Goal: Complete application form

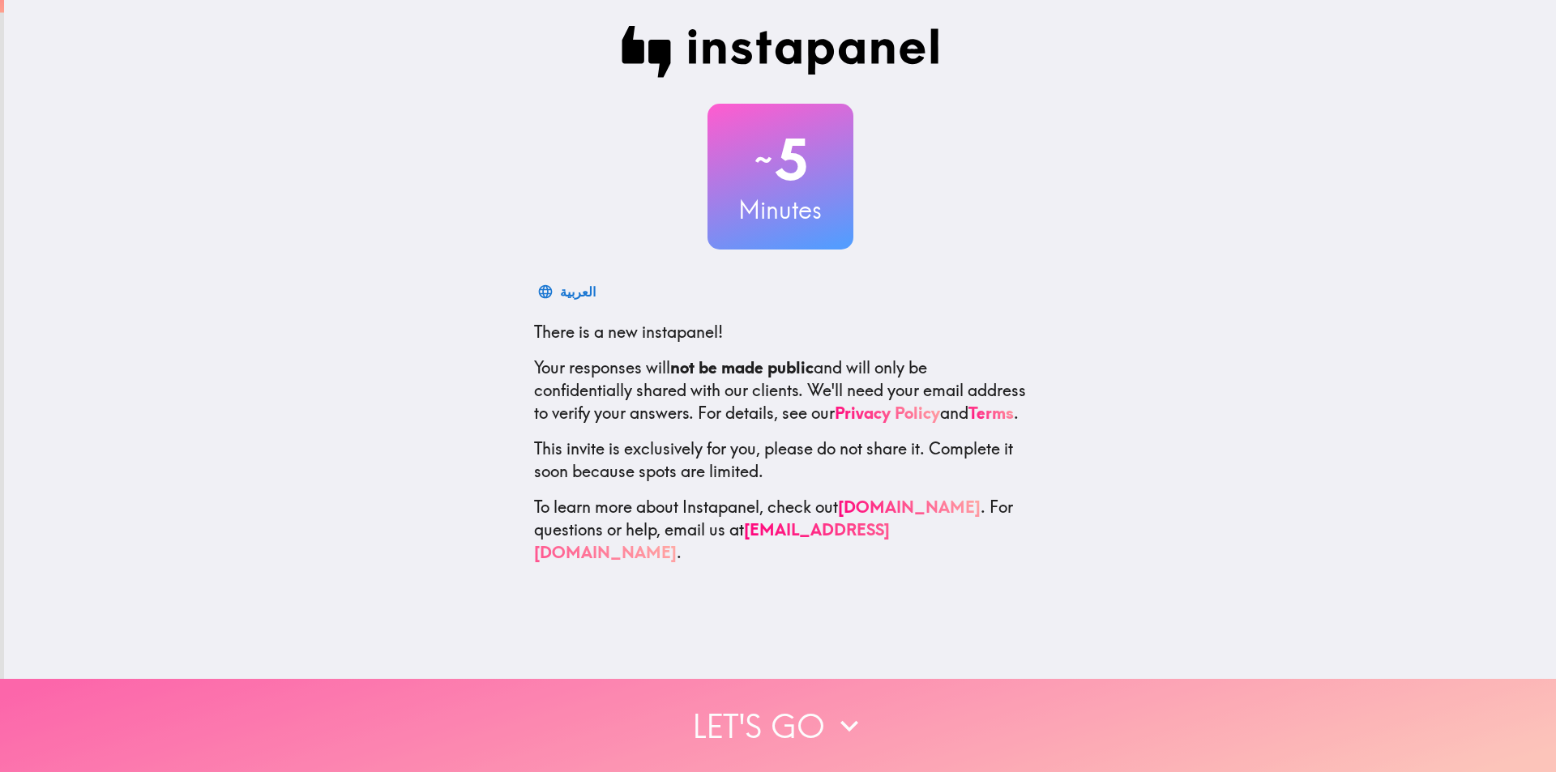
click at [809, 697] on button "Let's go" at bounding box center [778, 725] width 1556 height 93
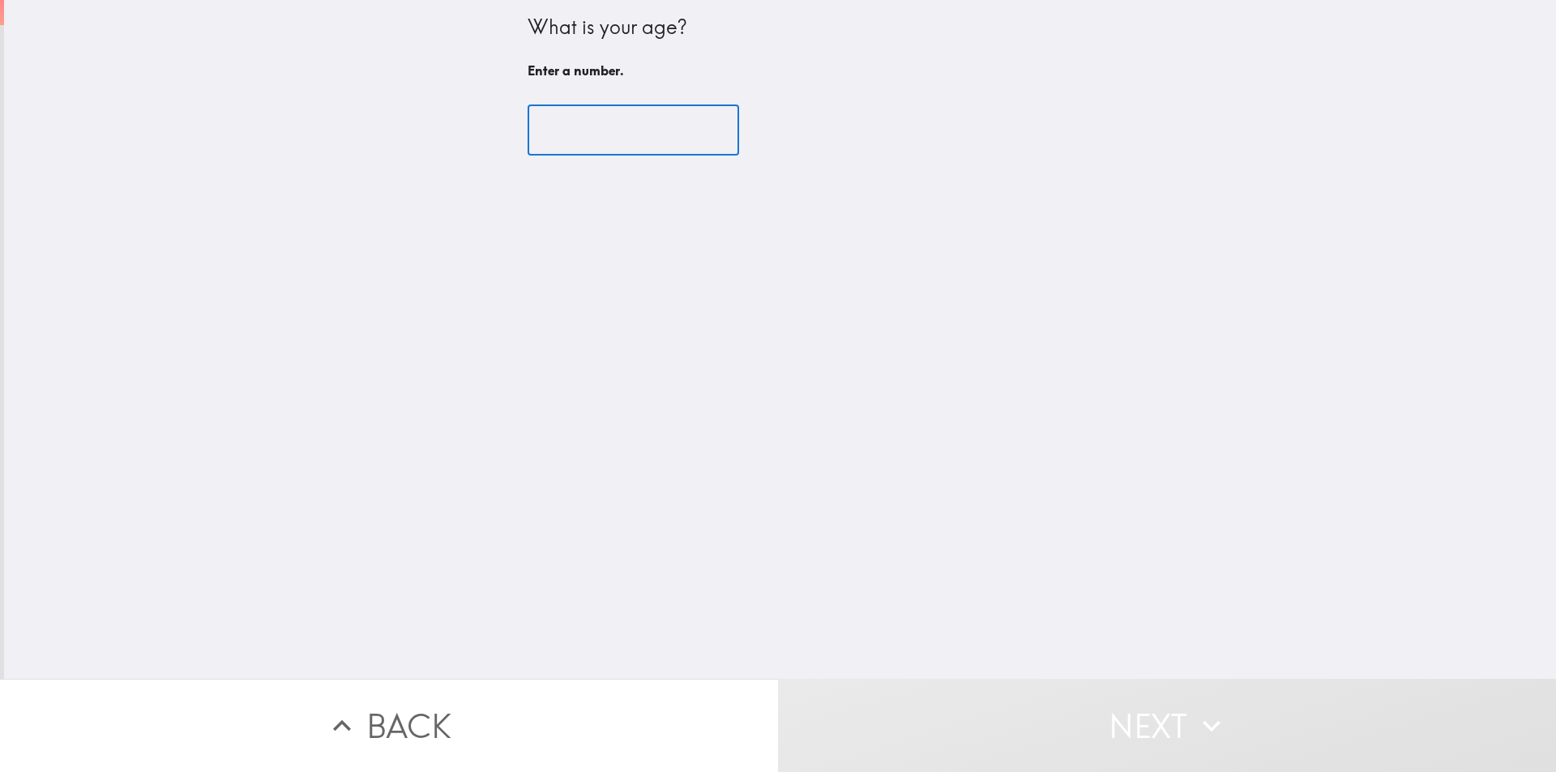
click at [564, 136] on input "number" at bounding box center [632, 130] width 211 height 50
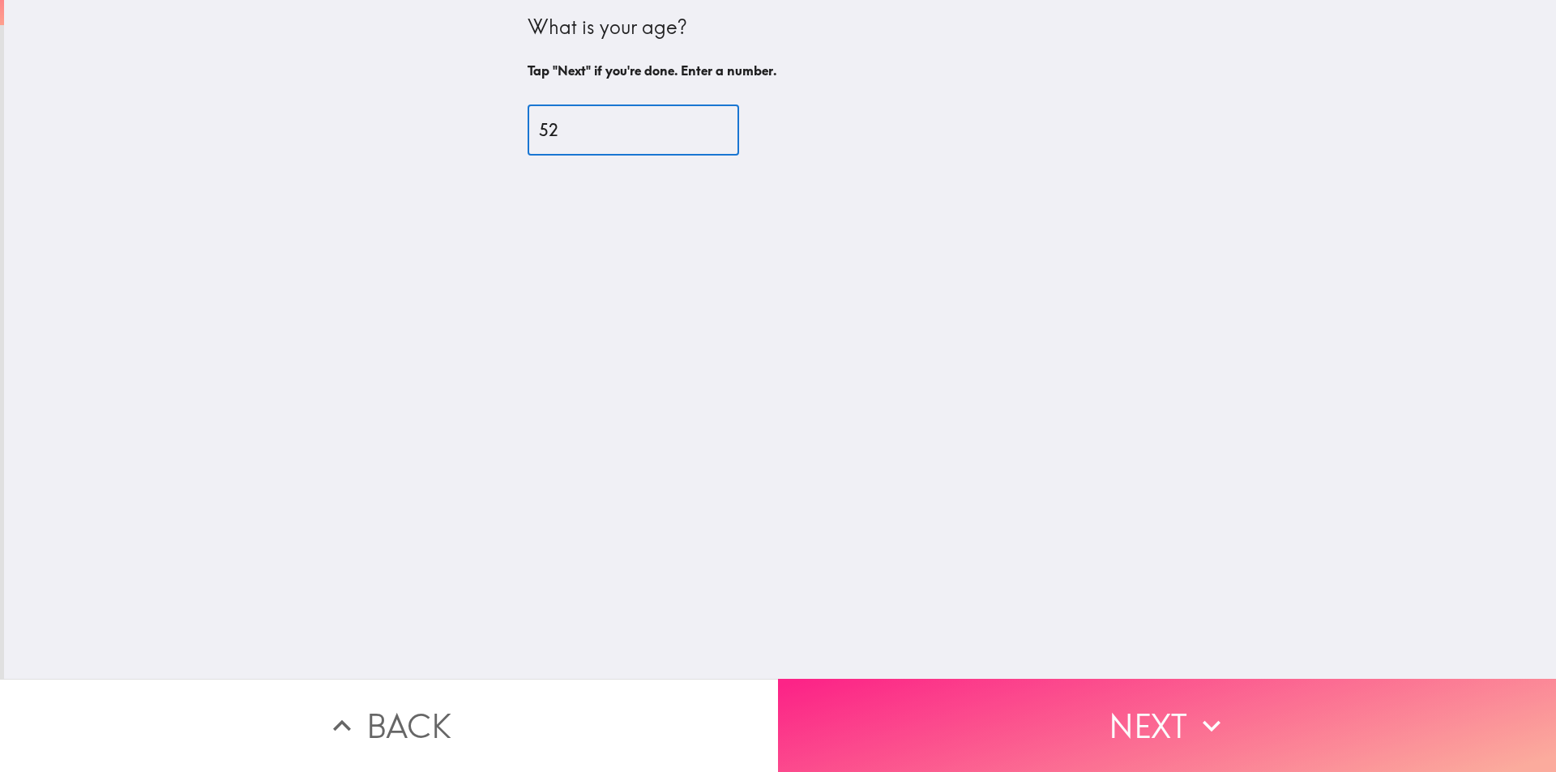
type input "52"
click at [1031, 740] on button "Next" at bounding box center [1167, 725] width 778 height 93
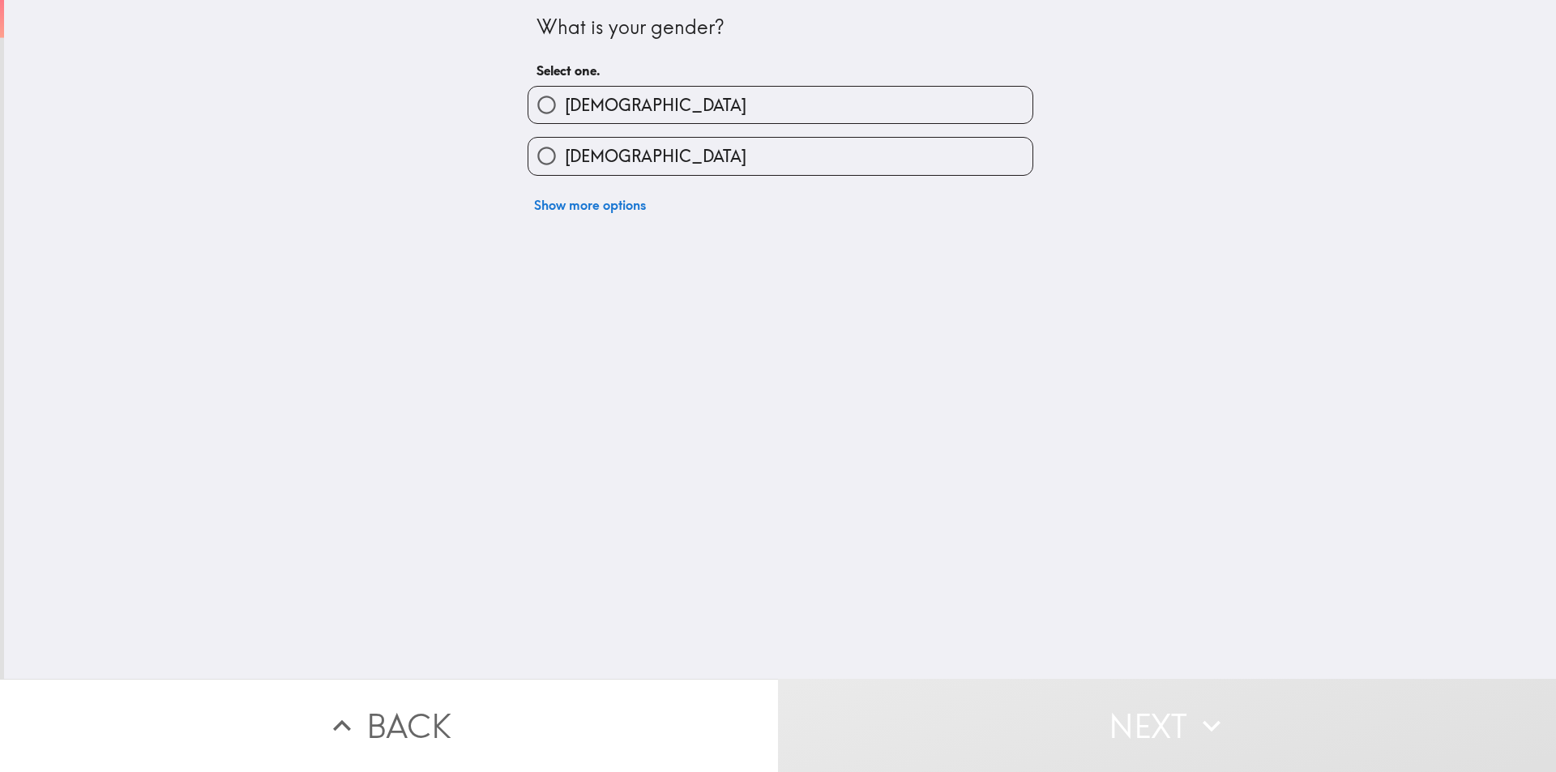
click at [579, 105] on span "[DEMOGRAPHIC_DATA]" at bounding box center [655, 105] width 181 height 23
click at [565, 105] on input "[DEMOGRAPHIC_DATA]" at bounding box center [546, 105] width 36 height 36
radio input "true"
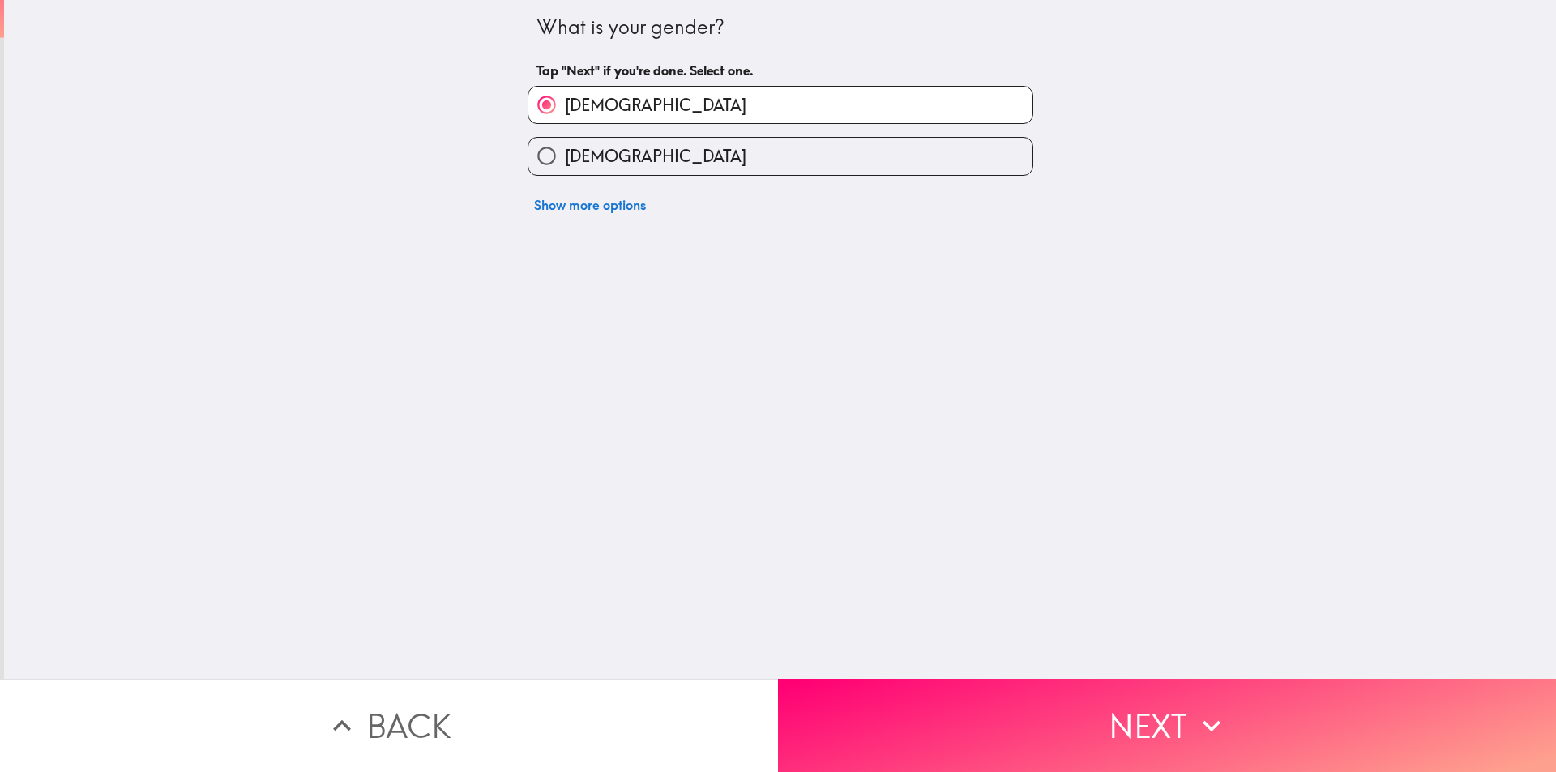
click at [1095, 737] on button "Next" at bounding box center [1167, 725] width 778 height 93
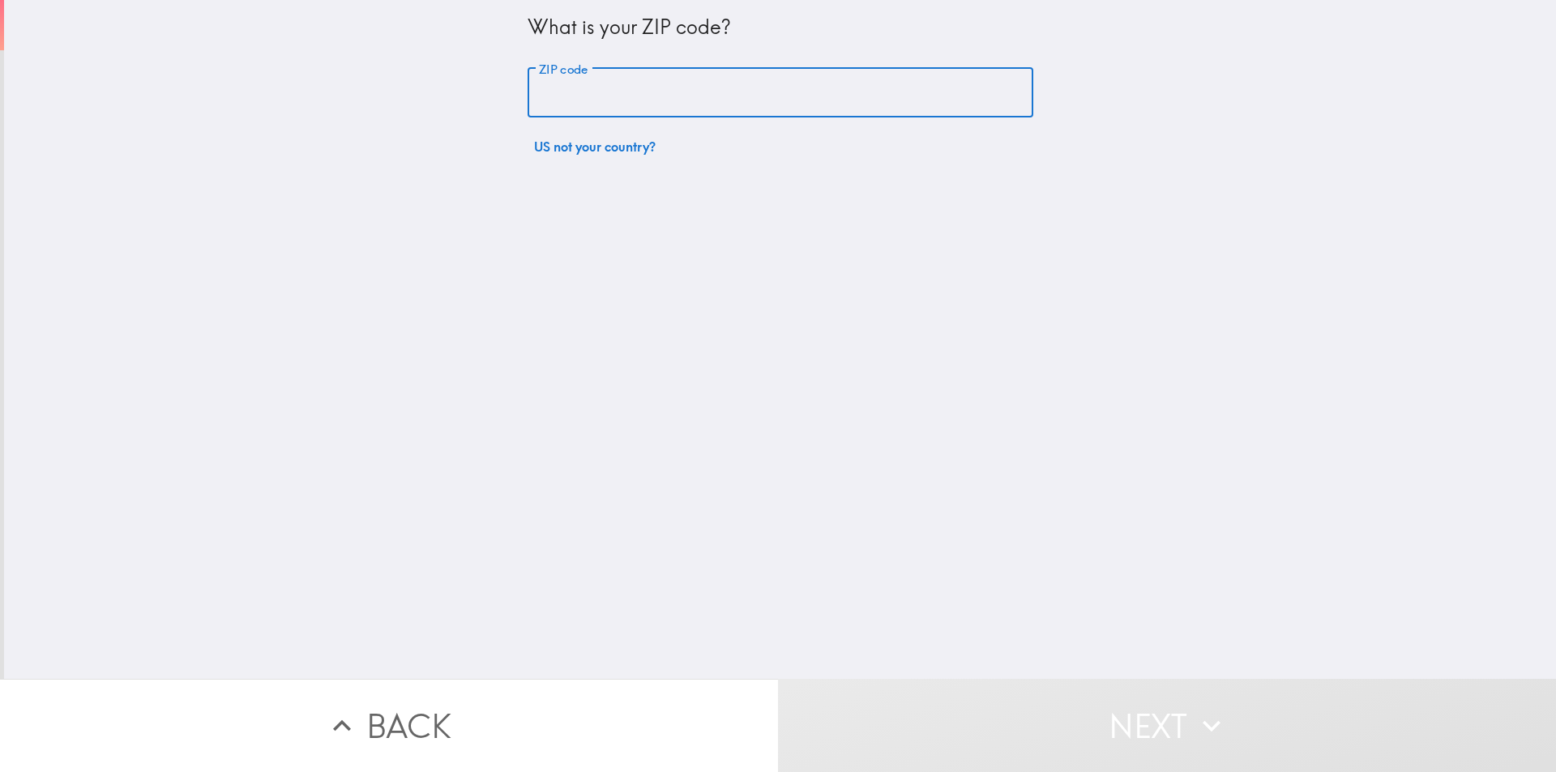
click at [541, 95] on input "ZIP code" at bounding box center [780, 93] width 506 height 50
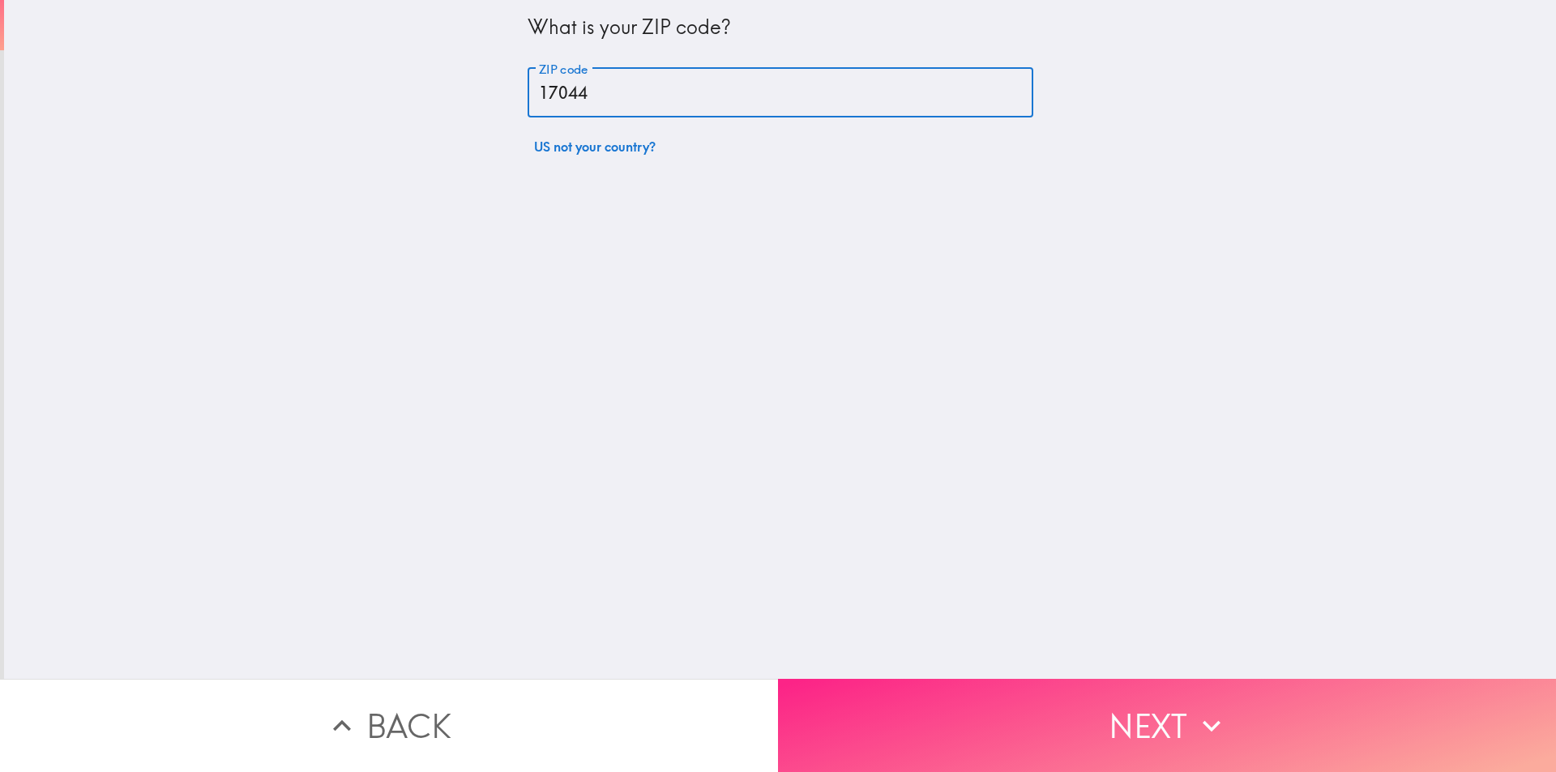
type input "17044"
click at [975, 706] on button "Next" at bounding box center [1167, 725] width 778 height 93
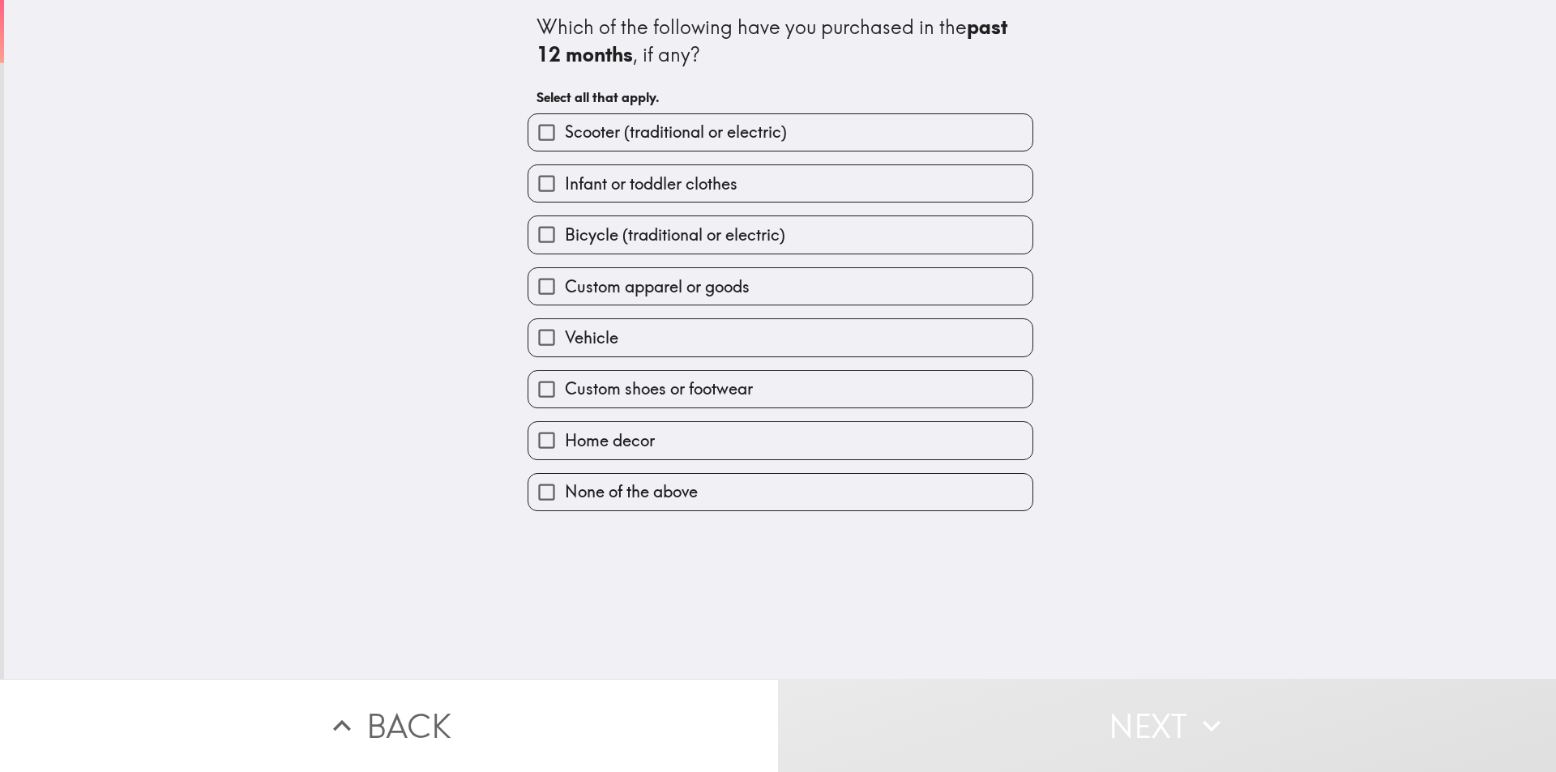
click at [638, 134] on span "Scooter (traditional or electric)" at bounding box center [676, 132] width 222 height 23
click at [565, 134] on input "Scooter (traditional or electric)" at bounding box center [546, 132] width 36 height 36
checkbox input "true"
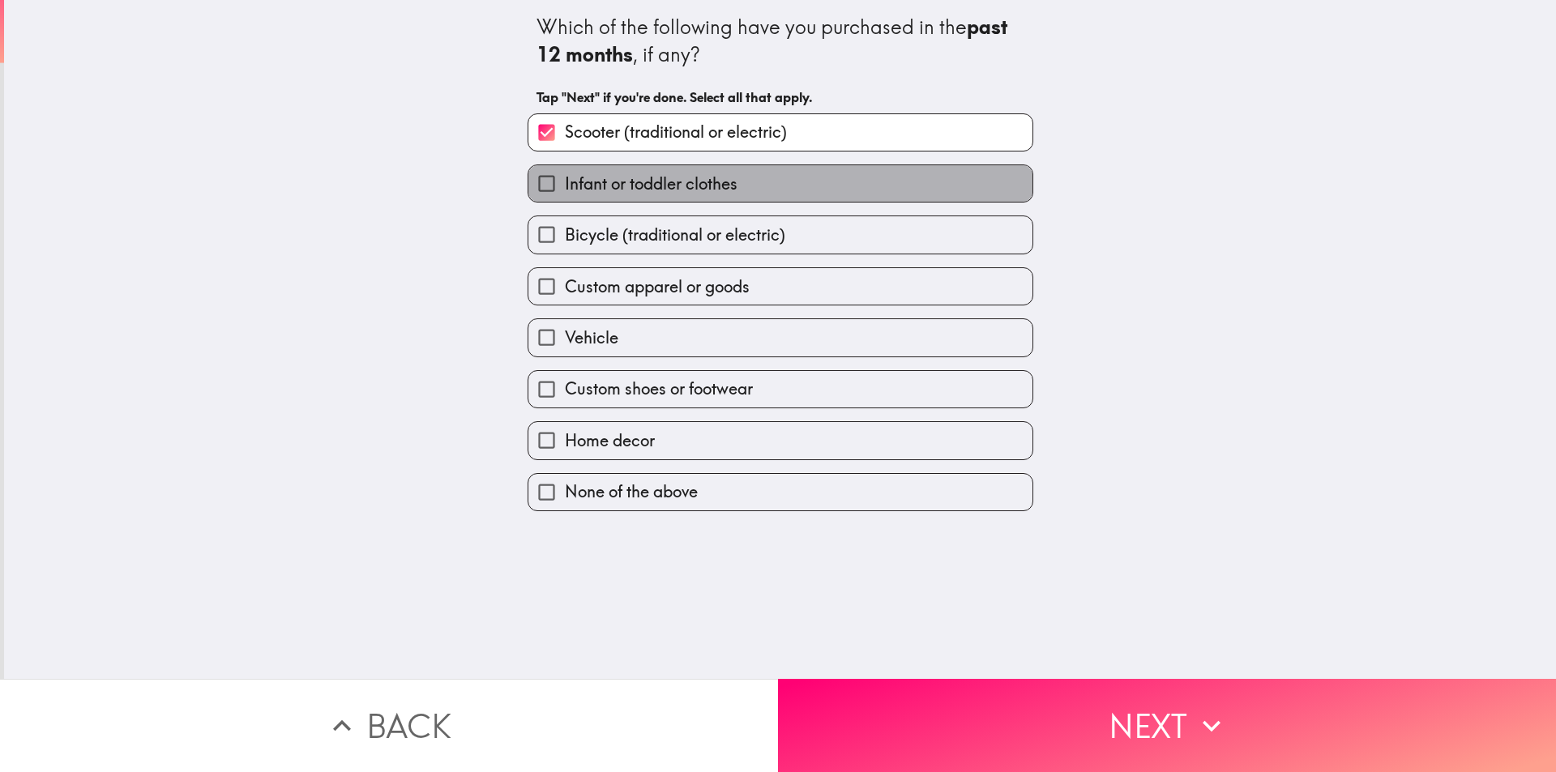
click at [605, 181] on span "Infant or toddler clothes" at bounding box center [651, 184] width 173 height 23
click at [565, 181] on input "Infant or toddler clothes" at bounding box center [546, 183] width 36 height 36
checkbox input "true"
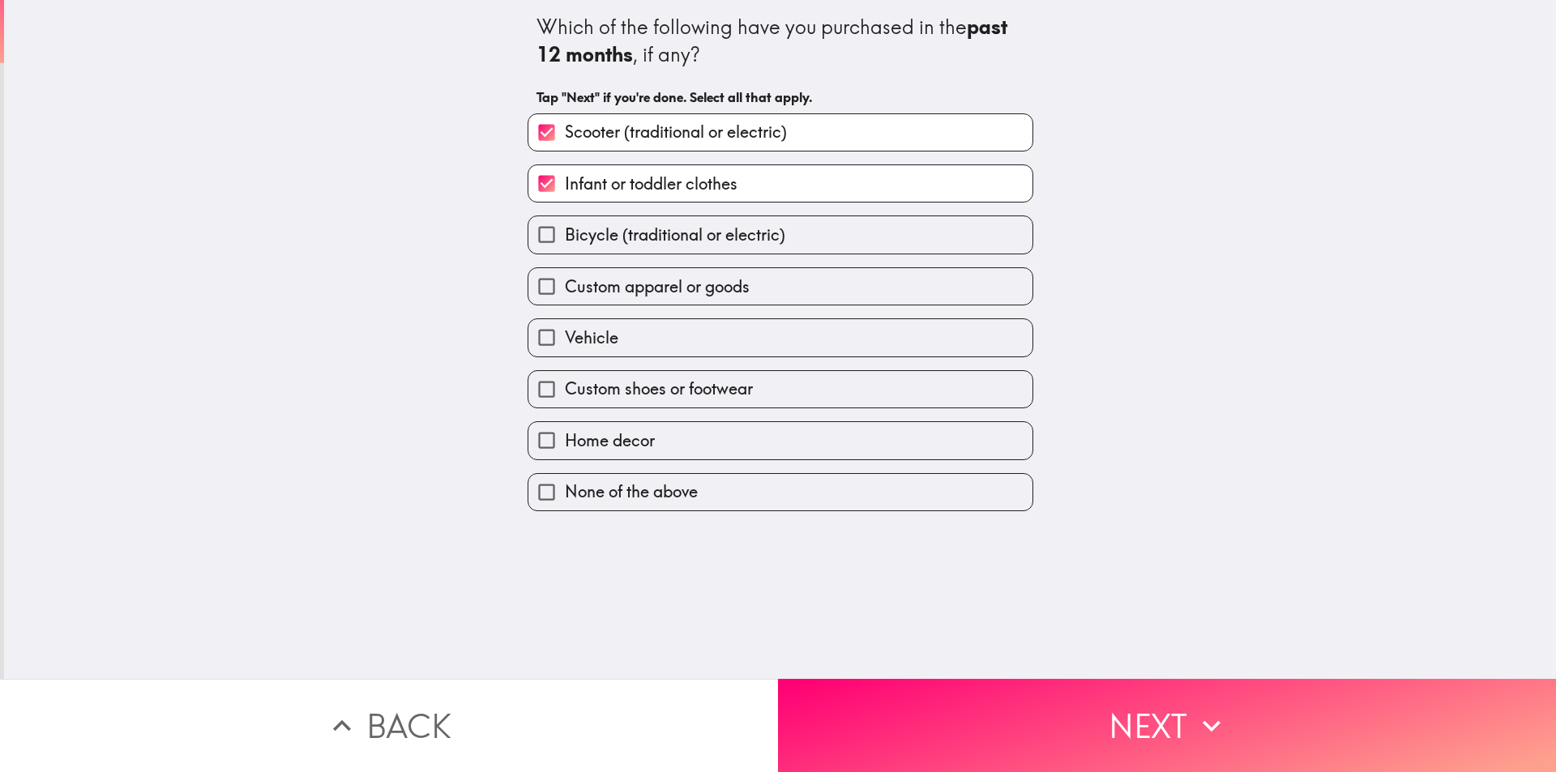
click at [607, 254] on div "Custom apparel or goods" at bounding box center [773, 279] width 519 height 51
click at [541, 224] on input "Bicycle (traditional or electric)" at bounding box center [546, 234] width 36 height 36
checkbox input "true"
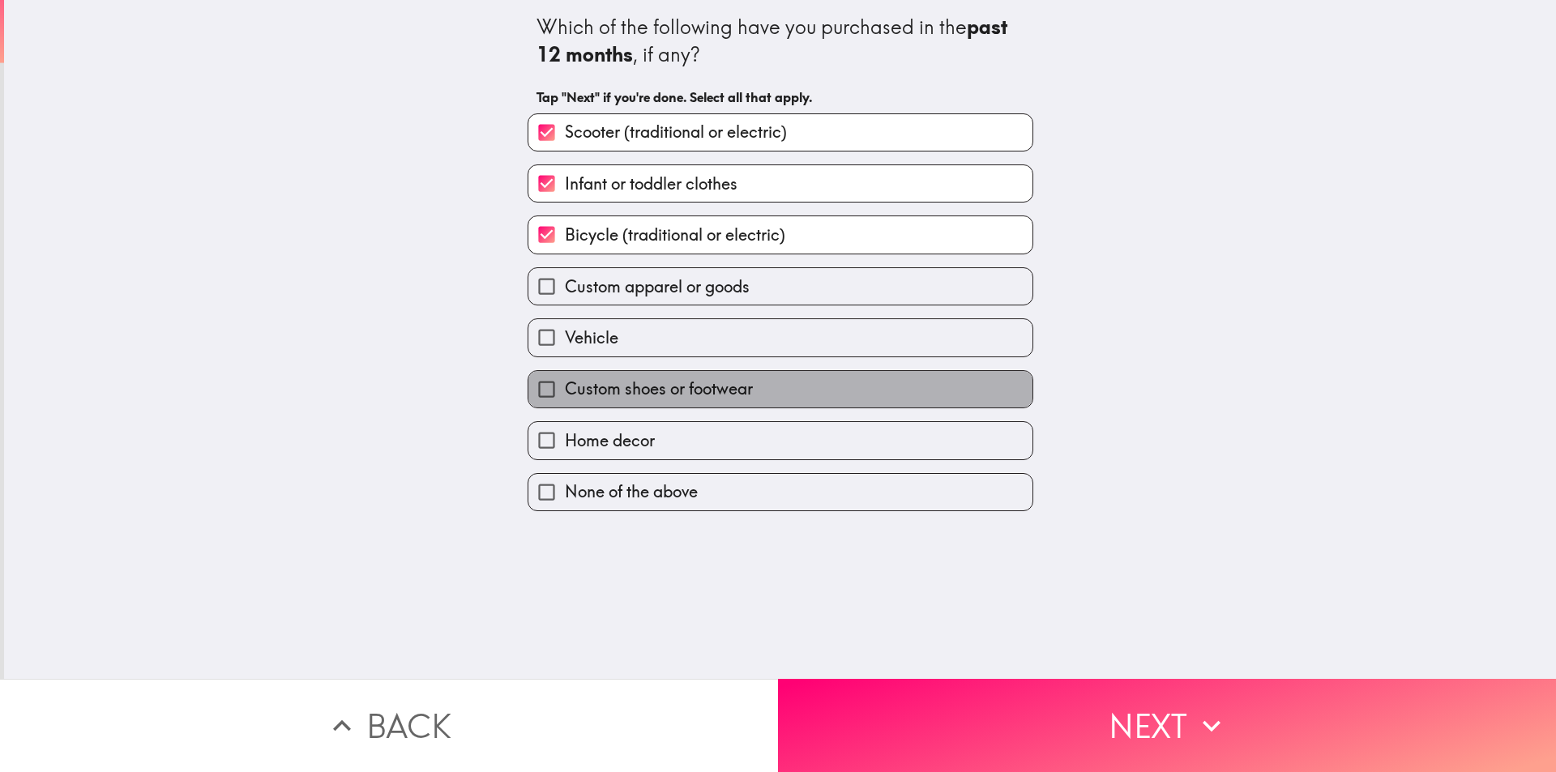
click at [595, 395] on span "Custom shoes or footwear" at bounding box center [659, 389] width 188 height 23
click at [565, 395] on input "Custom shoes or footwear" at bounding box center [546, 389] width 36 height 36
checkbox input "true"
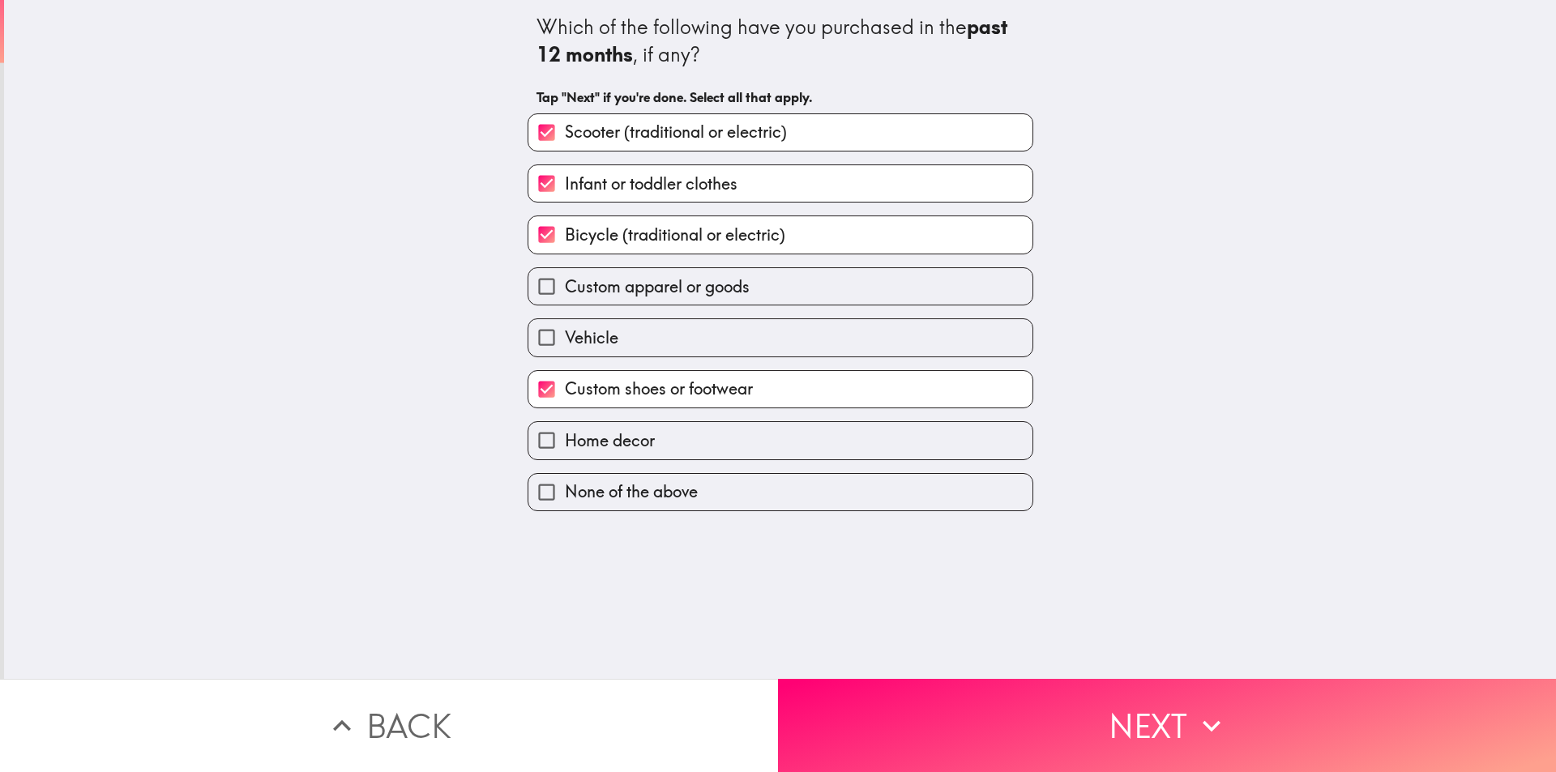
click at [612, 446] on span "Home decor" at bounding box center [610, 440] width 90 height 23
click at [565, 446] on input "Home decor" at bounding box center [546, 440] width 36 height 36
checkbox input "true"
click at [668, 296] on span "Custom apparel or goods" at bounding box center [657, 286] width 185 height 23
click at [565, 296] on input "Custom apparel or goods" at bounding box center [546, 286] width 36 height 36
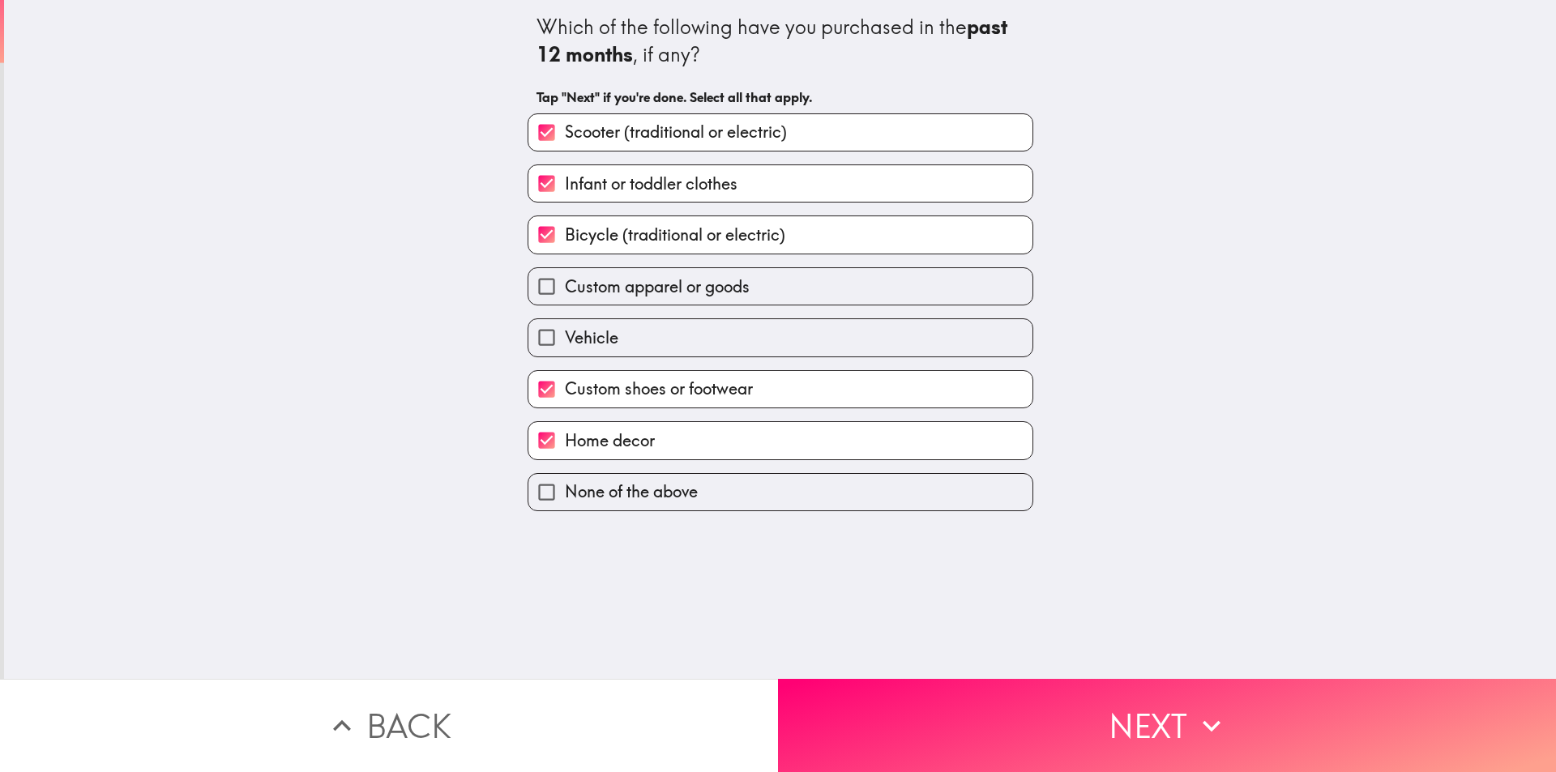
checkbox input "true"
click at [1088, 702] on button "Next" at bounding box center [1167, 725] width 778 height 93
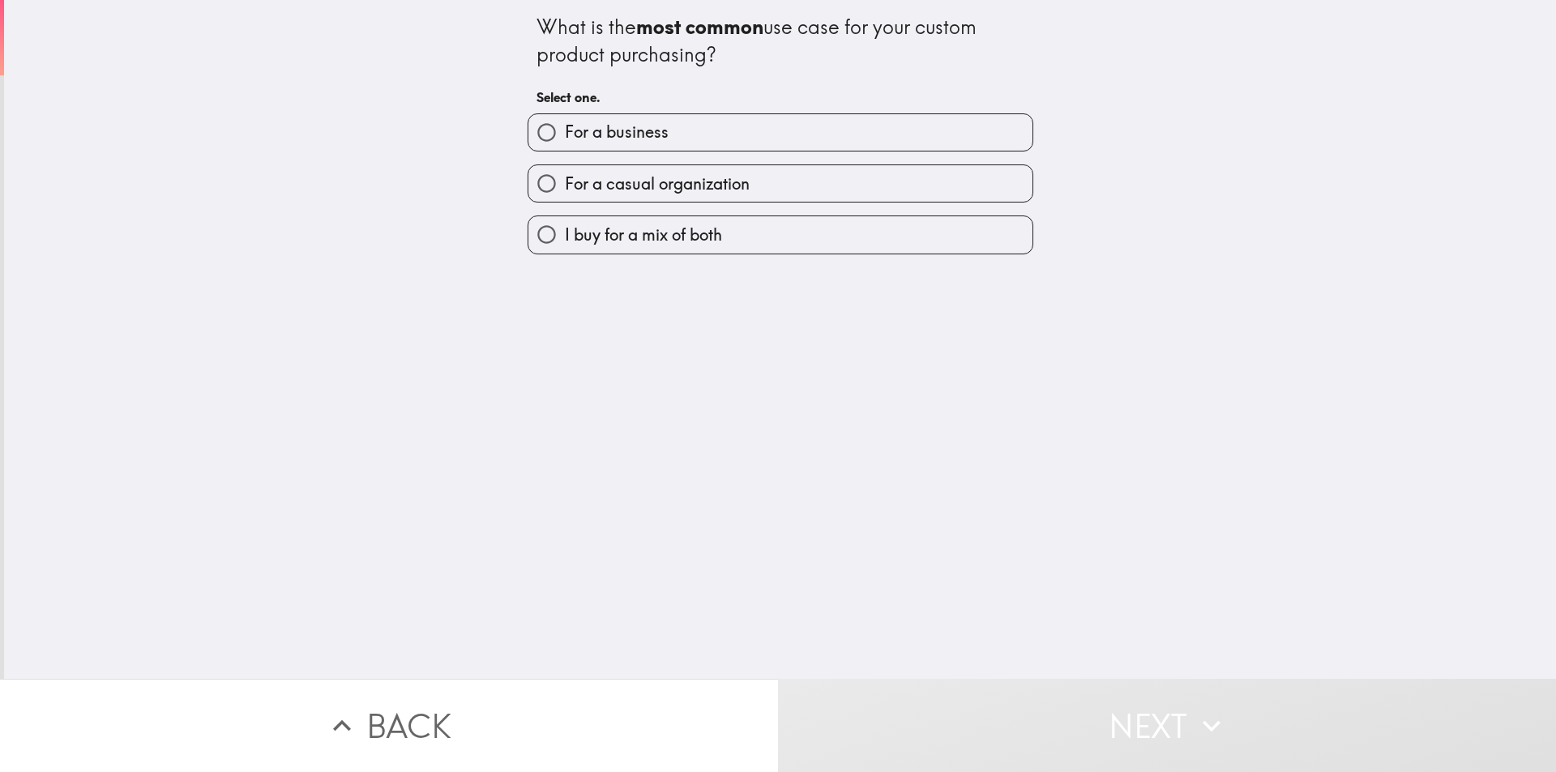
click at [651, 237] on span "I buy for a mix of both" at bounding box center [643, 235] width 157 height 23
click at [565, 237] on input "I buy for a mix of both" at bounding box center [546, 234] width 36 height 36
radio input "true"
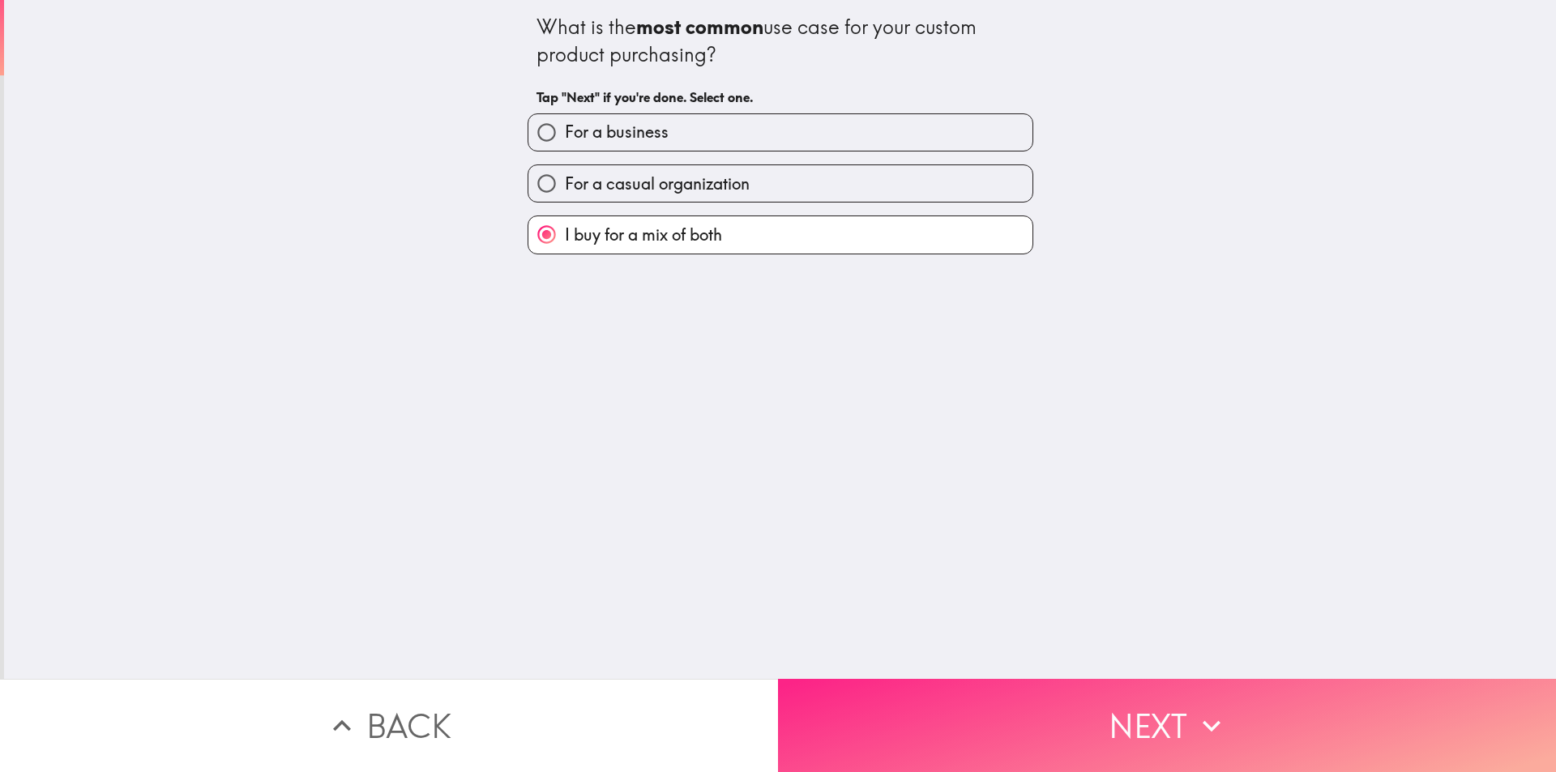
click at [992, 710] on button "Next" at bounding box center [1167, 725] width 778 height 93
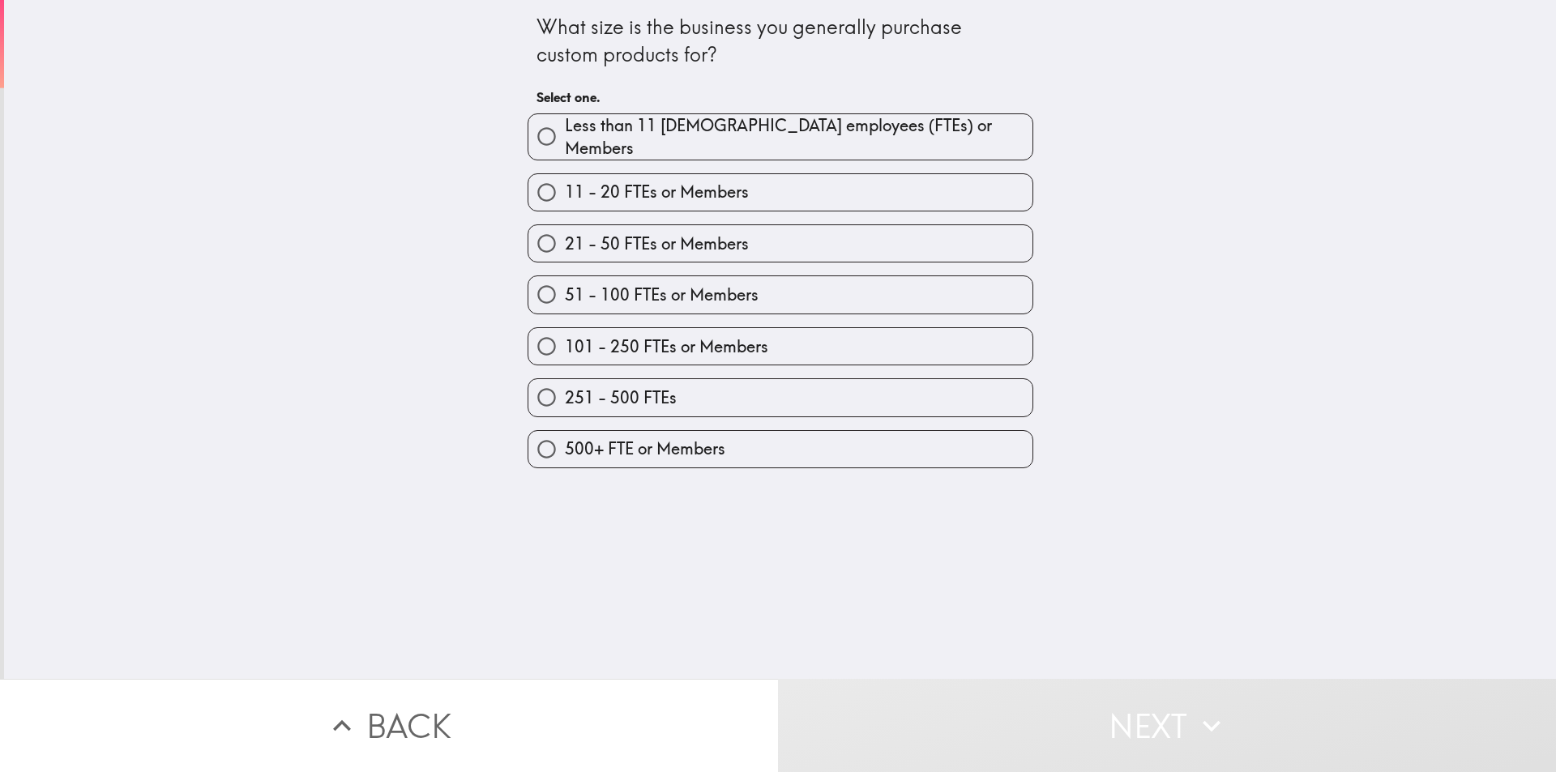
click at [649, 346] on span "101 - 250 FTEs or Members" at bounding box center [666, 346] width 203 height 23
click at [565, 346] on input "101 - 250 FTEs or Members" at bounding box center [546, 346] width 36 height 36
radio input "true"
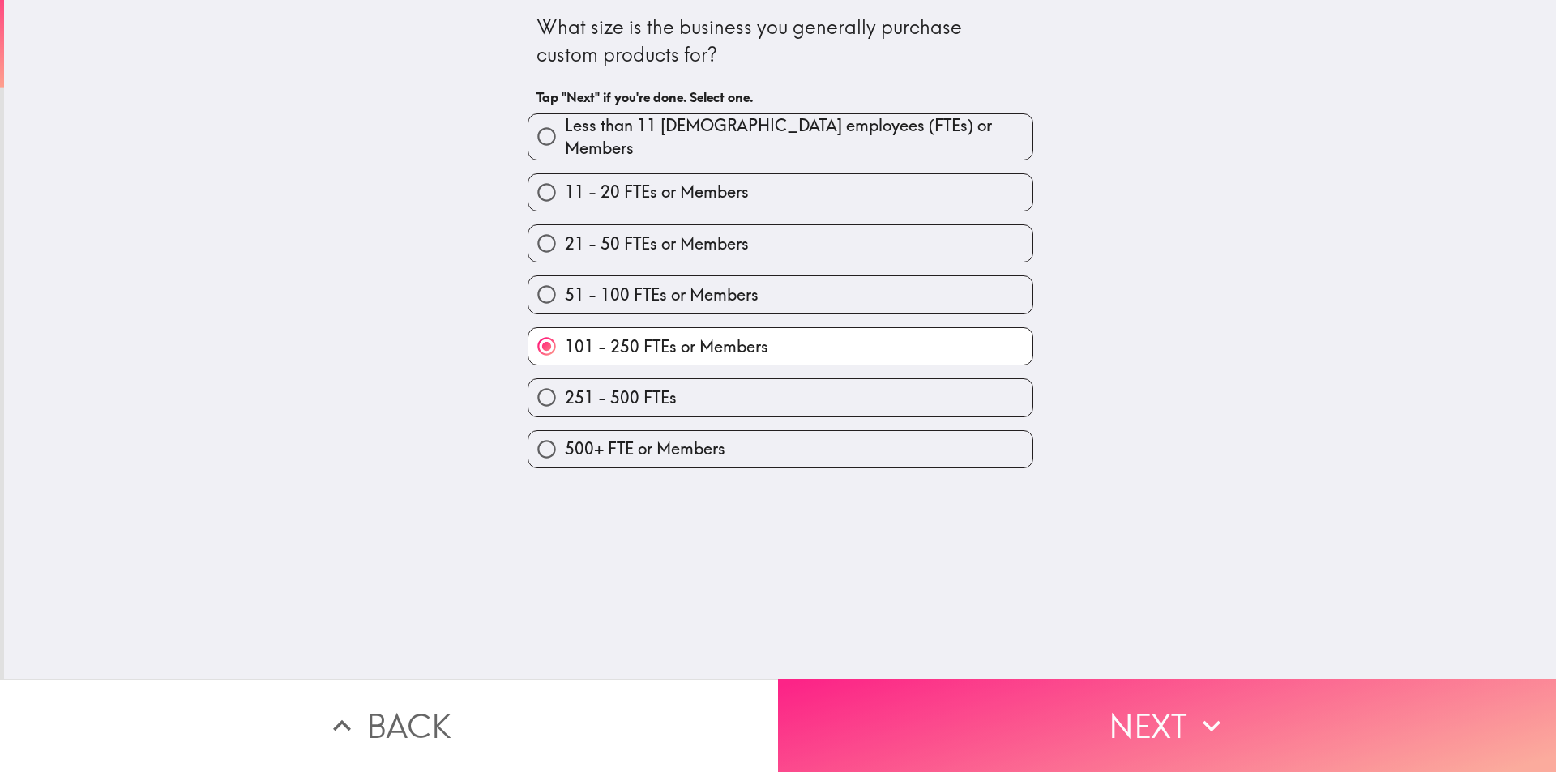
click at [1013, 697] on button "Next" at bounding box center [1167, 725] width 778 height 93
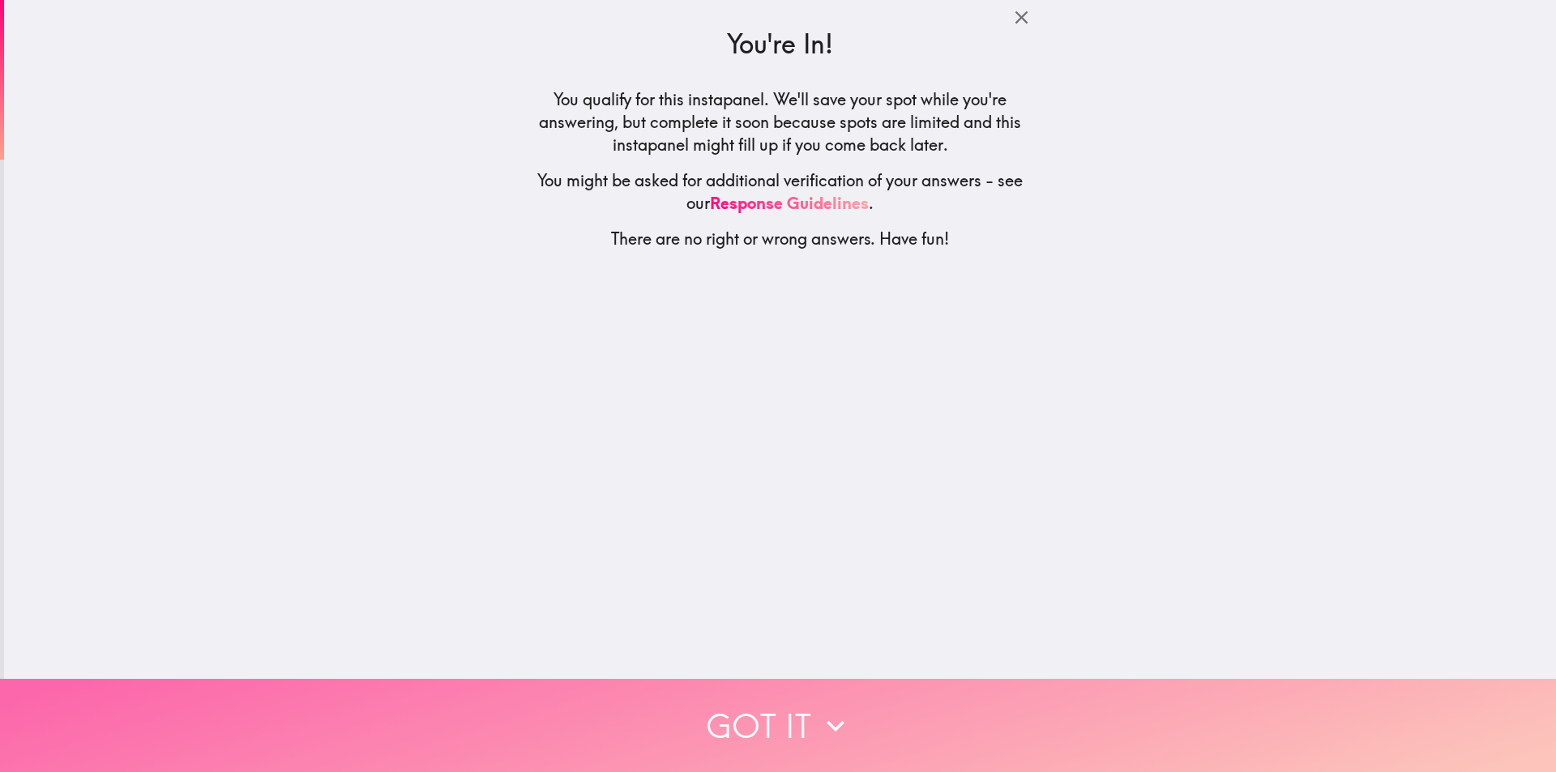
click at [805, 705] on button "Got it" at bounding box center [778, 725] width 1556 height 93
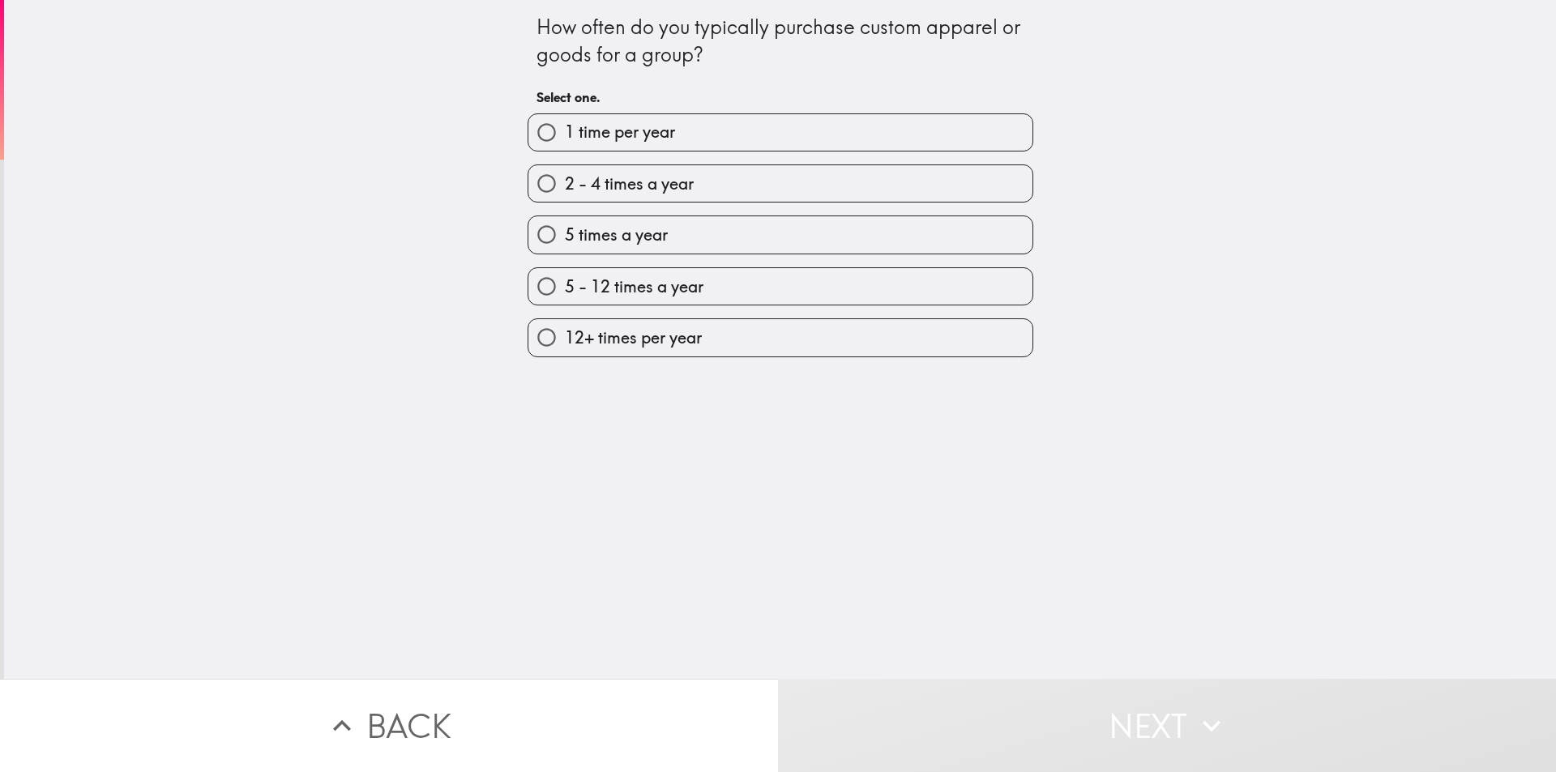
click at [657, 335] on span "12+ times per year" at bounding box center [633, 337] width 137 height 23
click at [565, 335] on input "12+ times per year" at bounding box center [546, 337] width 36 height 36
radio input "true"
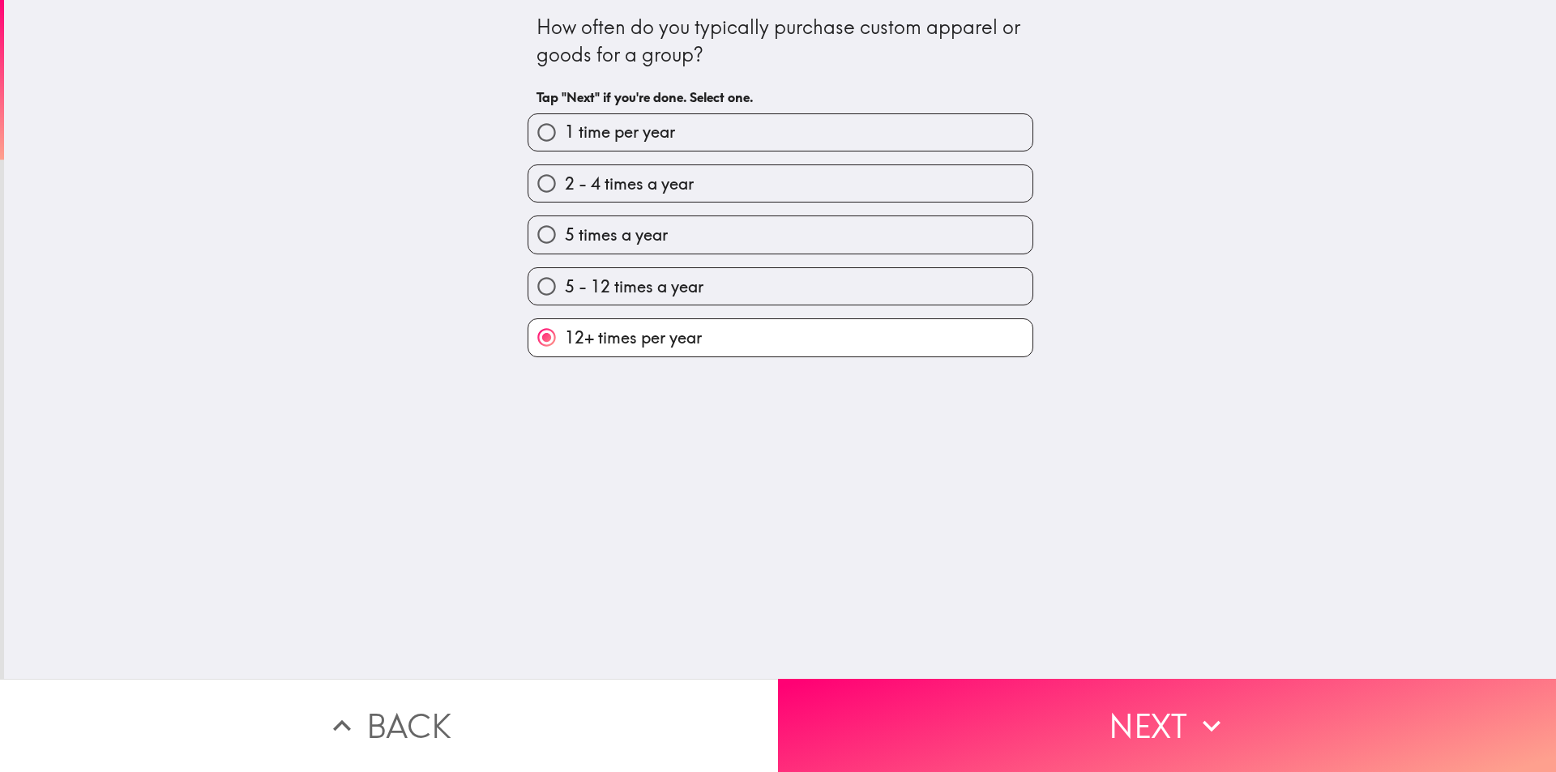
click at [685, 303] on label "5 - 12 times a year" at bounding box center [780, 286] width 504 height 36
click at [565, 303] on input "5 - 12 times a year" at bounding box center [546, 286] width 36 height 36
radio input "true"
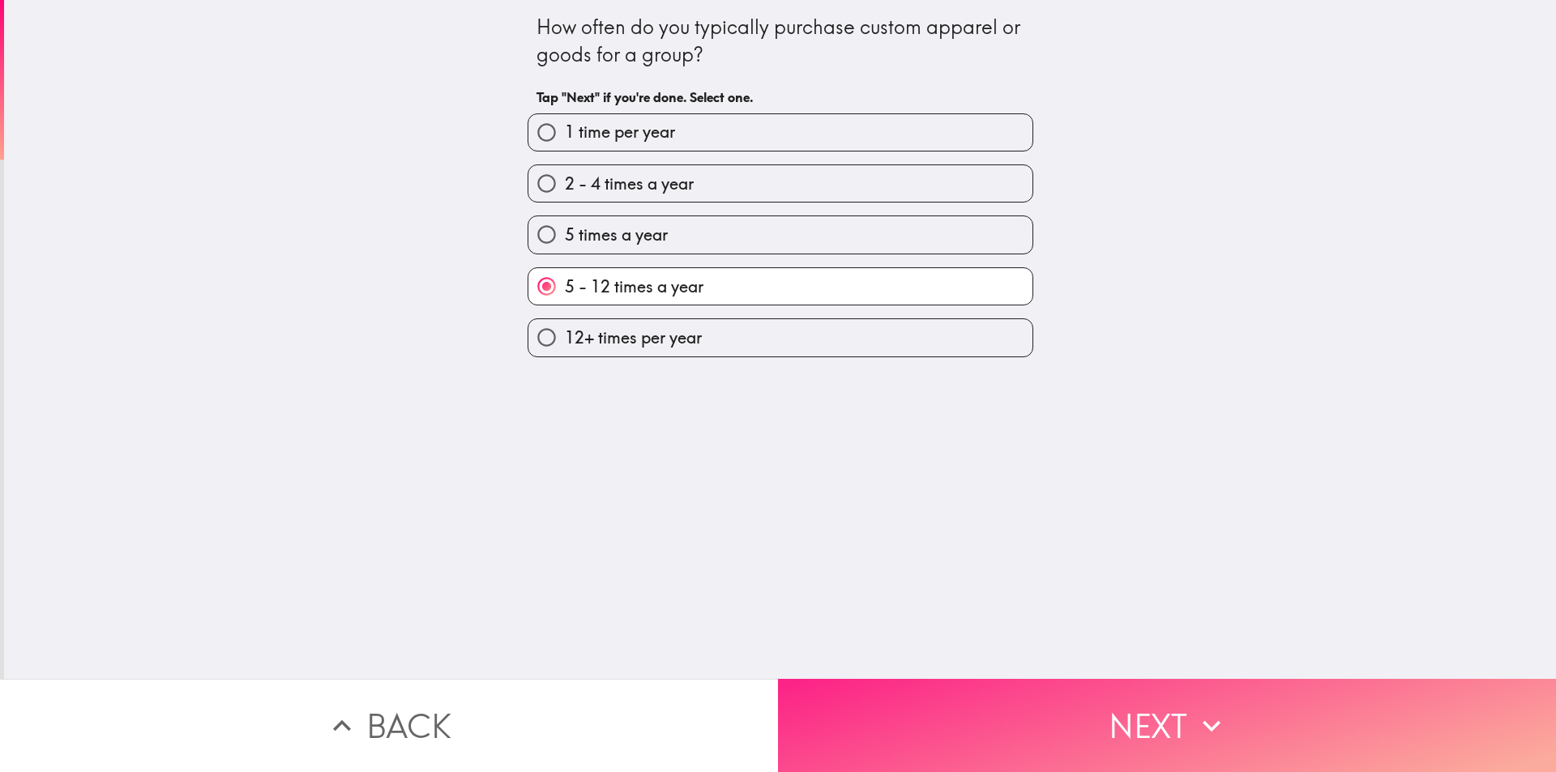
click at [984, 689] on button "Next" at bounding box center [1167, 725] width 778 height 93
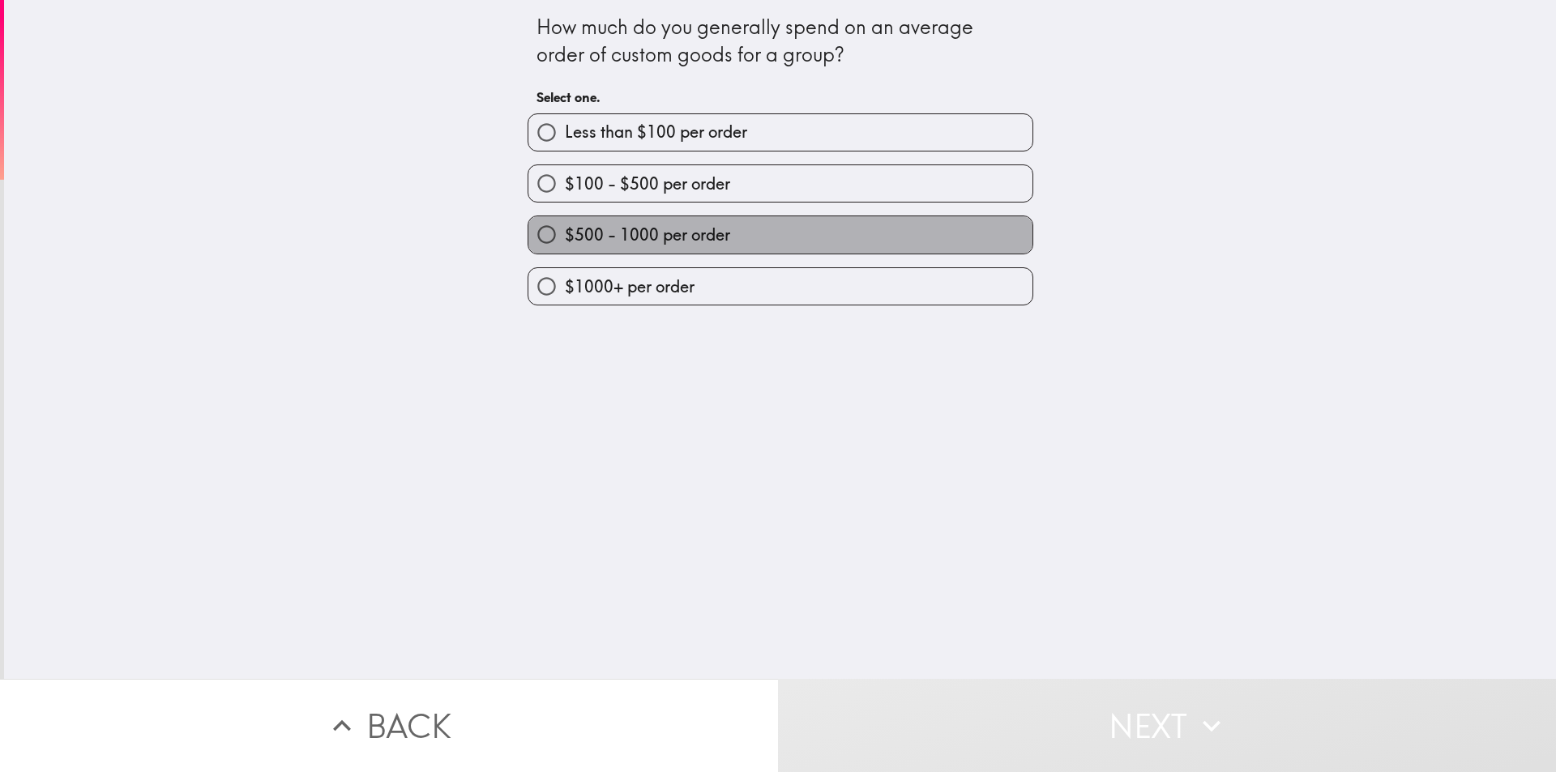
click at [652, 245] on span "$500 - 1000 per order" at bounding box center [647, 235] width 165 height 23
click at [565, 245] on input "$500 - 1000 per order" at bounding box center [546, 234] width 36 height 36
radio input "true"
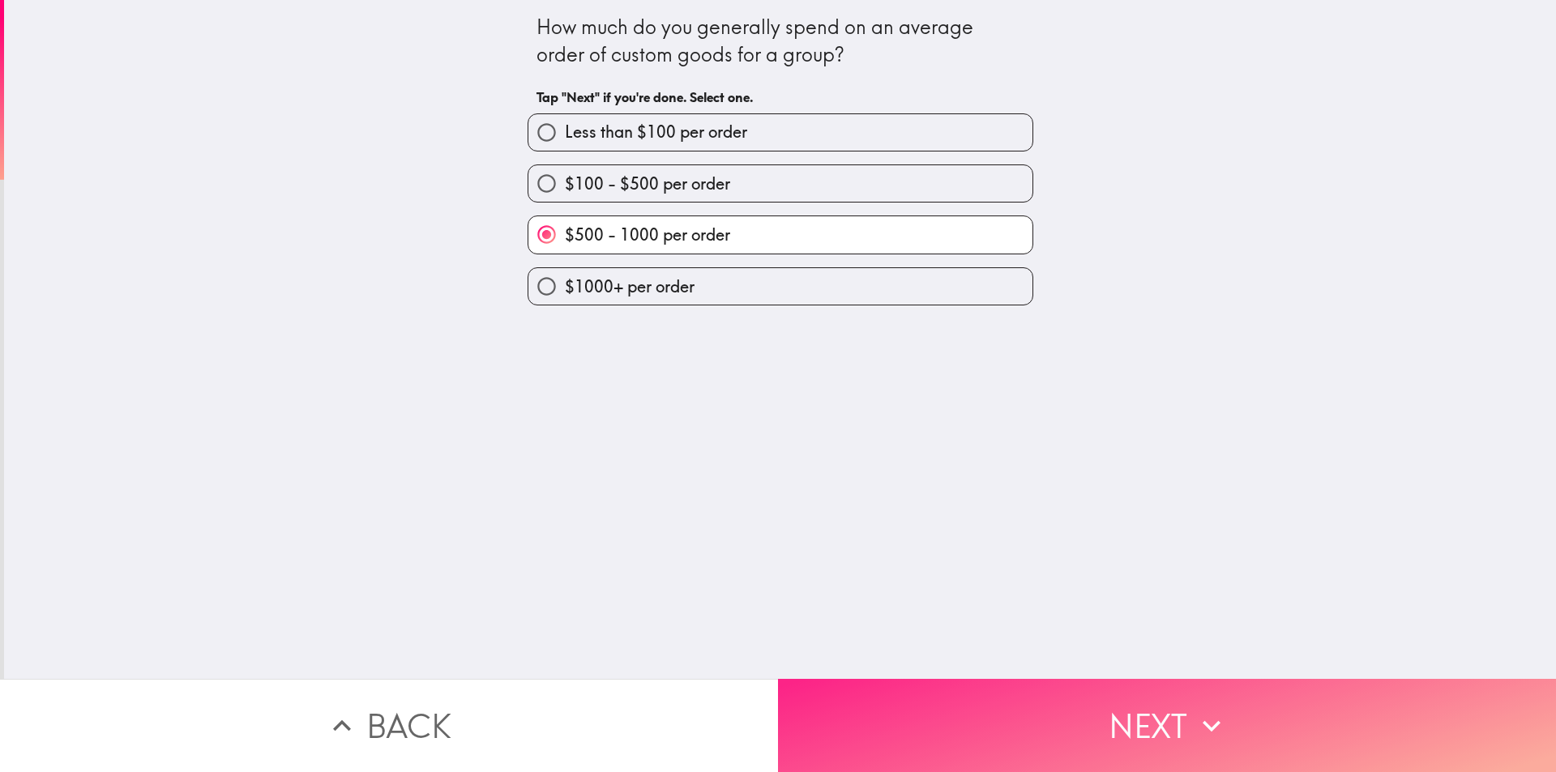
click at [1006, 719] on button "Next" at bounding box center [1167, 725] width 778 height 93
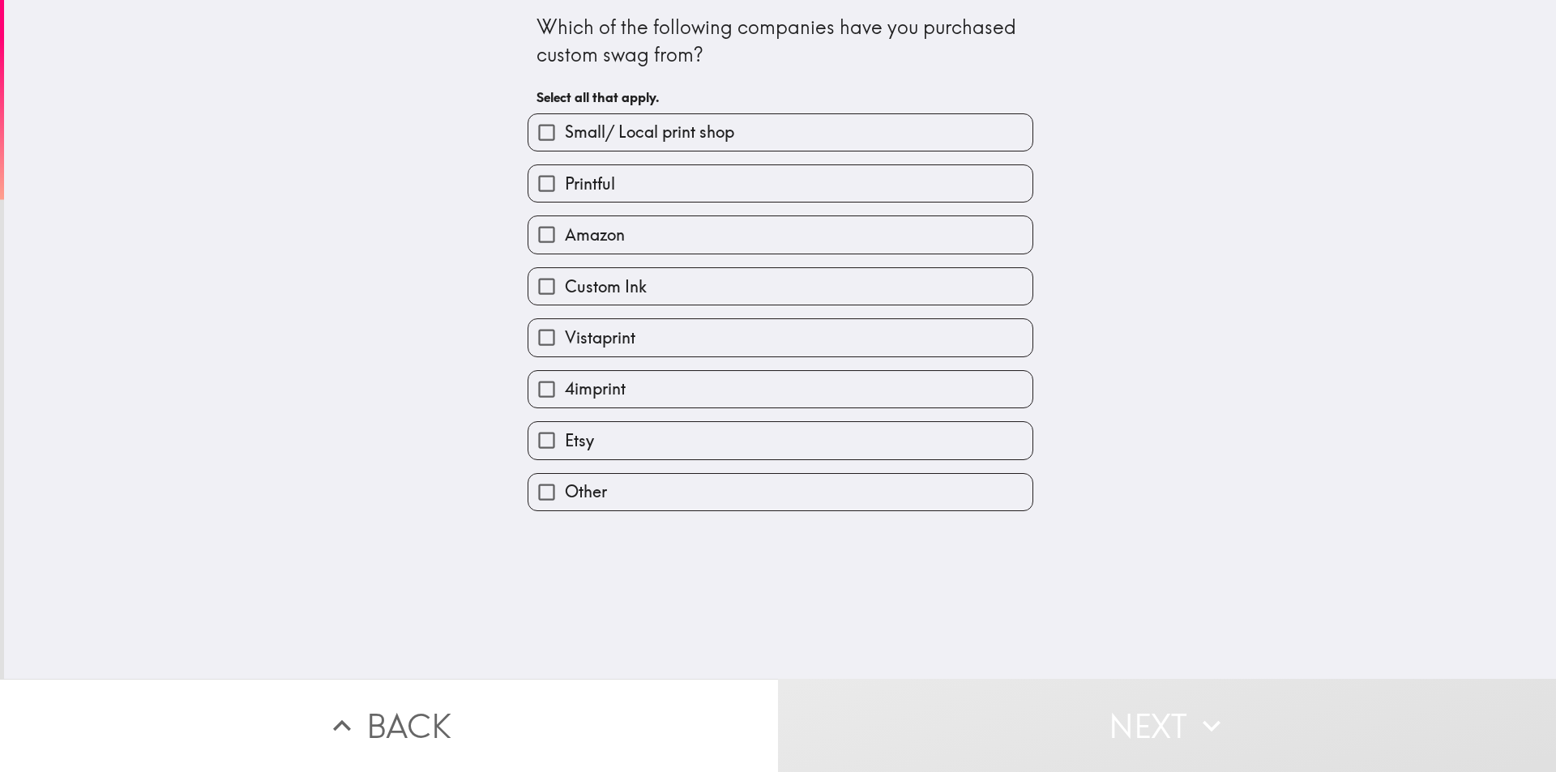
click at [597, 234] on span "Amazon" at bounding box center [595, 235] width 60 height 23
click at [565, 234] on input "Amazon" at bounding box center [546, 234] width 36 height 36
checkbox input "true"
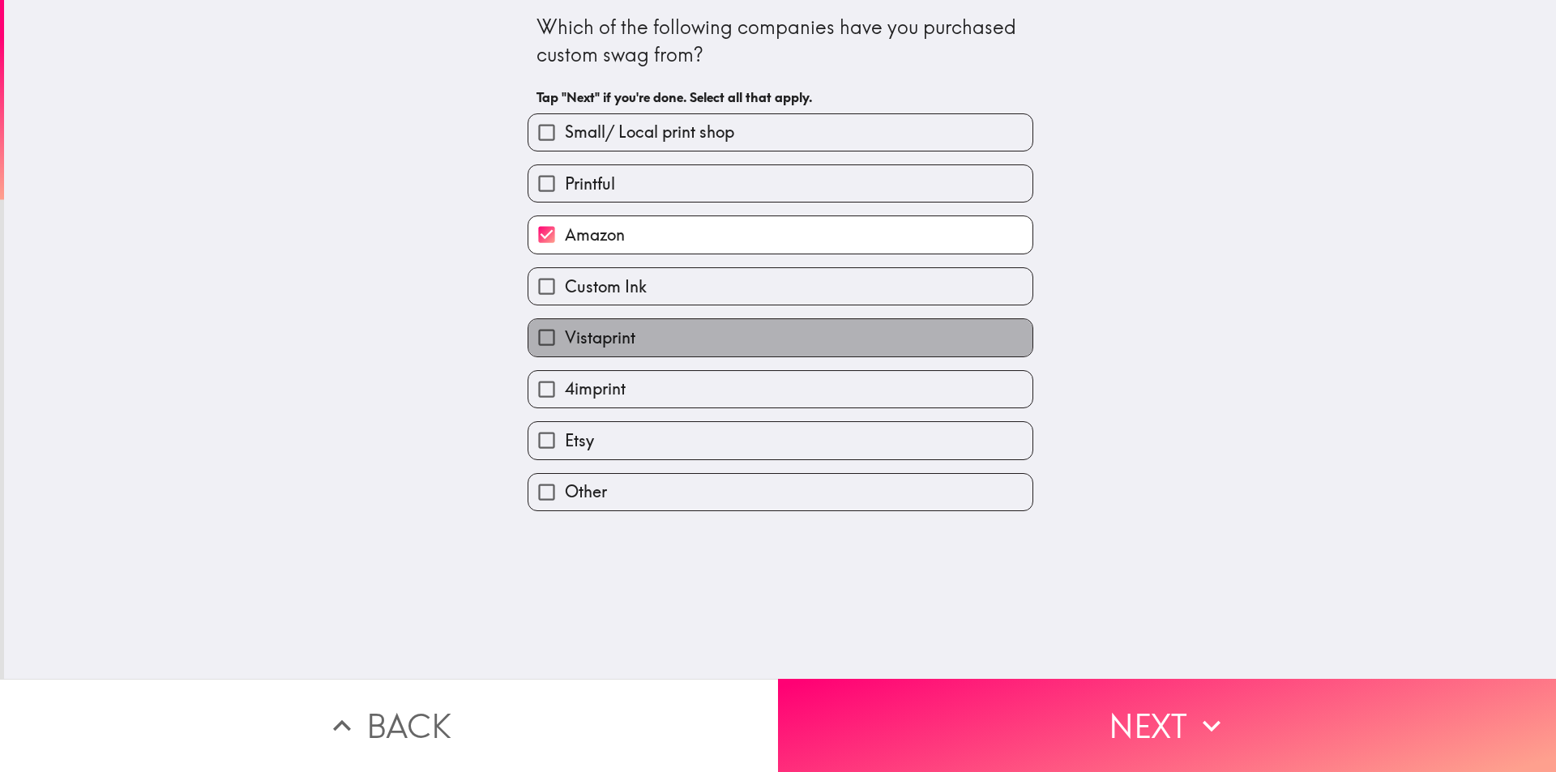
click at [566, 339] on span "Vistaprint" at bounding box center [600, 337] width 70 height 23
click at [565, 339] on input "Vistaprint" at bounding box center [546, 337] width 36 height 36
checkbox input "true"
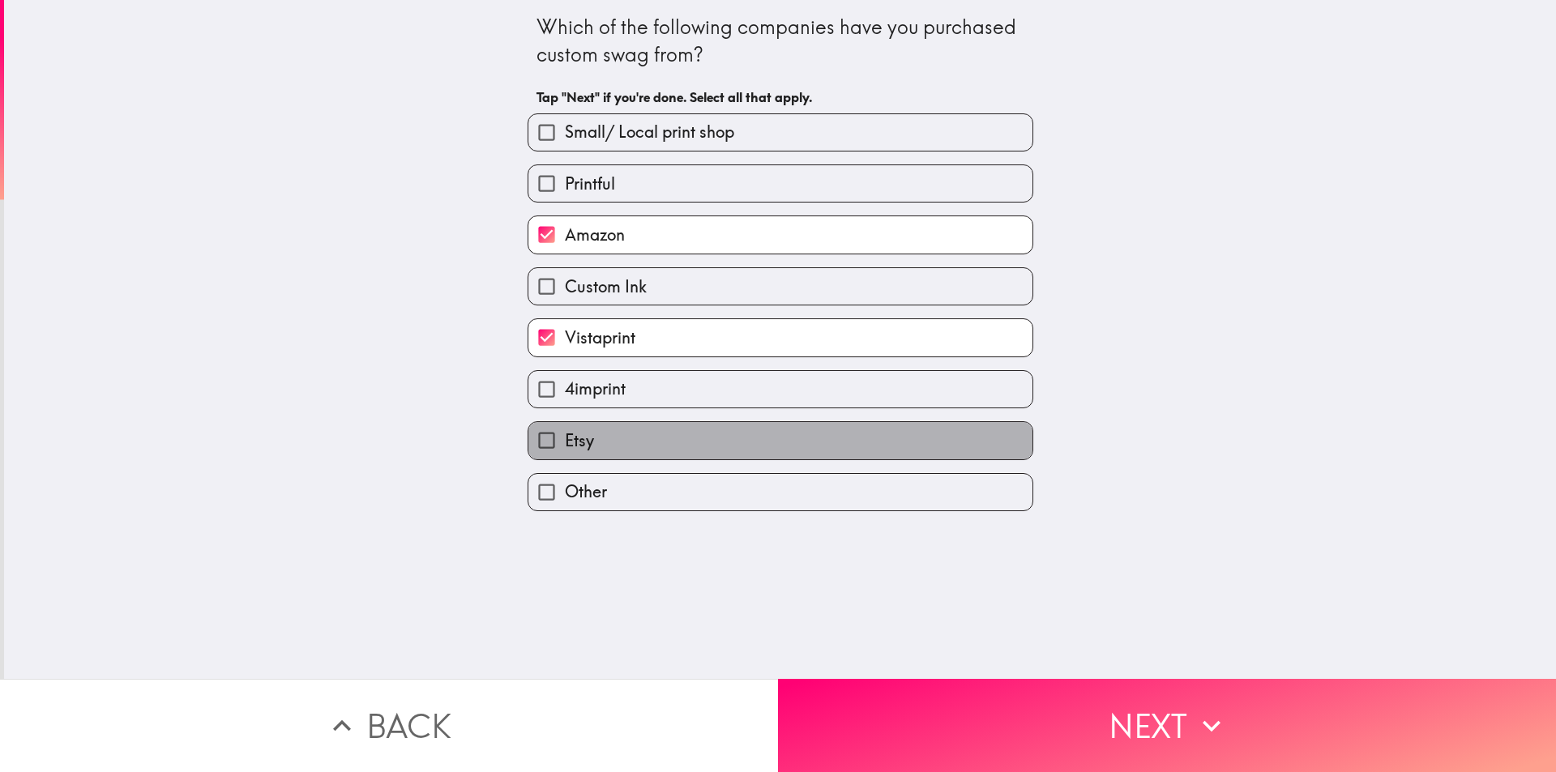
drag, startPoint x: 619, startPoint y: 438, endPoint x: 625, endPoint y: 369, distance: 69.2
click at [619, 436] on label "Etsy" at bounding box center [780, 440] width 504 height 36
click at [565, 436] on input "Etsy" at bounding box center [546, 440] width 36 height 36
checkbox input "true"
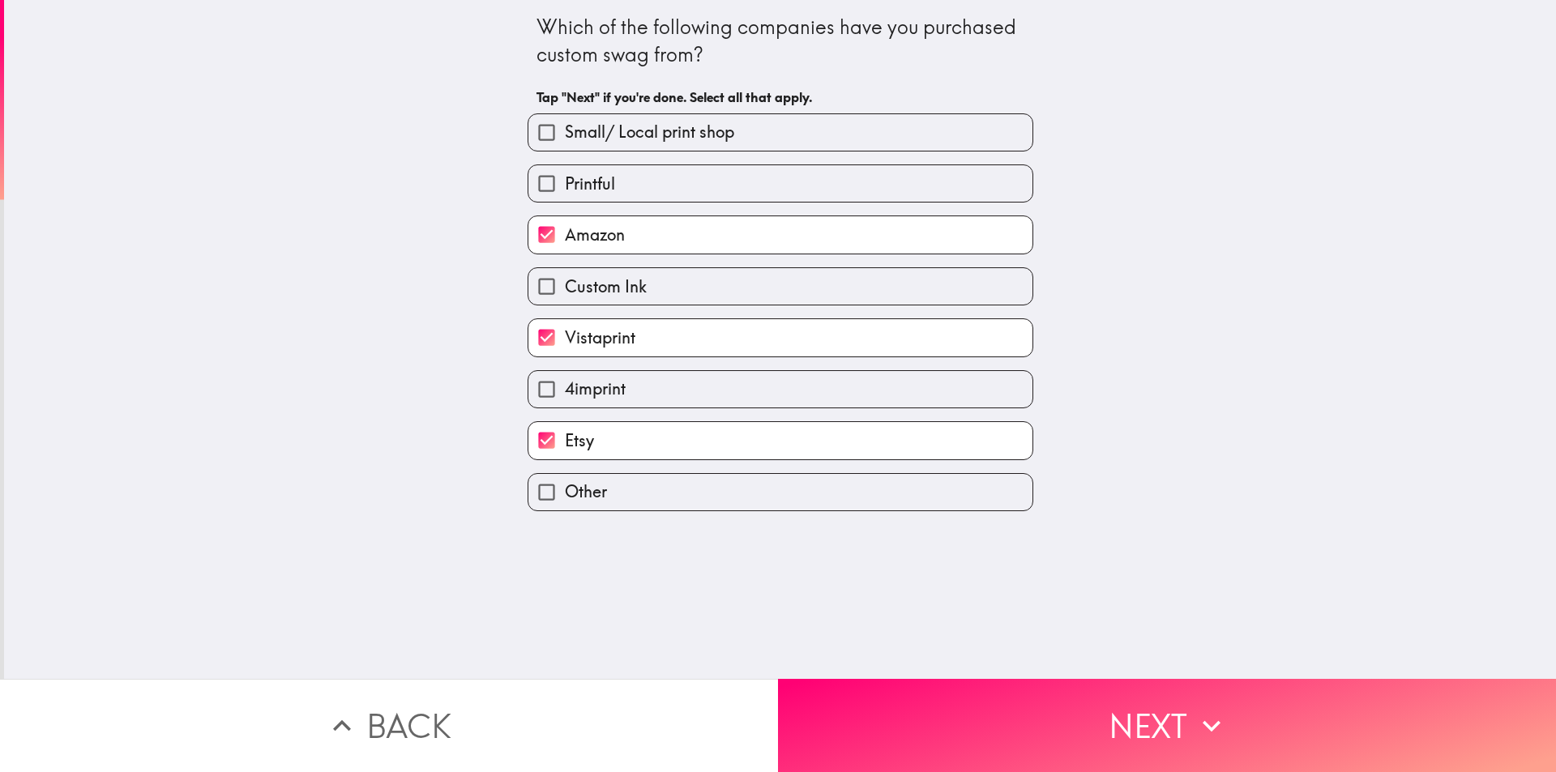
click at [593, 297] on span "Custom Ink" at bounding box center [606, 286] width 82 height 23
click at [565, 297] on input "Custom Ink" at bounding box center [546, 286] width 36 height 36
checkbox input "true"
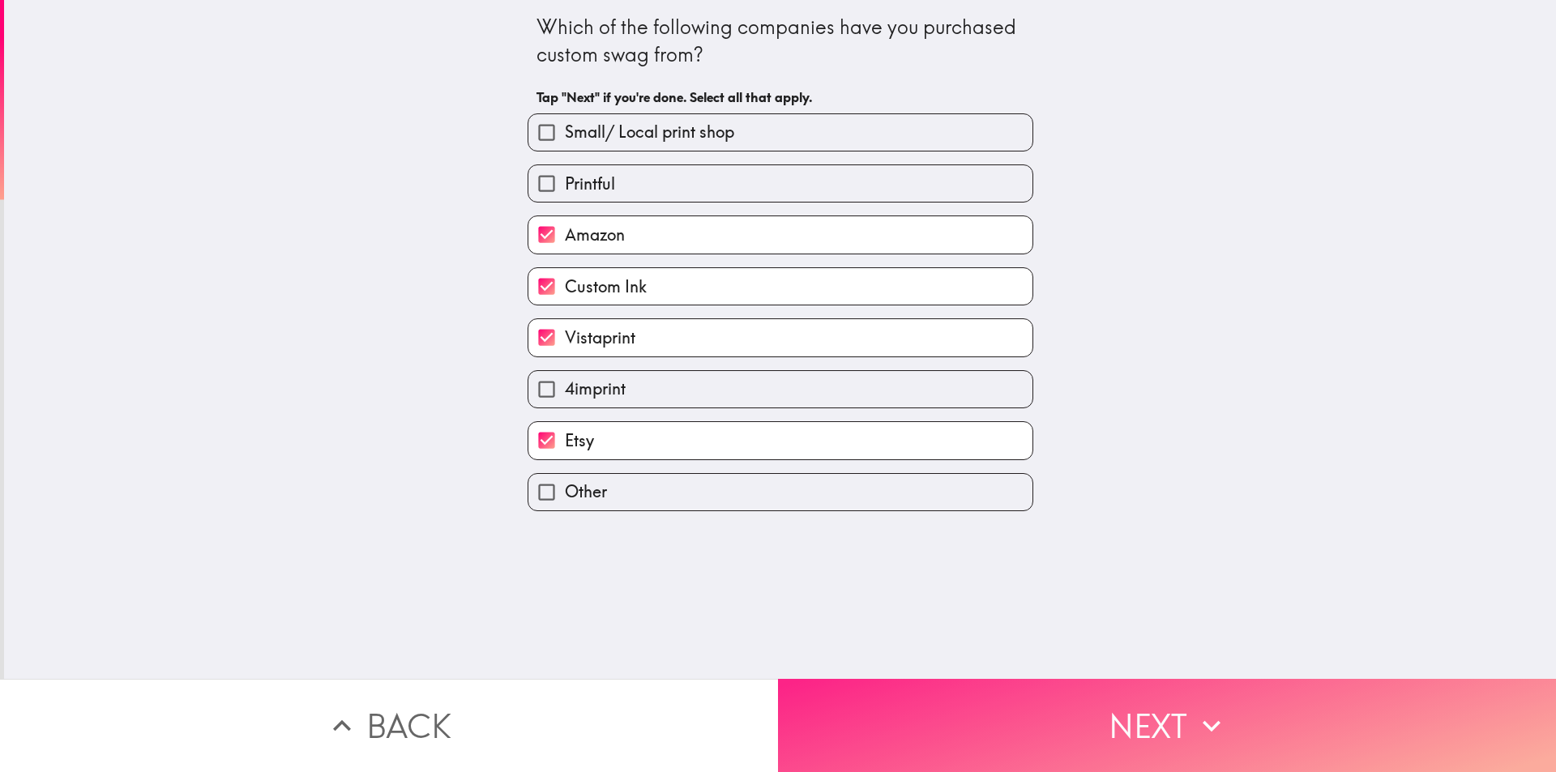
click at [995, 681] on button "Next" at bounding box center [1167, 725] width 778 height 93
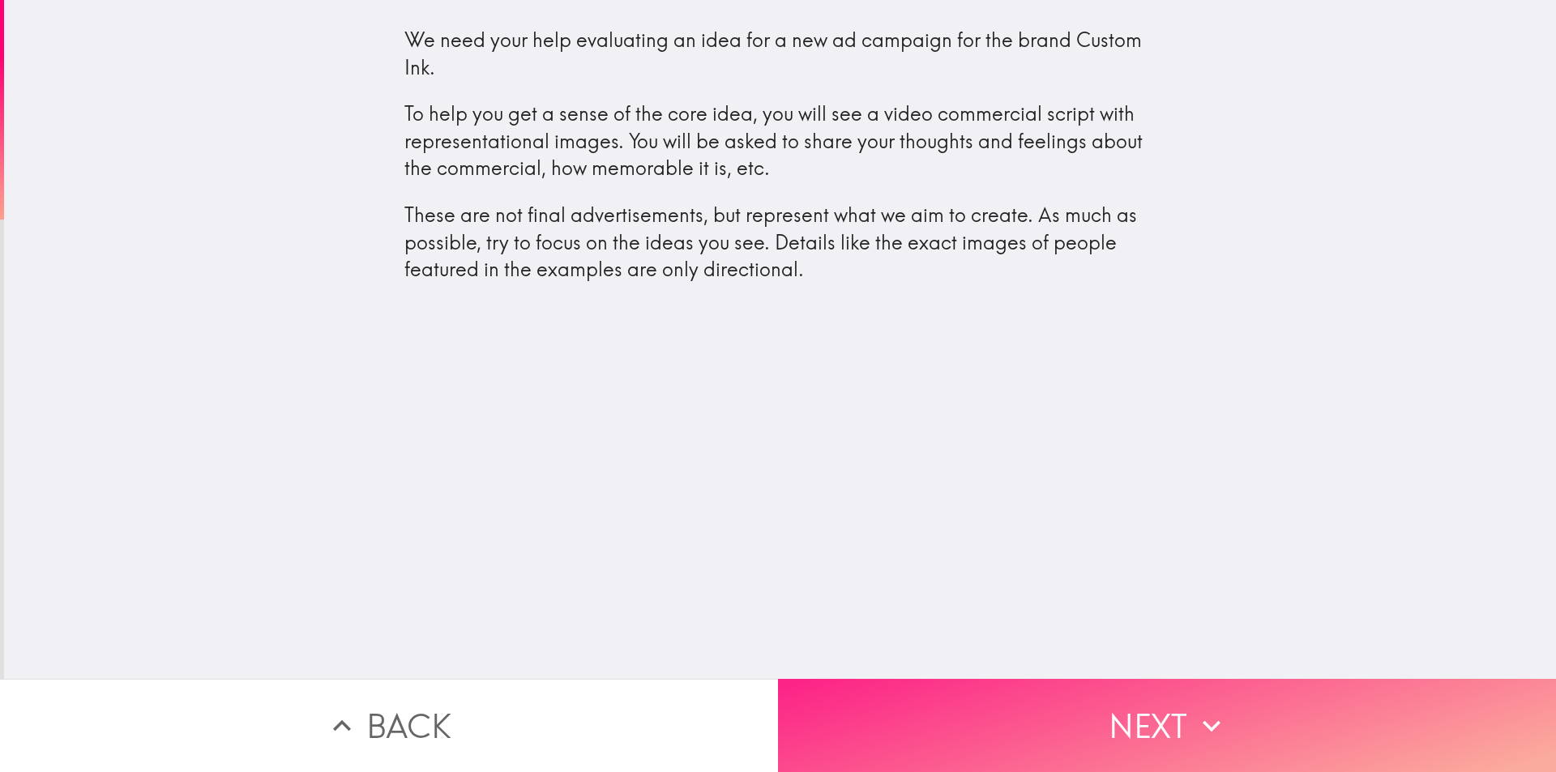
click at [1056, 718] on button "Next" at bounding box center [1167, 725] width 778 height 93
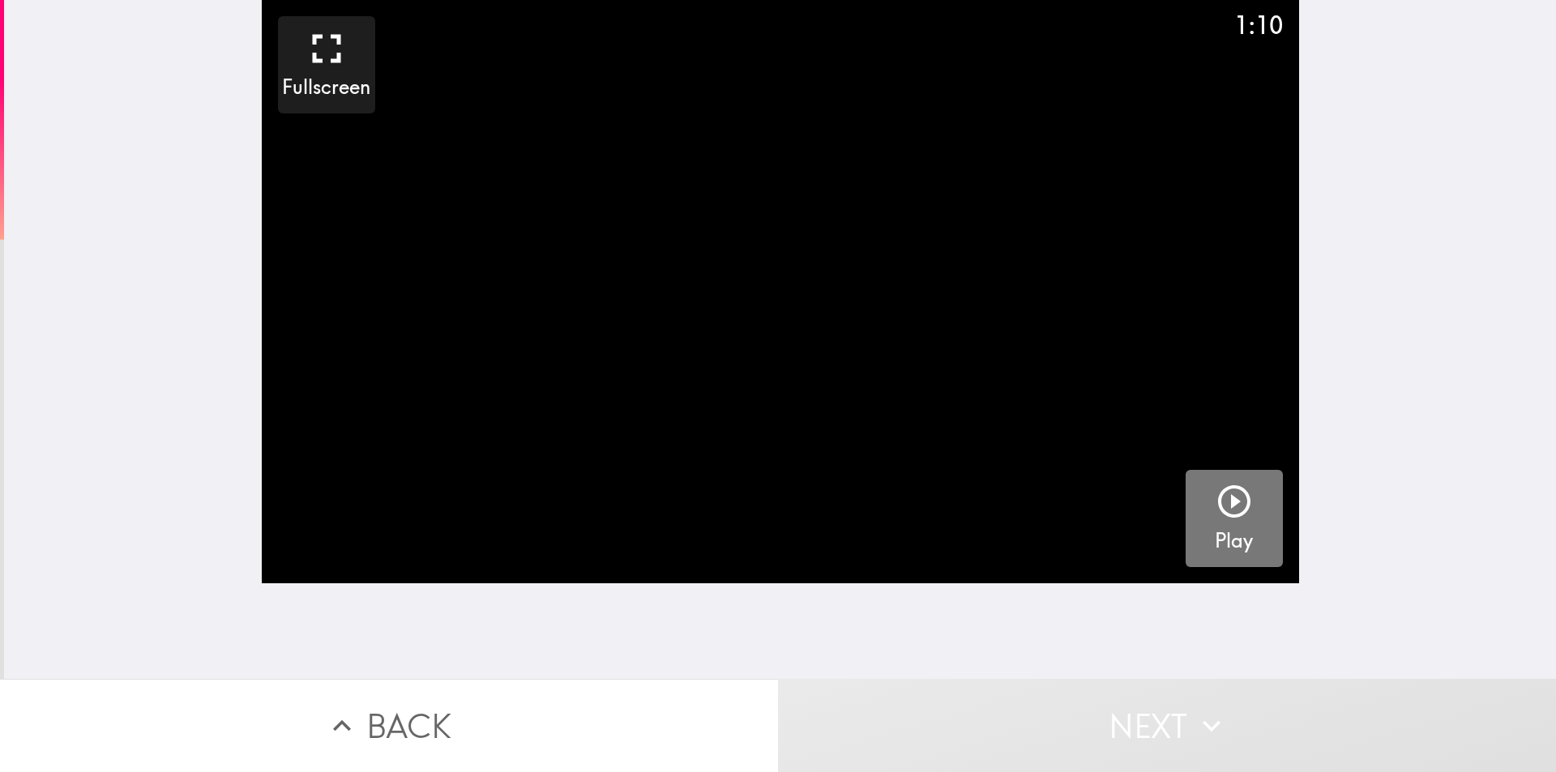
click at [1217, 506] on icon "button" at bounding box center [1233, 501] width 39 height 39
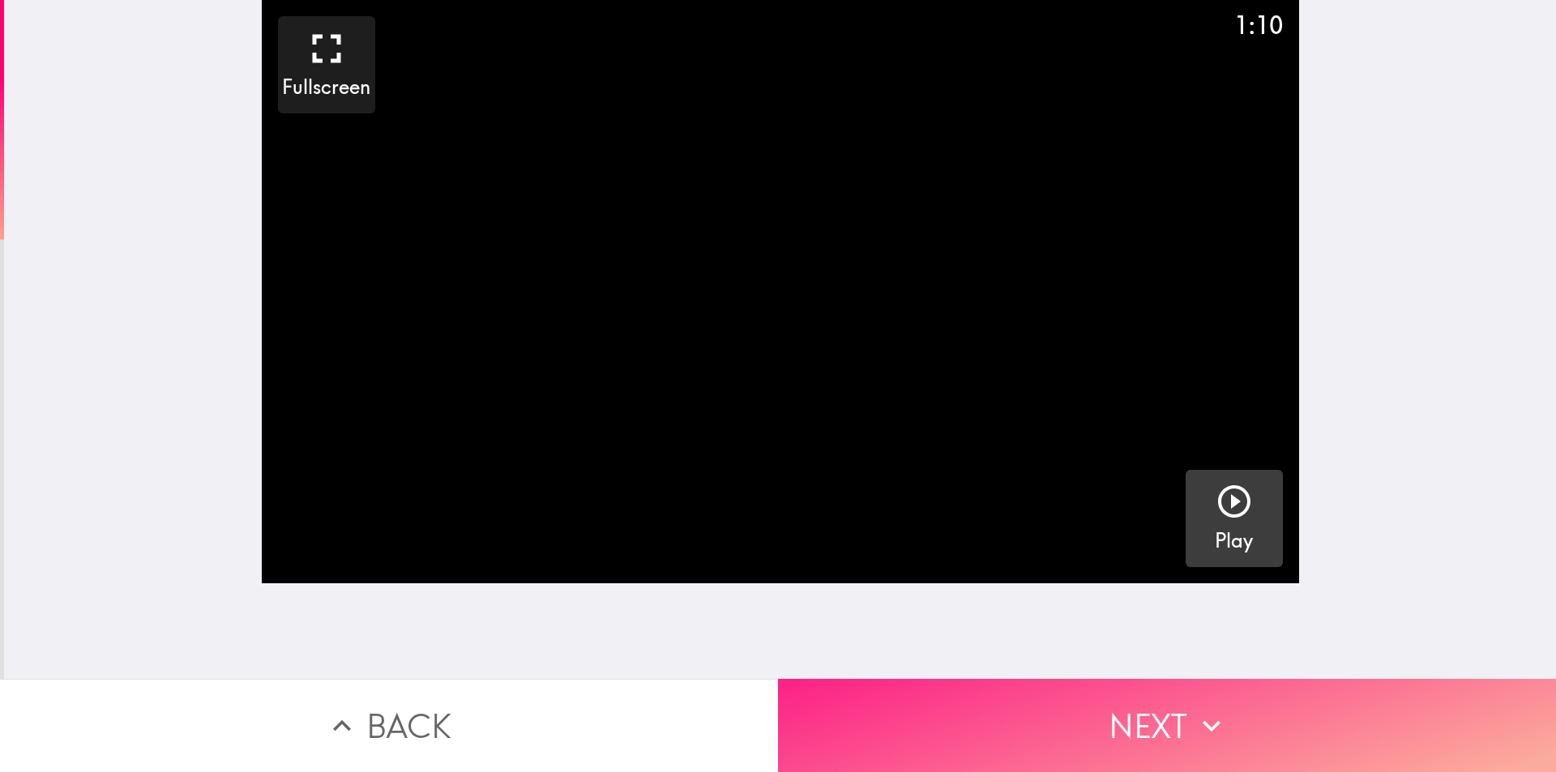
click at [1193, 711] on icon "button" at bounding box center [1211, 726] width 36 height 36
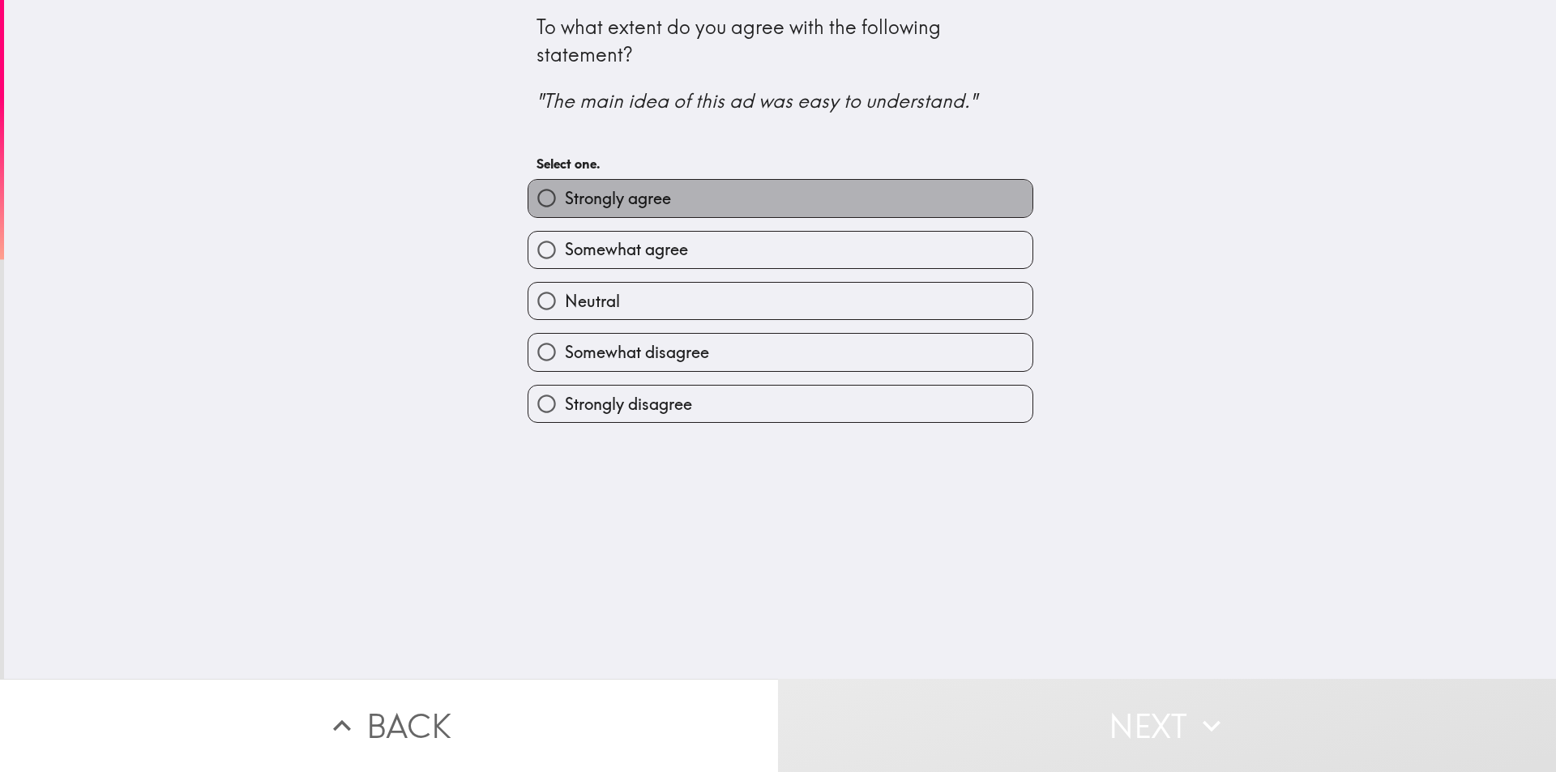
click at [689, 192] on label "Strongly agree" at bounding box center [780, 198] width 504 height 36
click at [565, 192] on input "Strongly agree" at bounding box center [546, 198] width 36 height 36
radio input "true"
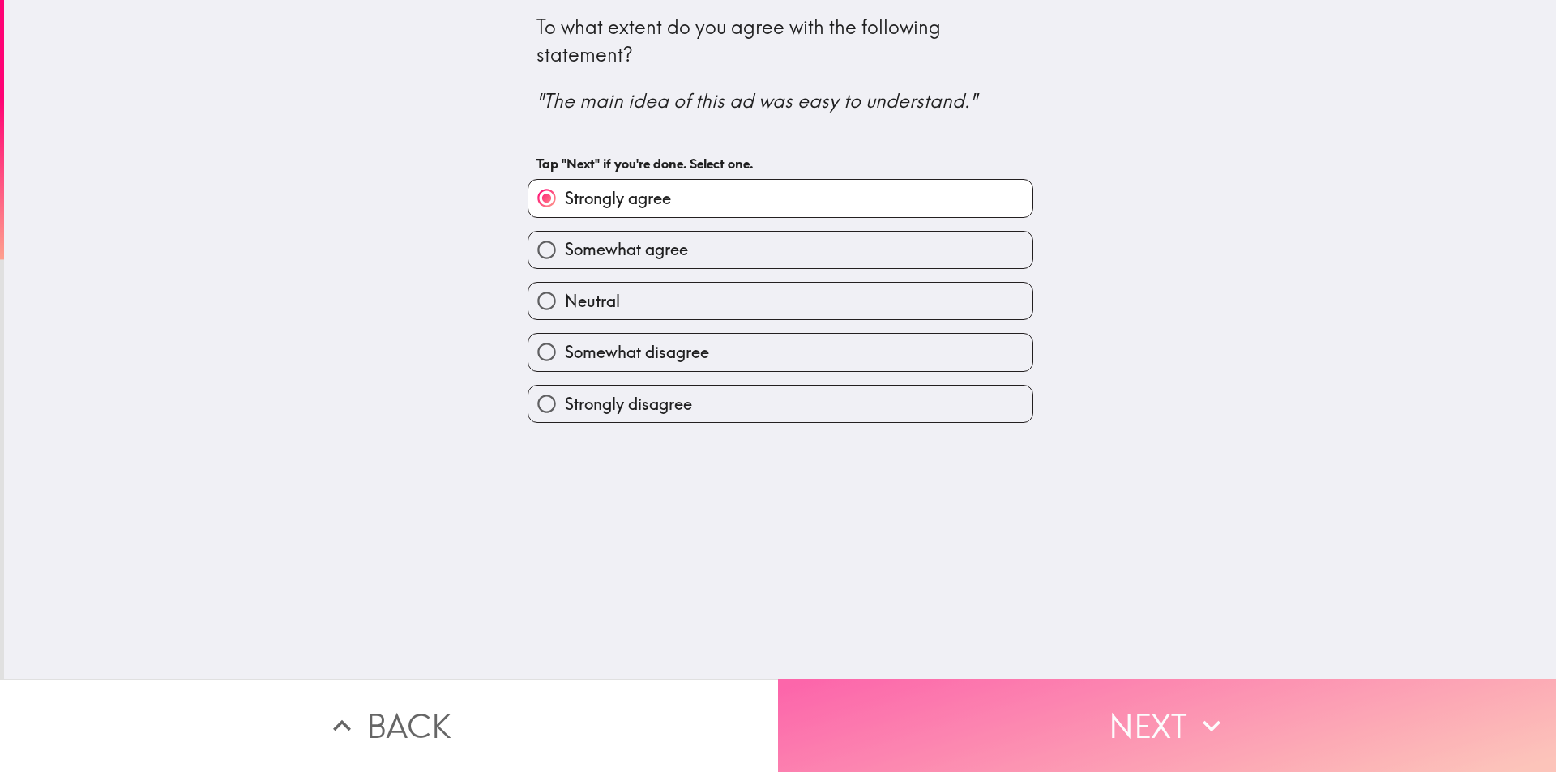
click at [1148, 749] on button "Next" at bounding box center [1167, 725] width 778 height 93
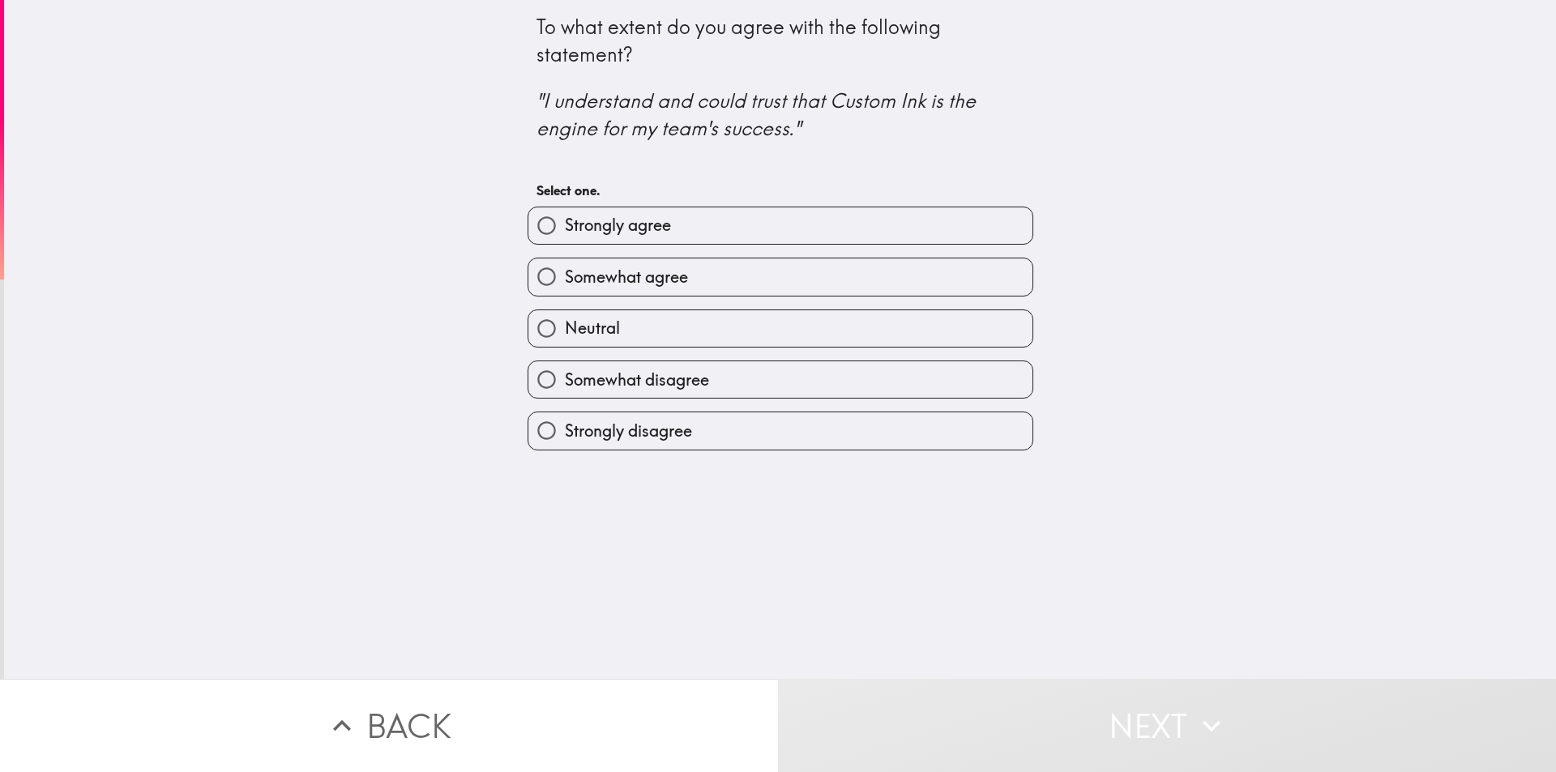
click at [629, 224] on span "Strongly agree" at bounding box center [618, 225] width 106 height 23
click at [565, 224] on input "Strongly agree" at bounding box center [546, 225] width 36 height 36
radio input "true"
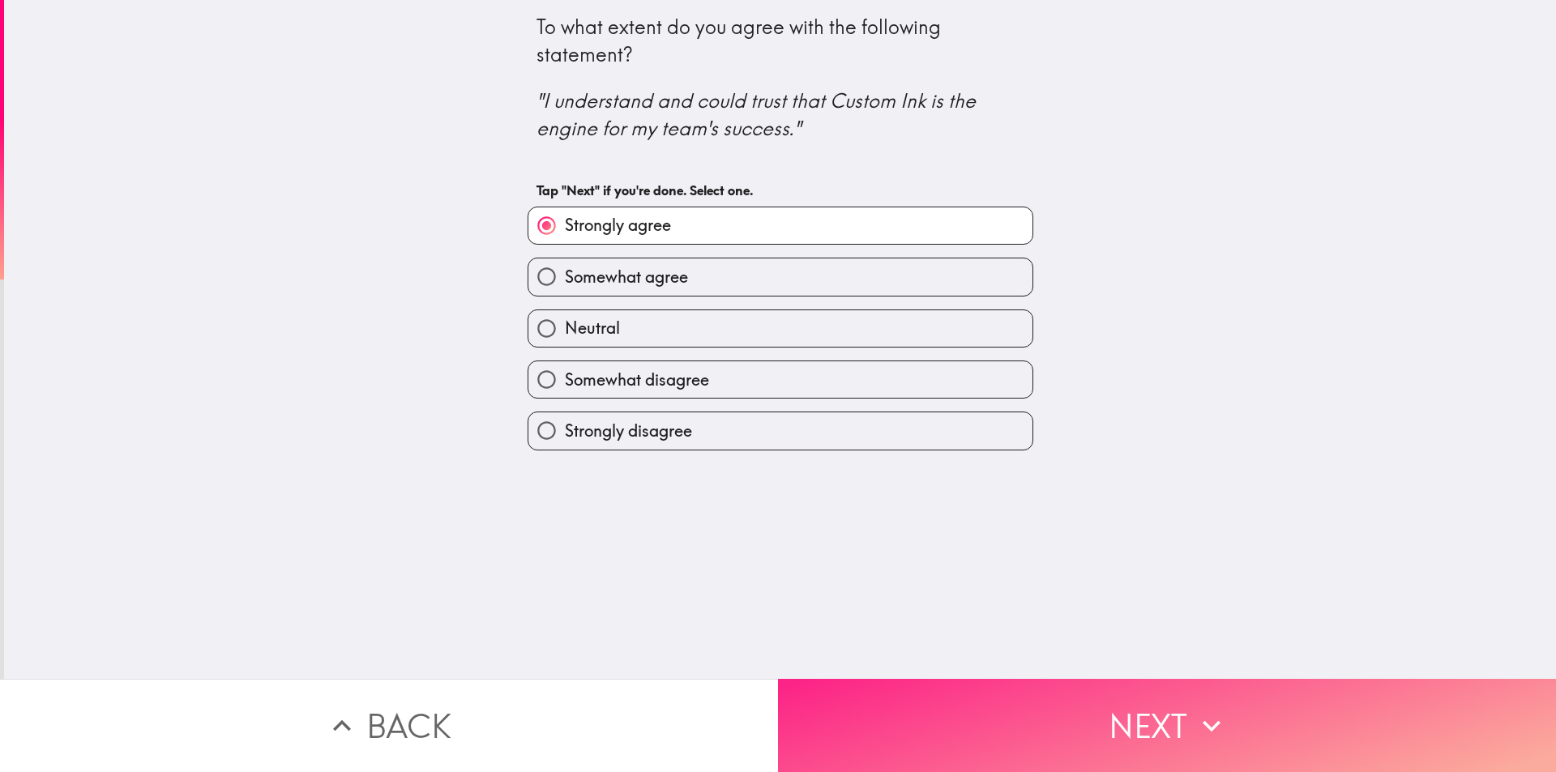
click at [1070, 711] on button "Next" at bounding box center [1167, 725] width 778 height 93
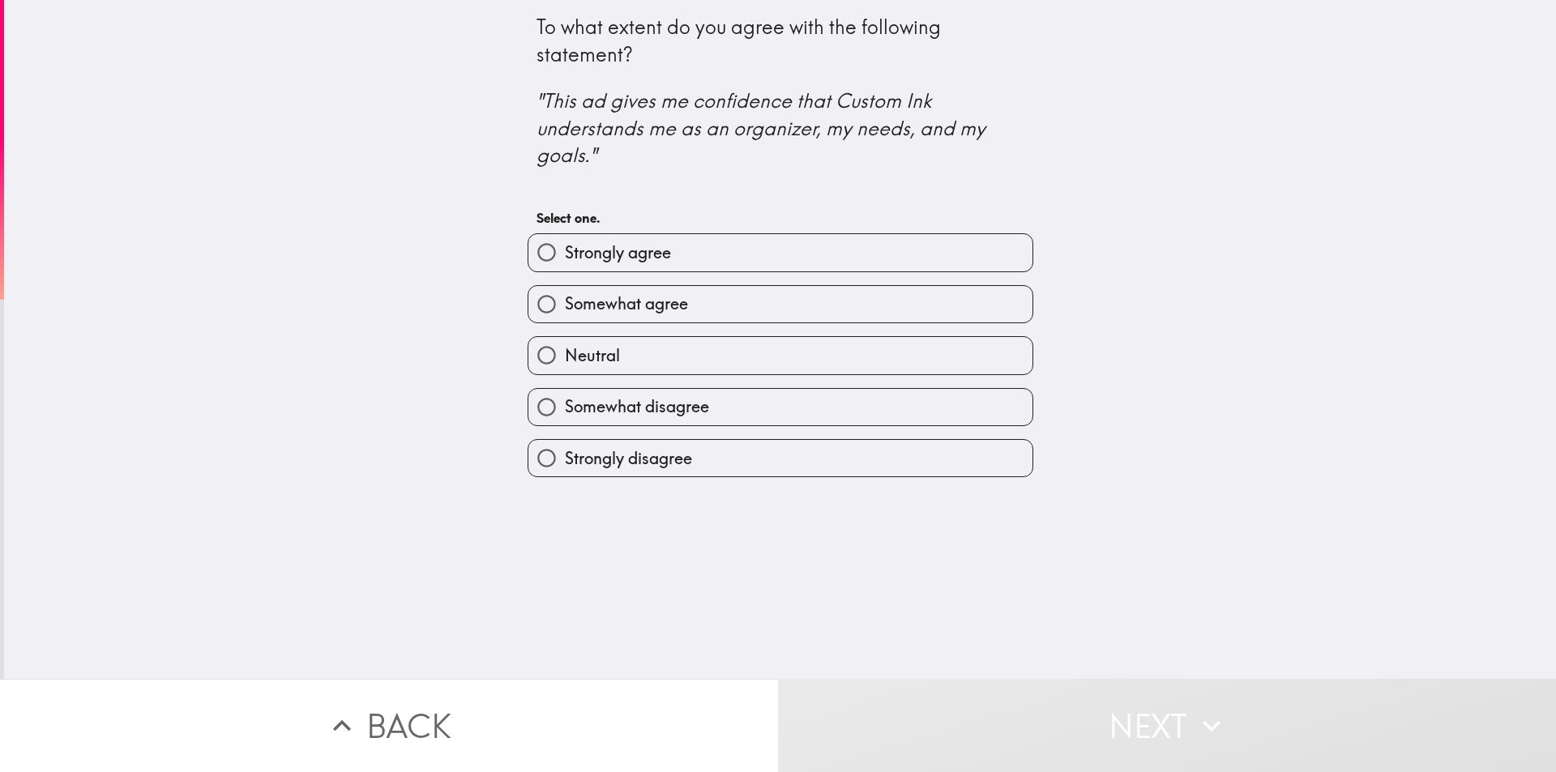
click at [623, 261] on span "Strongly agree" at bounding box center [618, 252] width 106 height 23
click at [565, 261] on input "Strongly agree" at bounding box center [546, 252] width 36 height 36
radio input "true"
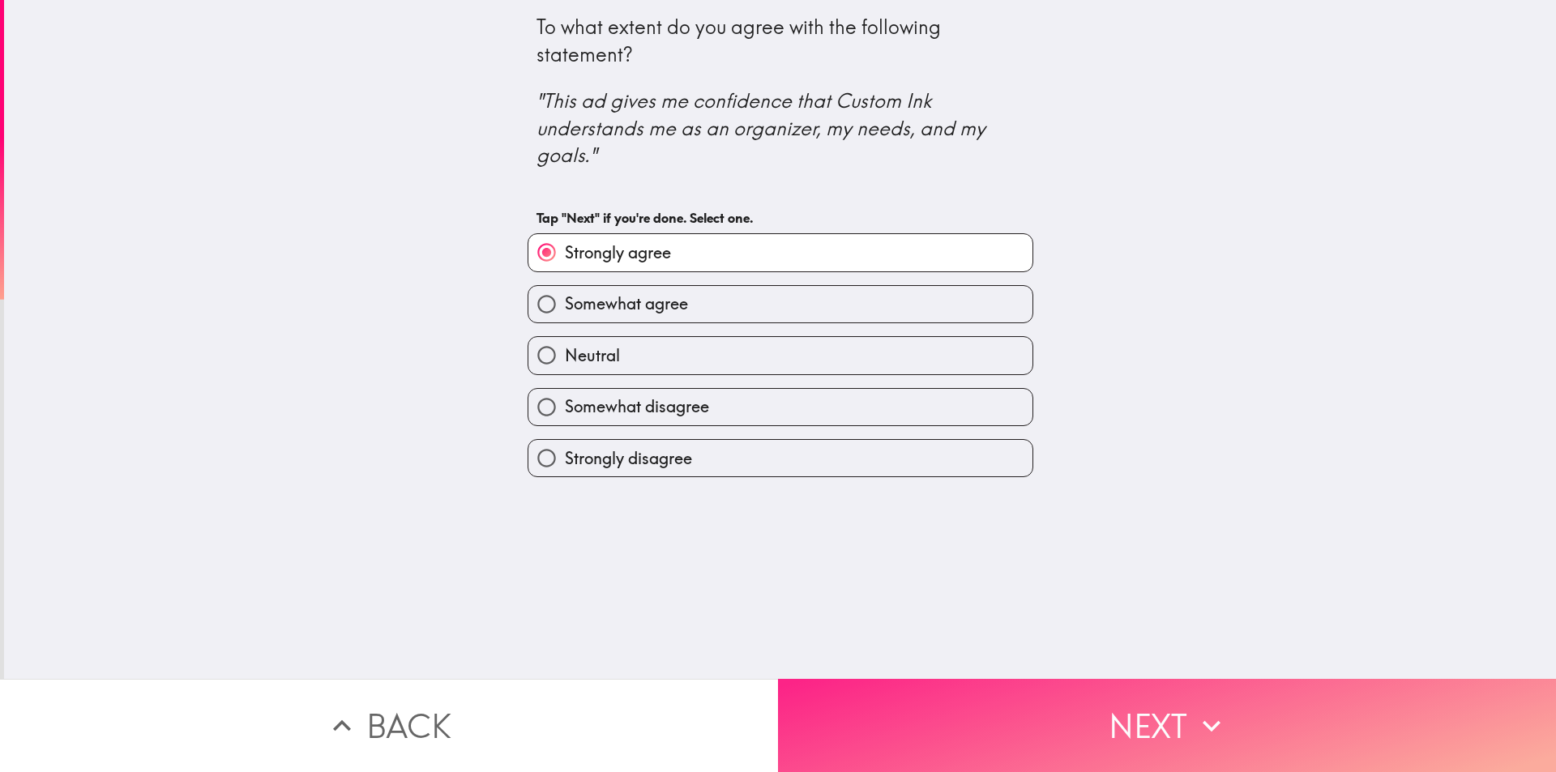
click at [1163, 712] on button "Next" at bounding box center [1167, 725] width 778 height 93
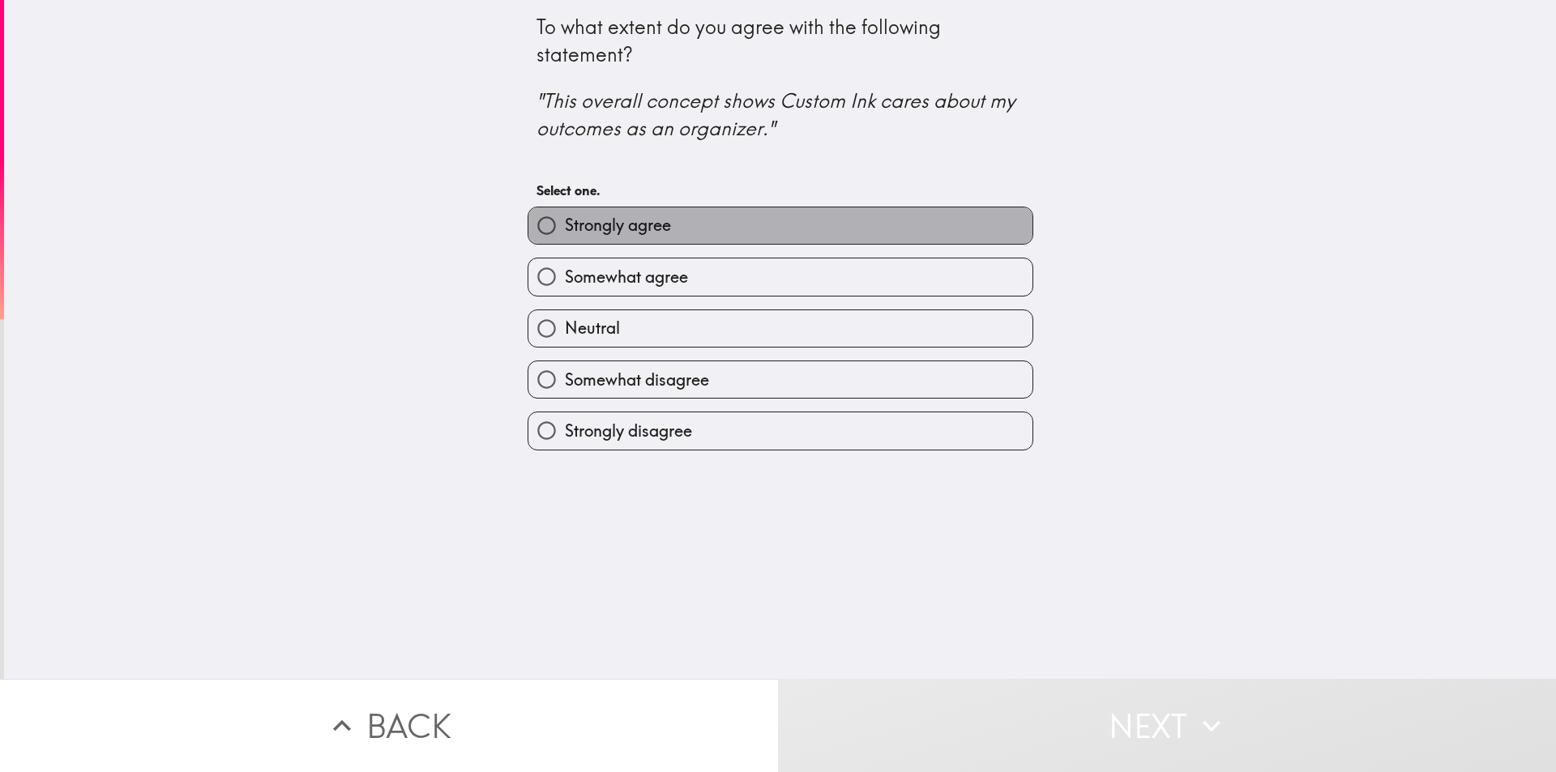
click at [611, 227] on span "Strongly agree" at bounding box center [618, 225] width 106 height 23
click at [565, 227] on input "Strongly agree" at bounding box center [546, 225] width 36 height 36
radio input "true"
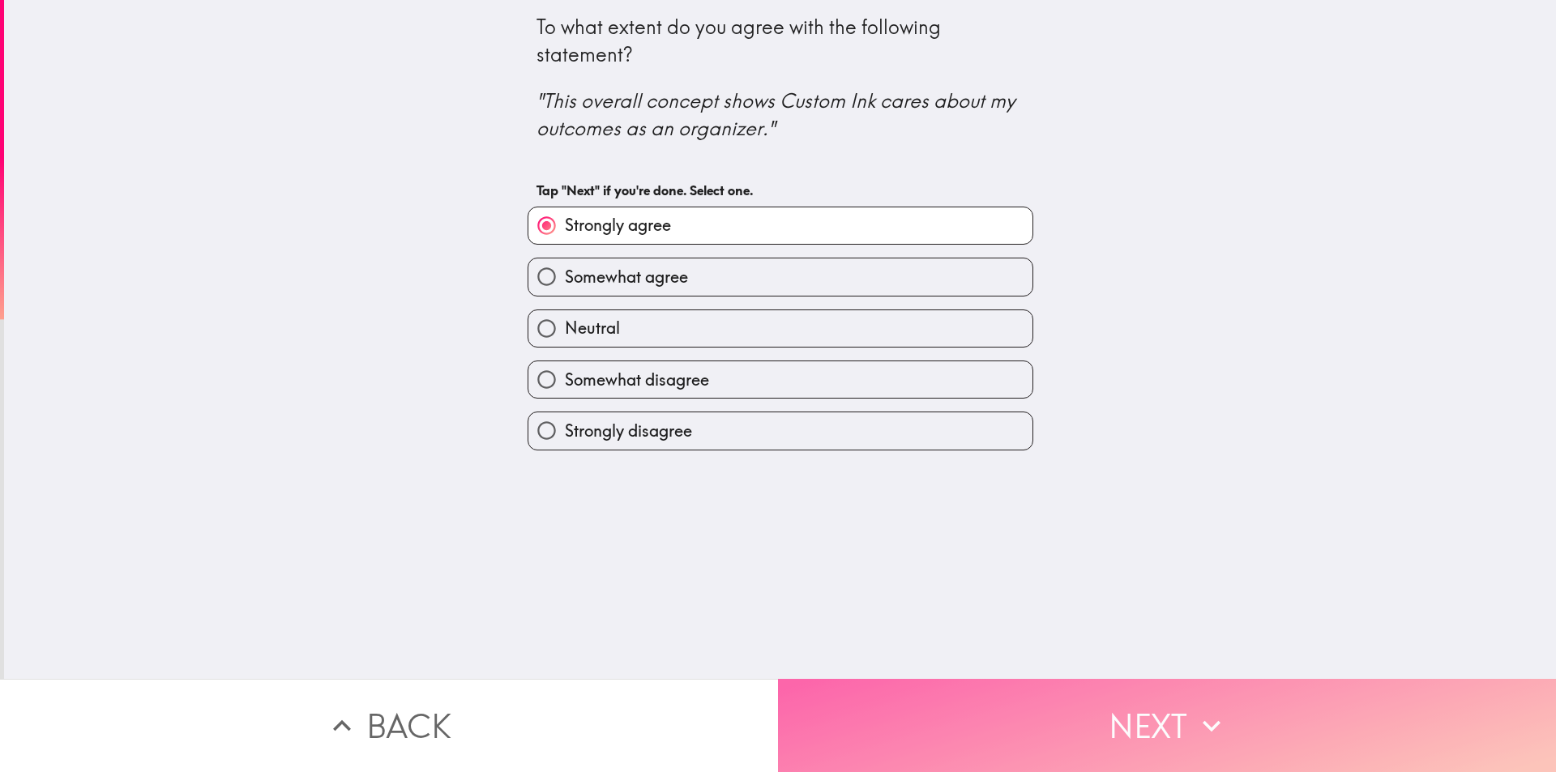
click at [1163, 719] on button "Next" at bounding box center [1167, 725] width 778 height 93
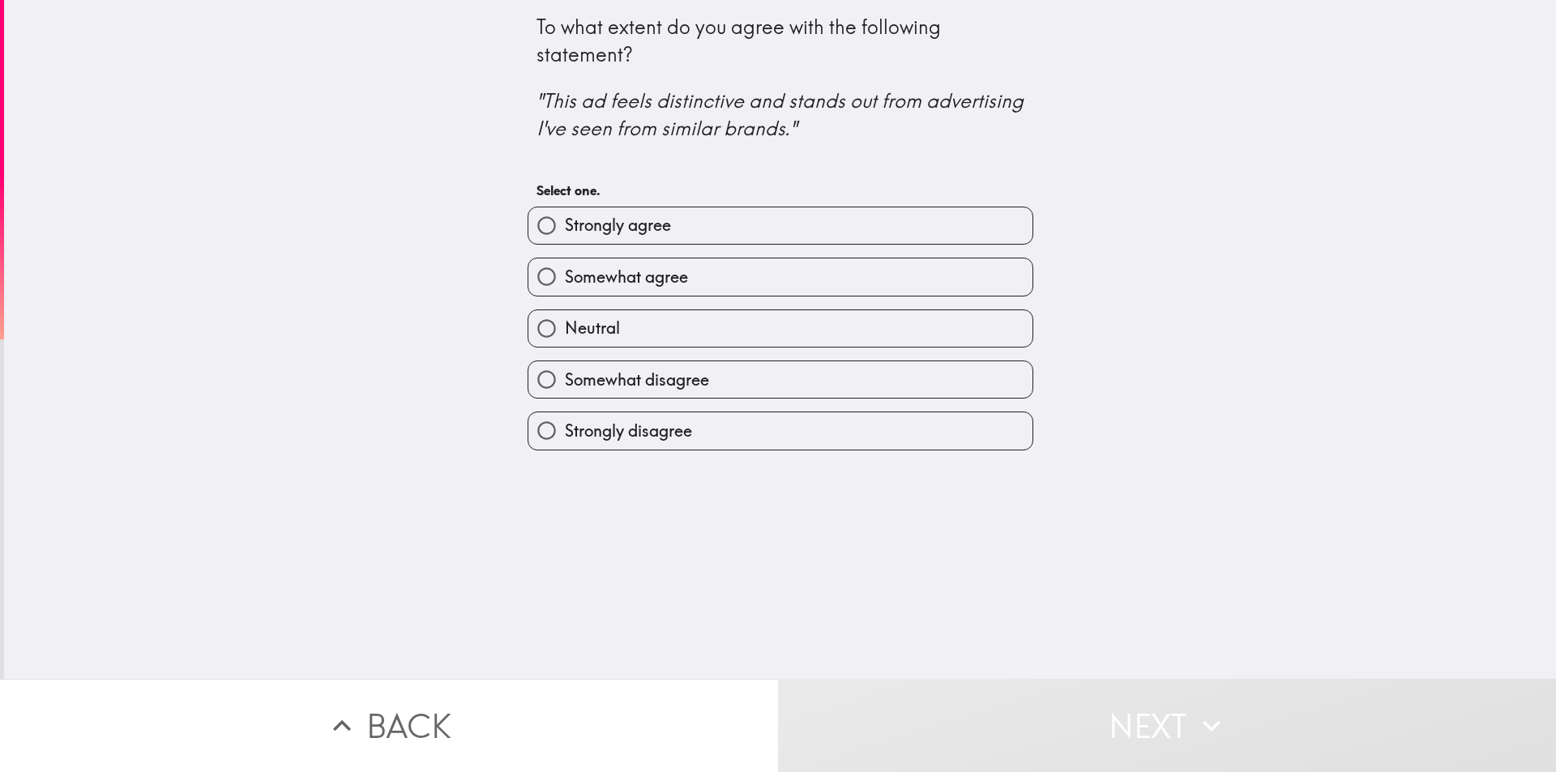
click at [665, 269] on span "Somewhat agree" at bounding box center [626, 277] width 123 height 23
click at [565, 269] on input "Somewhat agree" at bounding box center [546, 276] width 36 height 36
radio input "true"
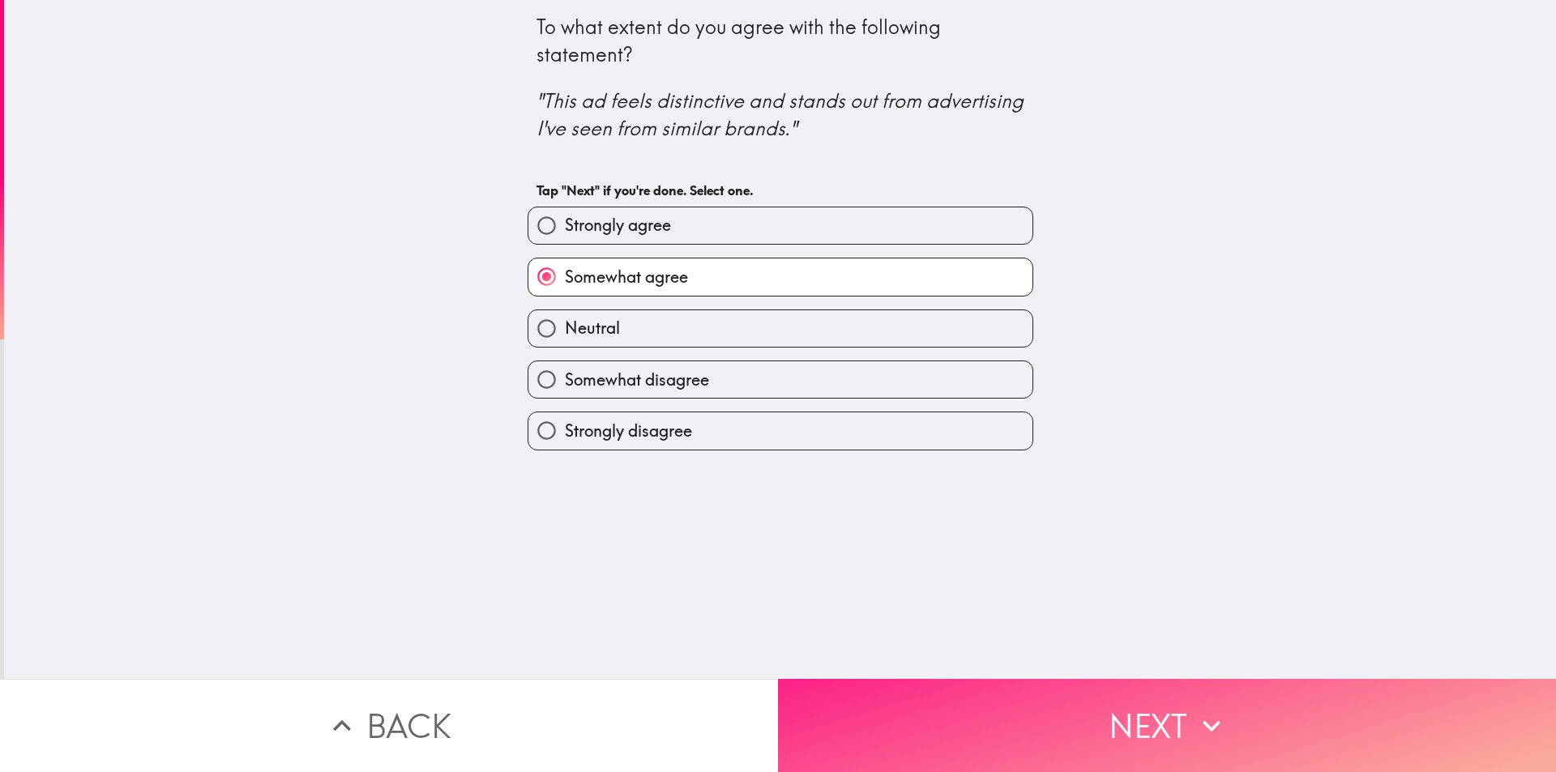
click at [1125, 714] on button "Next" at bounding box center [1167, 725] width 778 height 93
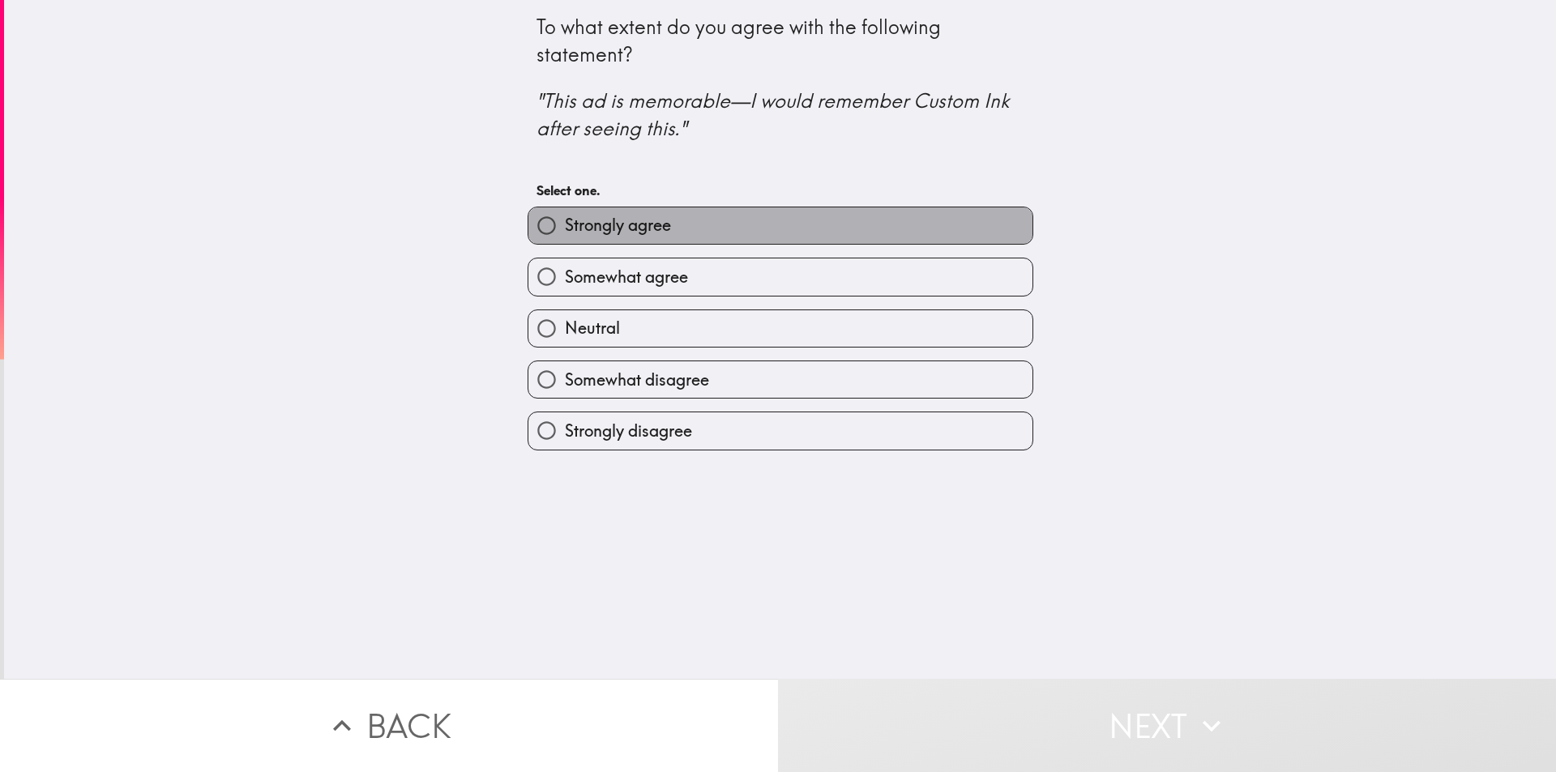
click at [677, 241] on label "Strongly agree" at bounding box center [780, 225] width 504 height 36
click at [565, 241] on input "Strongly agree" at bounding box center [546, 225] width 36 height 36
radio input "true"
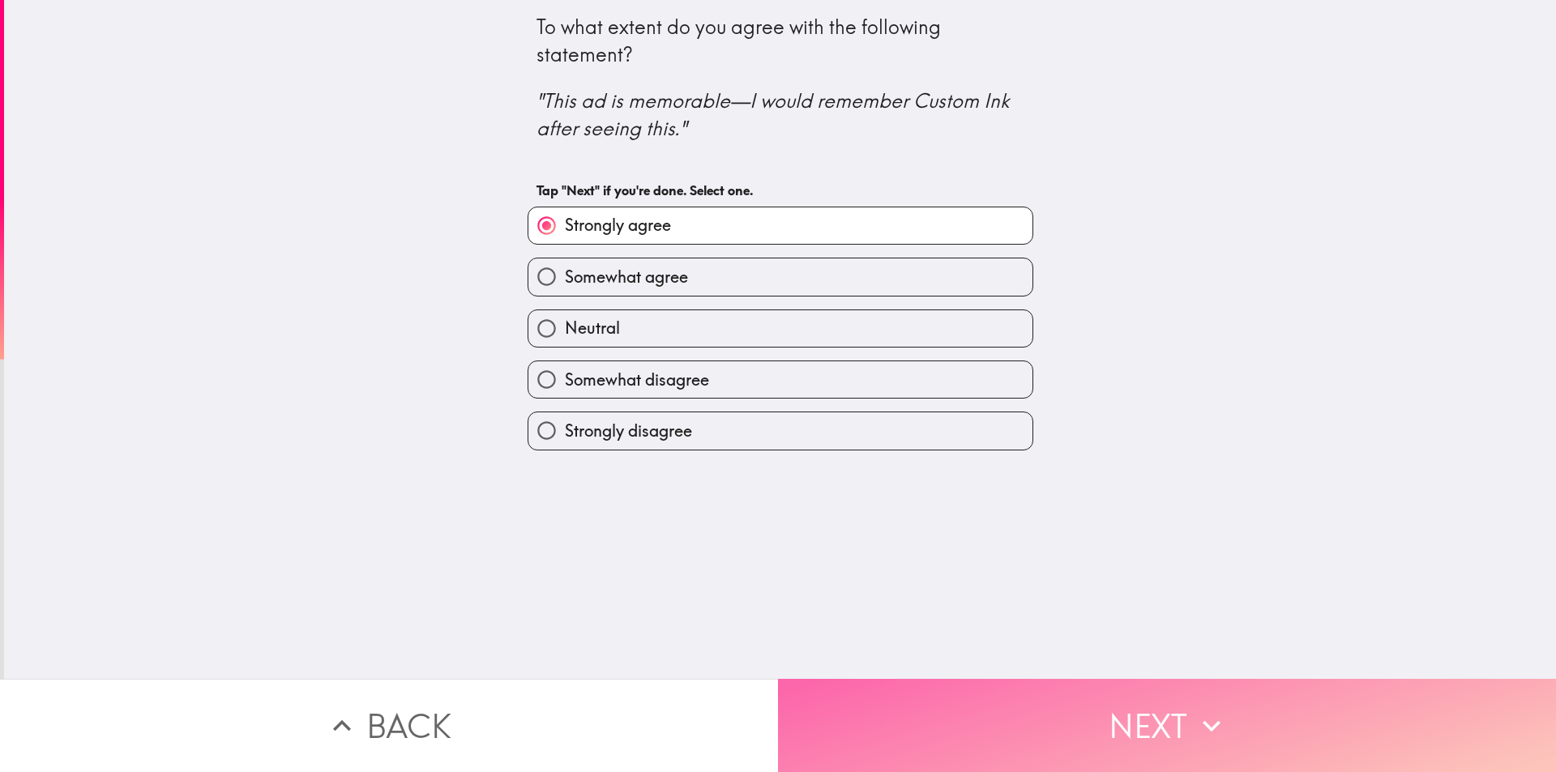
click at [1166, 695] on button "Next" at bounding box center [1167, 725] width 778 height 93
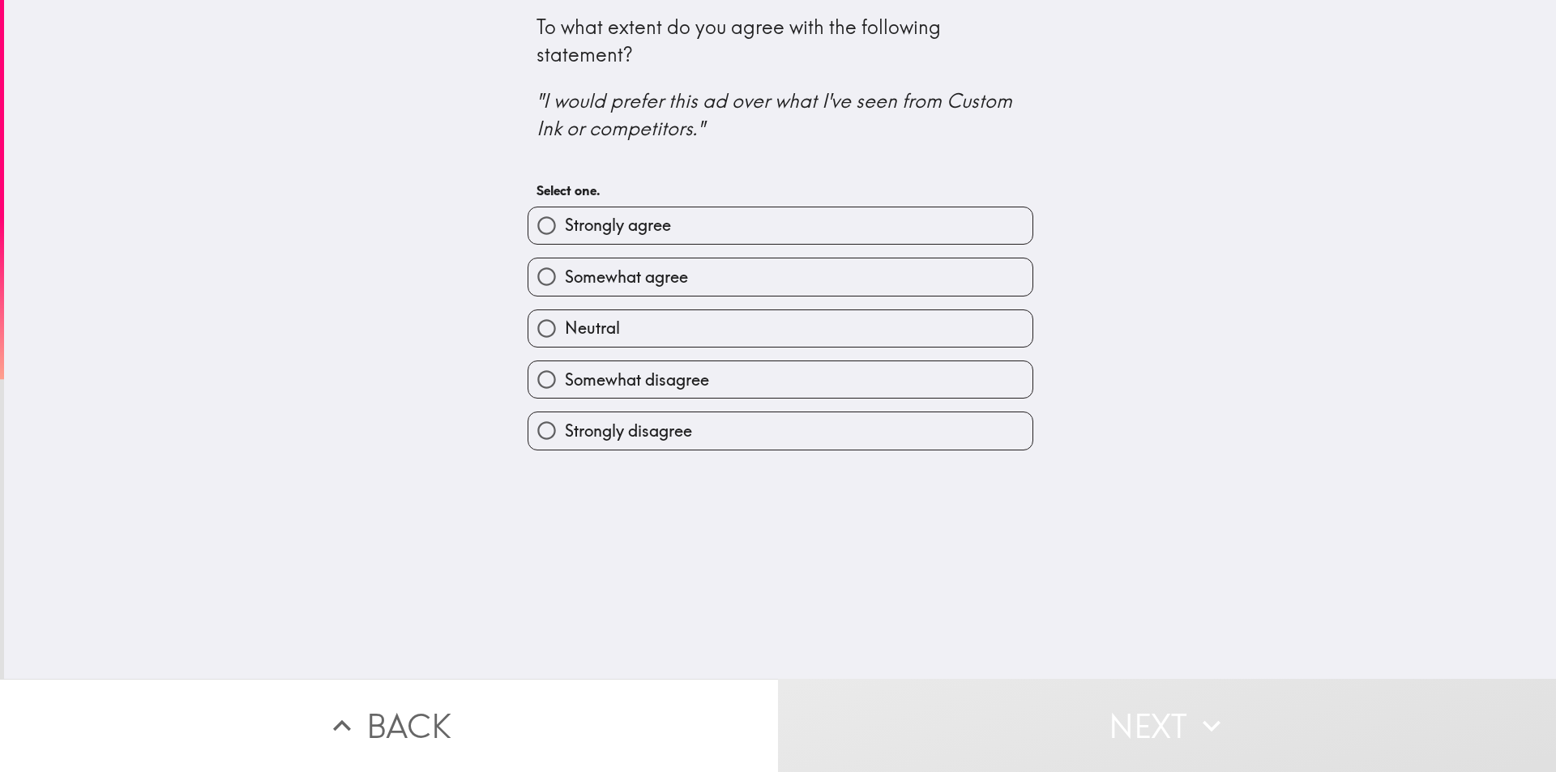
click at [602, 284] on span "Somewhat agree" at bounding box center [626, 277] width 123 height 23
click at [565, 284] on input "Somewhat agree" at bounding box center [546, 276] width 36 height 36
radio input "true"
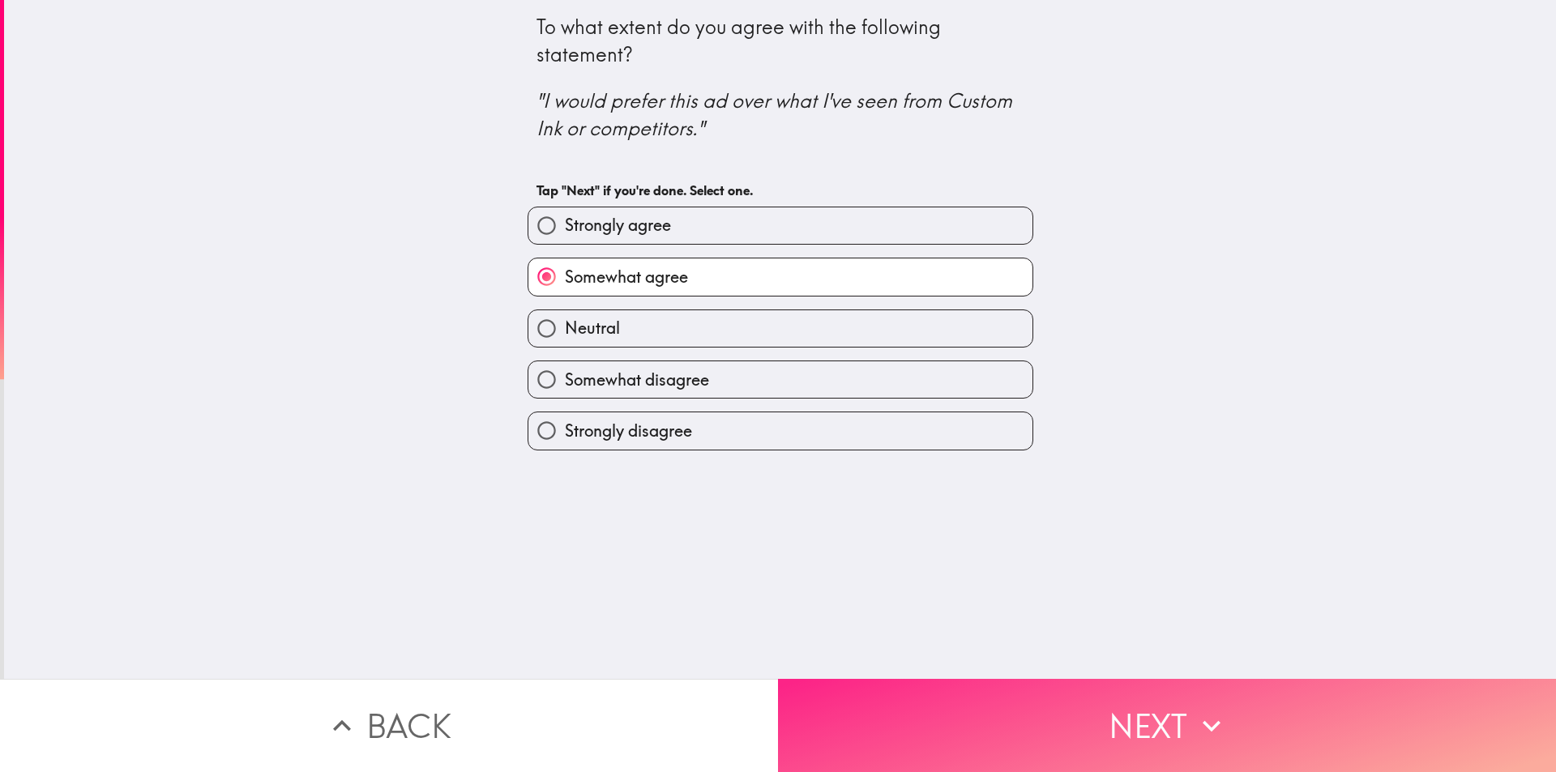
click at [1180, 702] on button "Next" at bounding box center [1167, 725] width 778 height 93
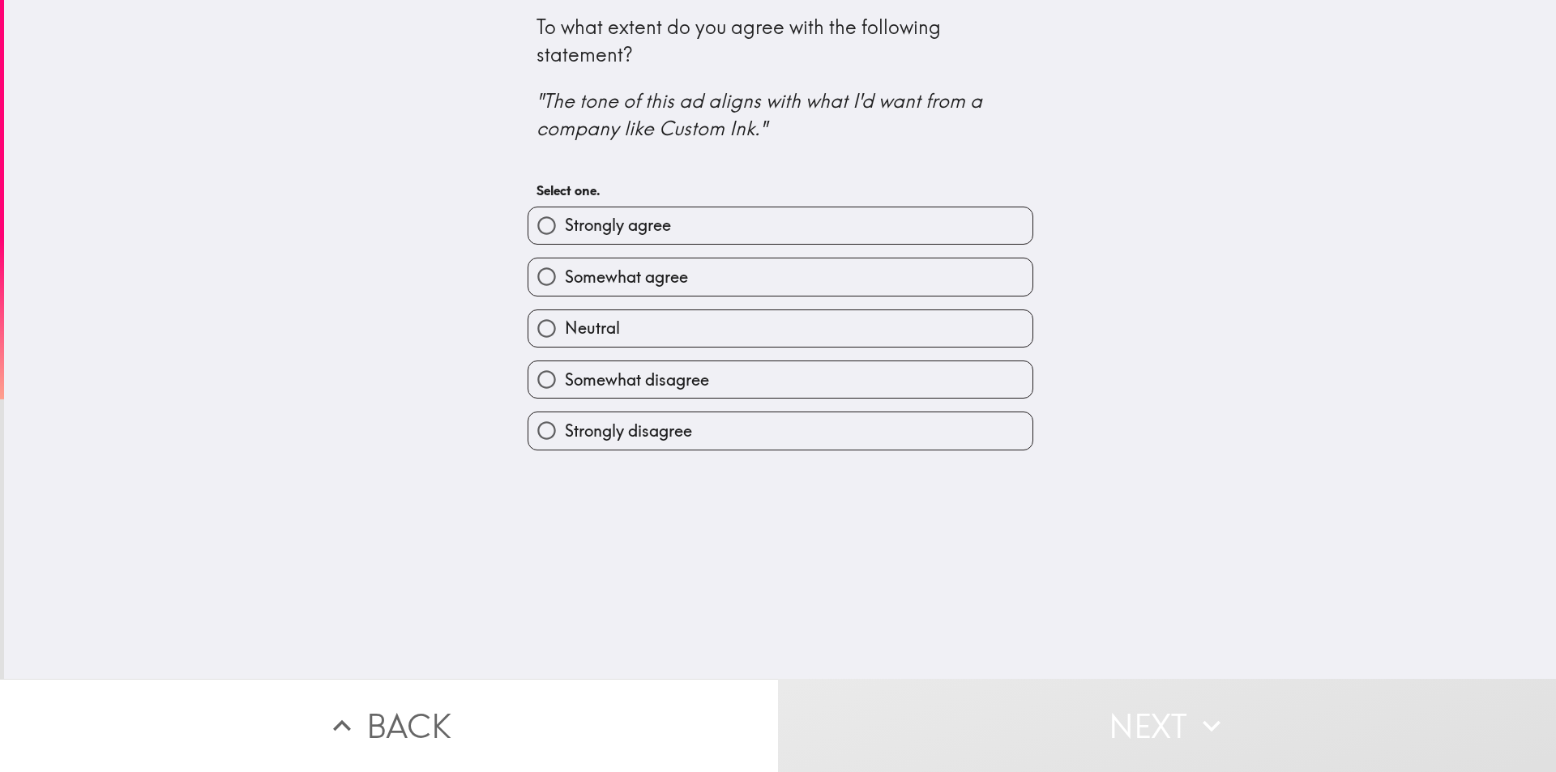
click at [680, 225] on label "Strongly agree" at bounding box center [780, 225] width 504 height 36
click at [565, 225] on input "Strongly agree" at bounding box center [546, 225] width 36 height 36
radio input "true"
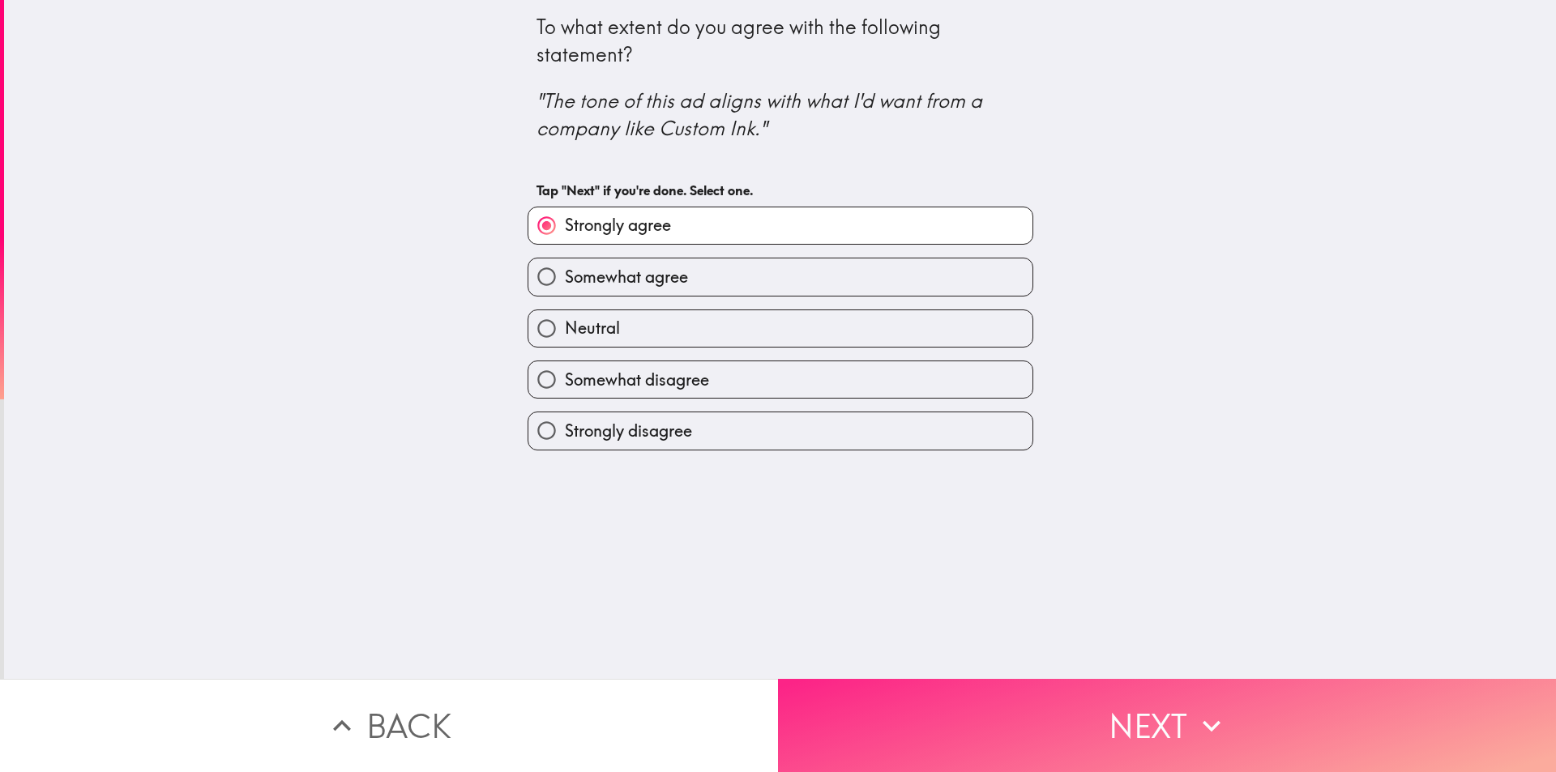
click at [1129, 700] on button "Next" at bounding box center [1167, 725] width 778 height 93
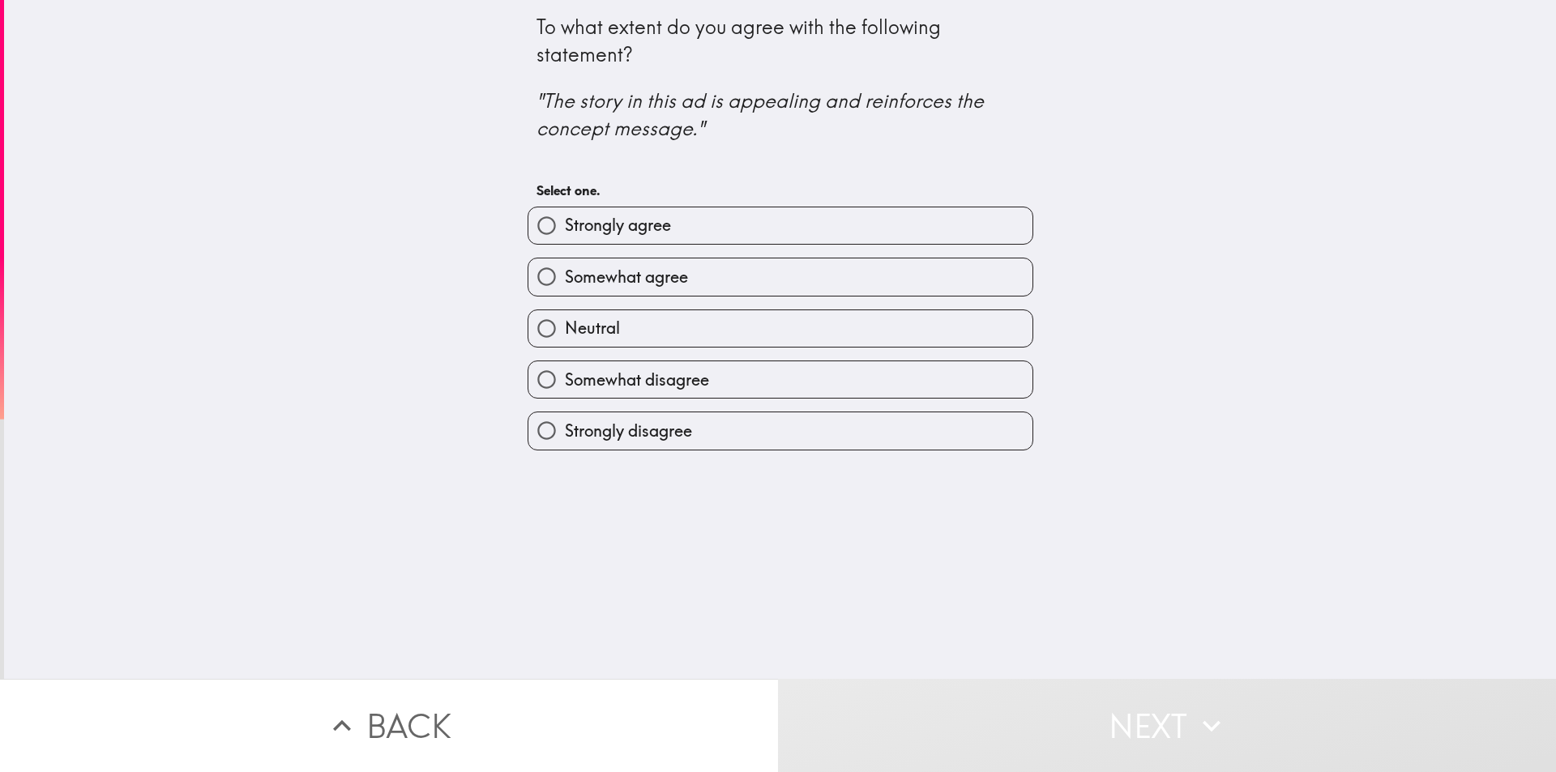
click at [607, 211] on div "Strongly agree" at bounding box center [773, 219] width 519 height 51
click at [655, 224] on span "Strongly agree" at bounding box center [618, 225] width 106 height 23
click at [565, 224] on input "Strongly agree" at bounding box center [546, 225] width 36 height 36
radio input "true"
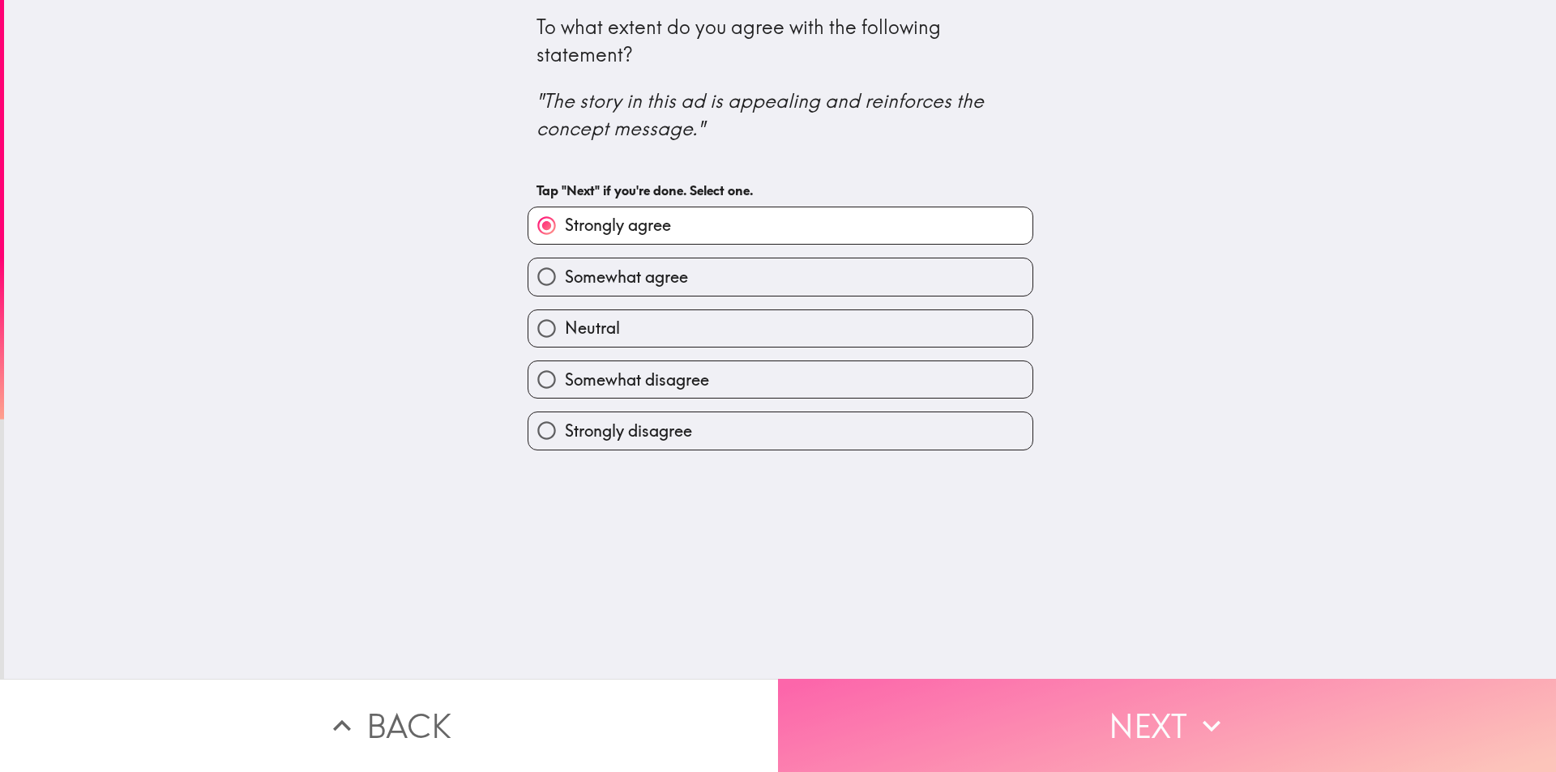
click at [1100, 702] on button "Next" at bounding box center [1167, 725] width 778 height 93
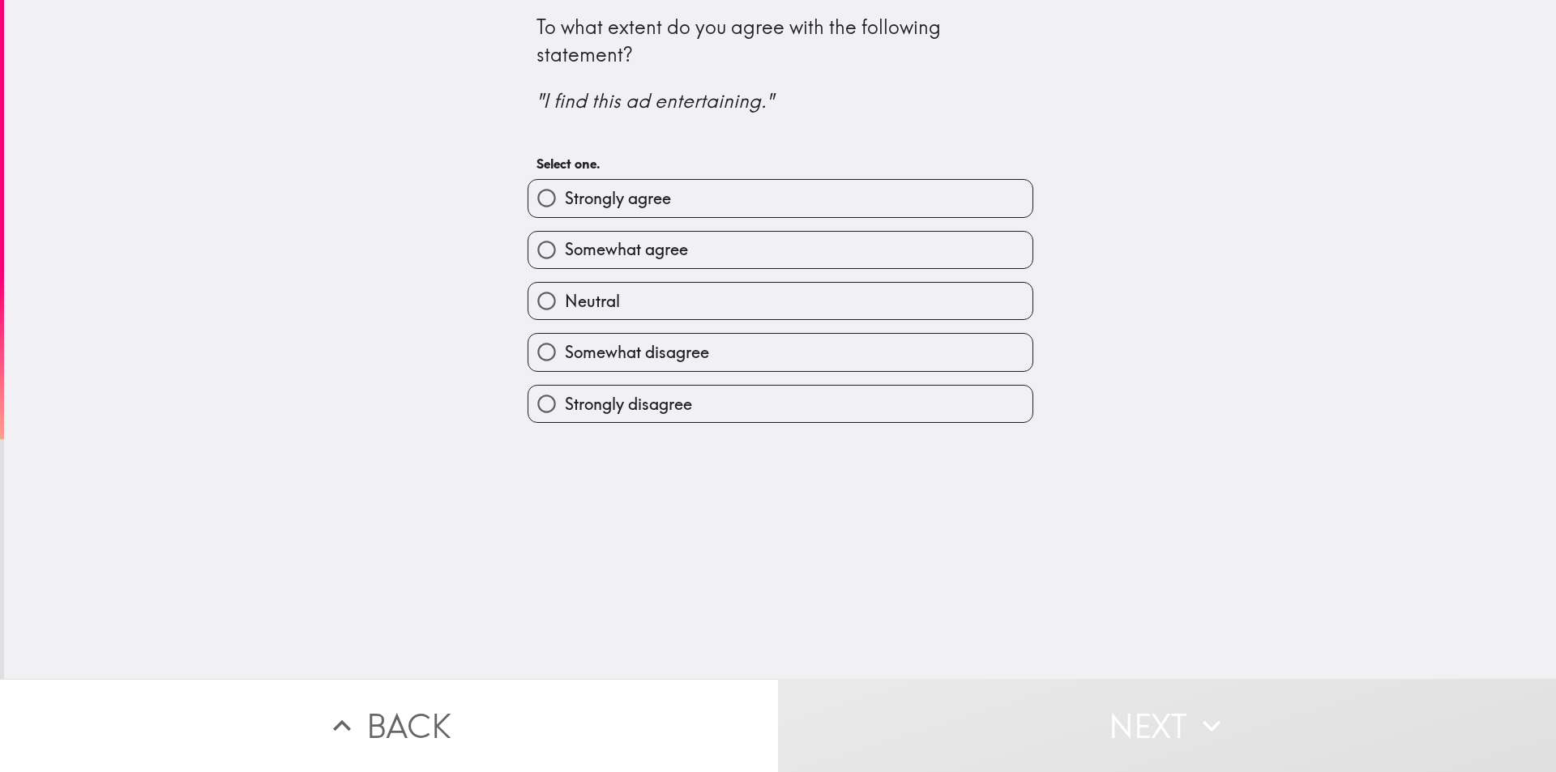
click at [649, 207] on span "Strongly agree" at bounding box center [618, 198] width 106 height 23
click at [565, 207] on input "Strongly agree" at bounding box center [546, 198] width 36 height 36
radio input "true"
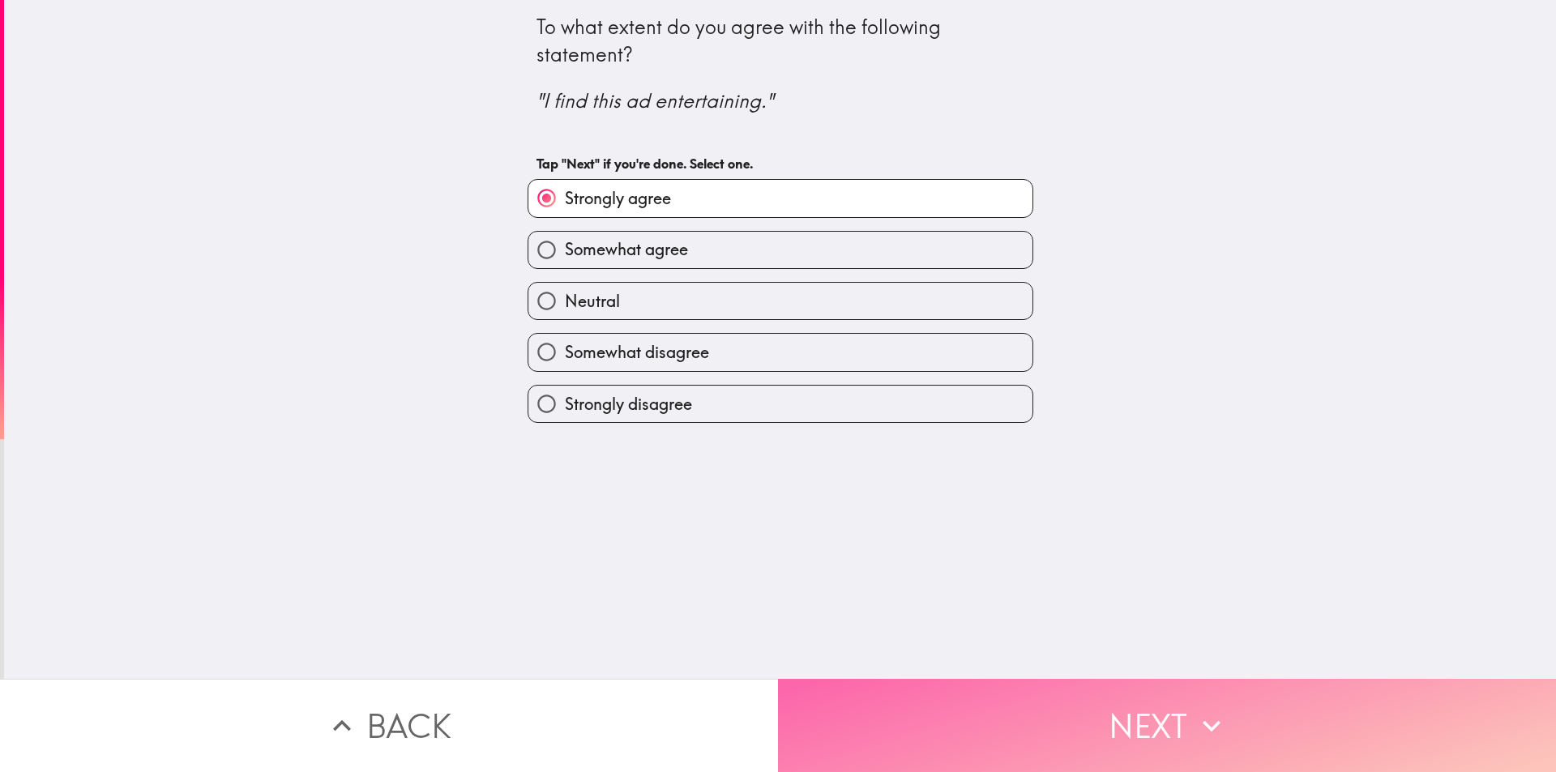
click at [1059, 694] on button "Next" at bounding box center [1167, 725] width 778 height 93
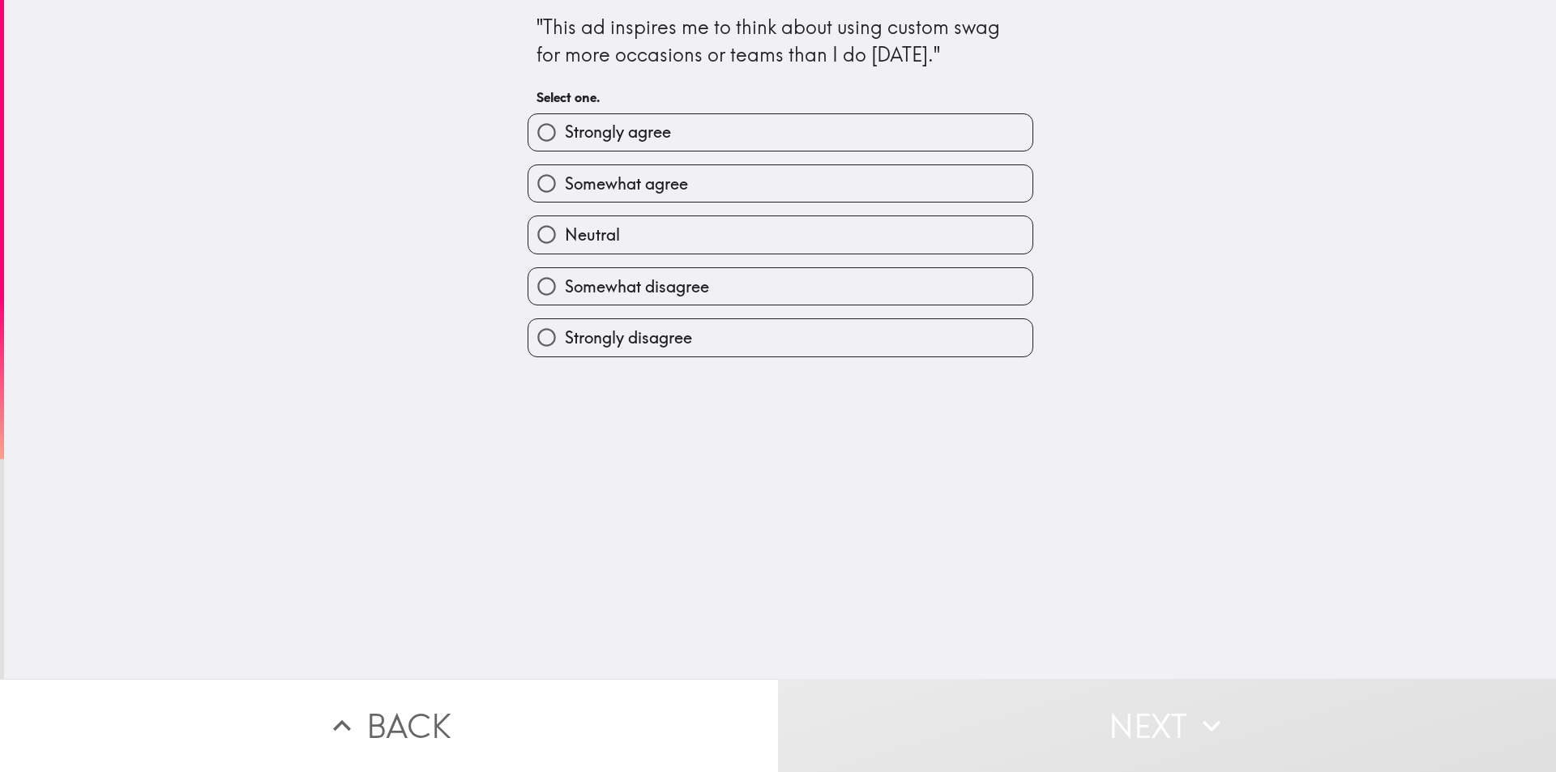
click at [625, 130] on span "Strongly agree" at bounding box center [618, 132] width 106 height 23
click at [565, 130] on input "Strongly agree" at bounding box center [546, 132] width 36 height 36
radio input "true"
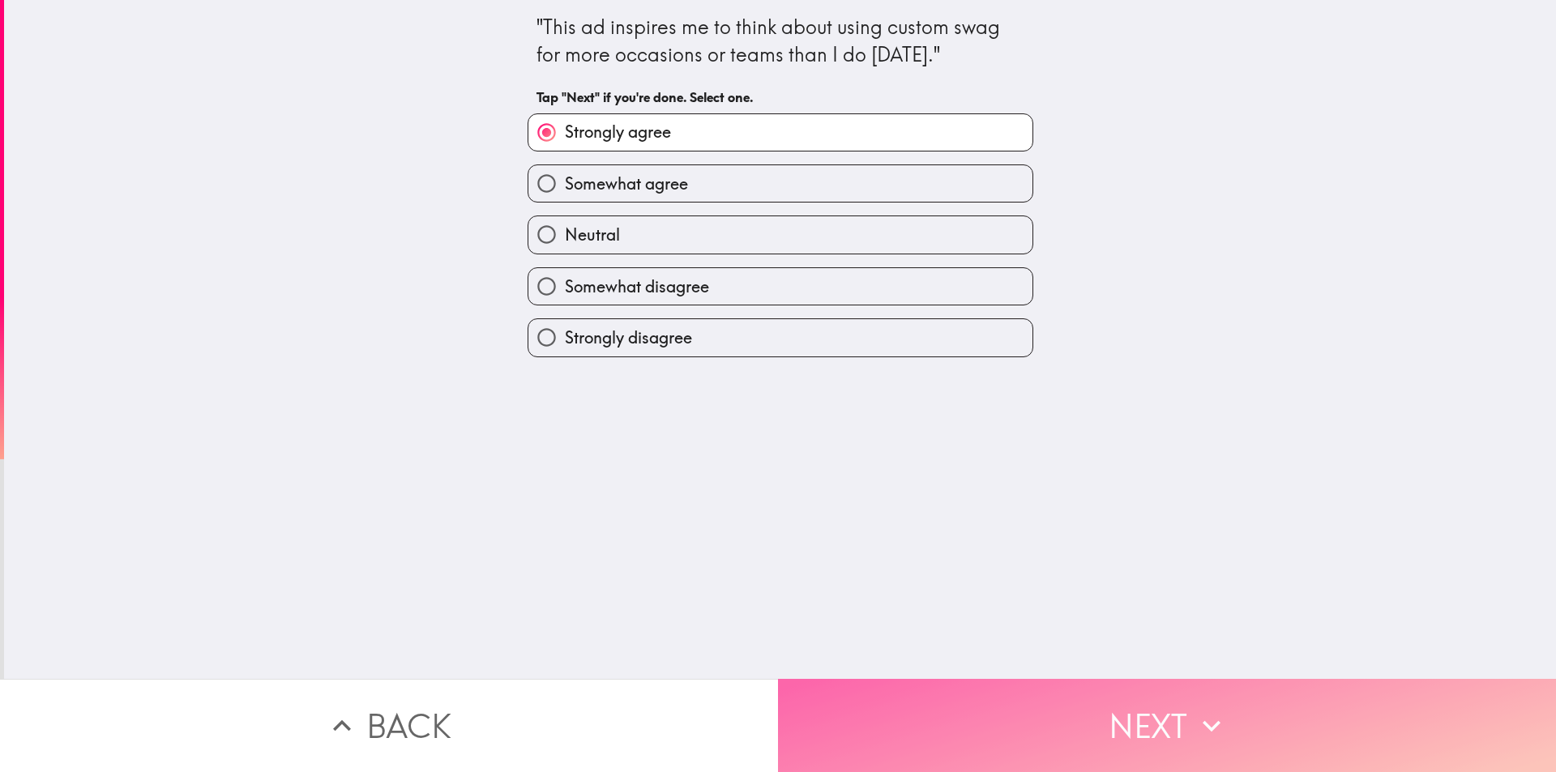
click at [1114, 717] on button "Next" at bounding box center [1167, 725] width 778 height 93
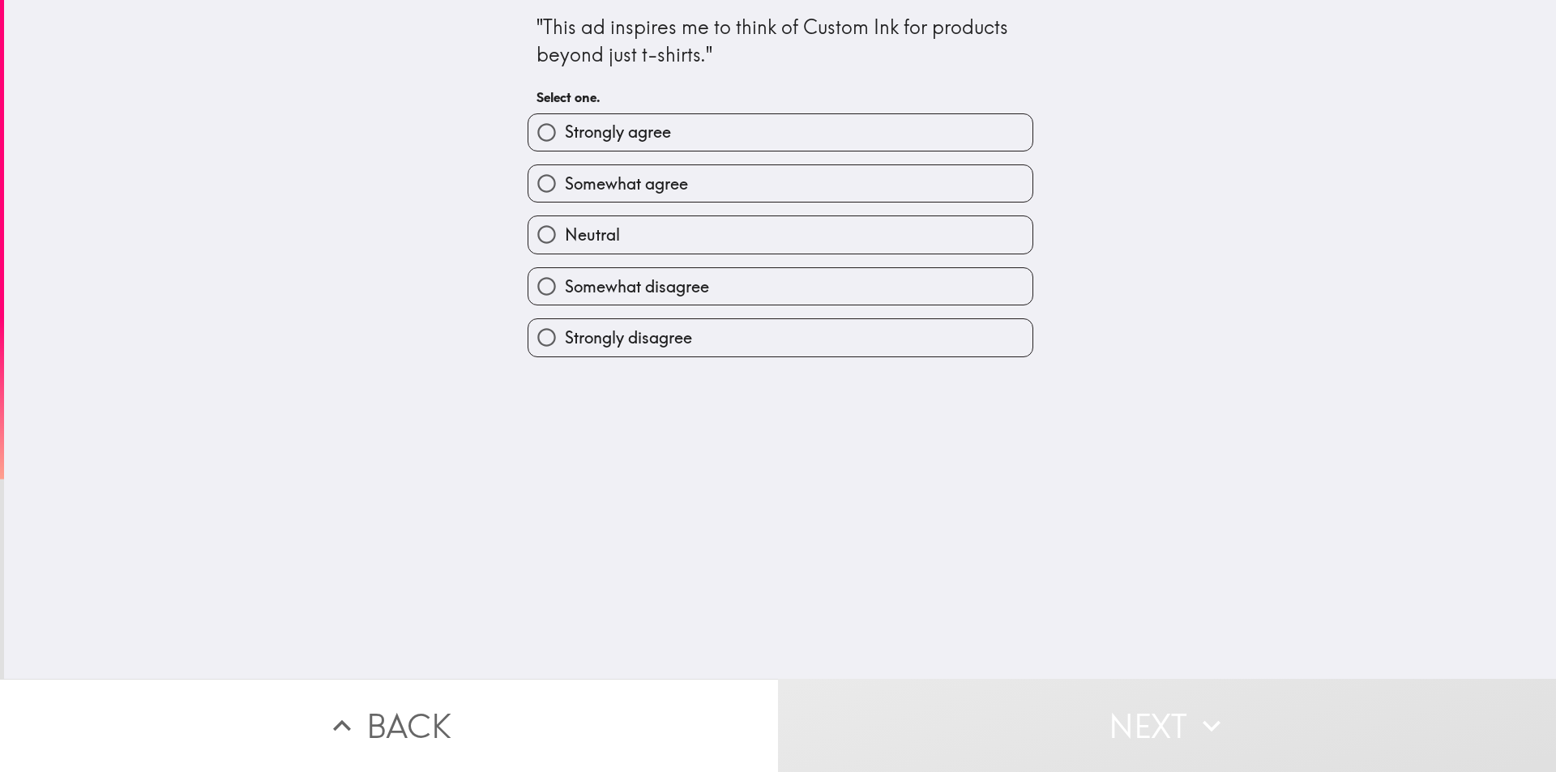
click at [641, 131] on span "Strongly agree" at bounding box center [618, 132] width 106 height 23
click at [565, 131] on input "Strongly agree" at bounding box center [546, 132] width 36 height 36
radio input "true"
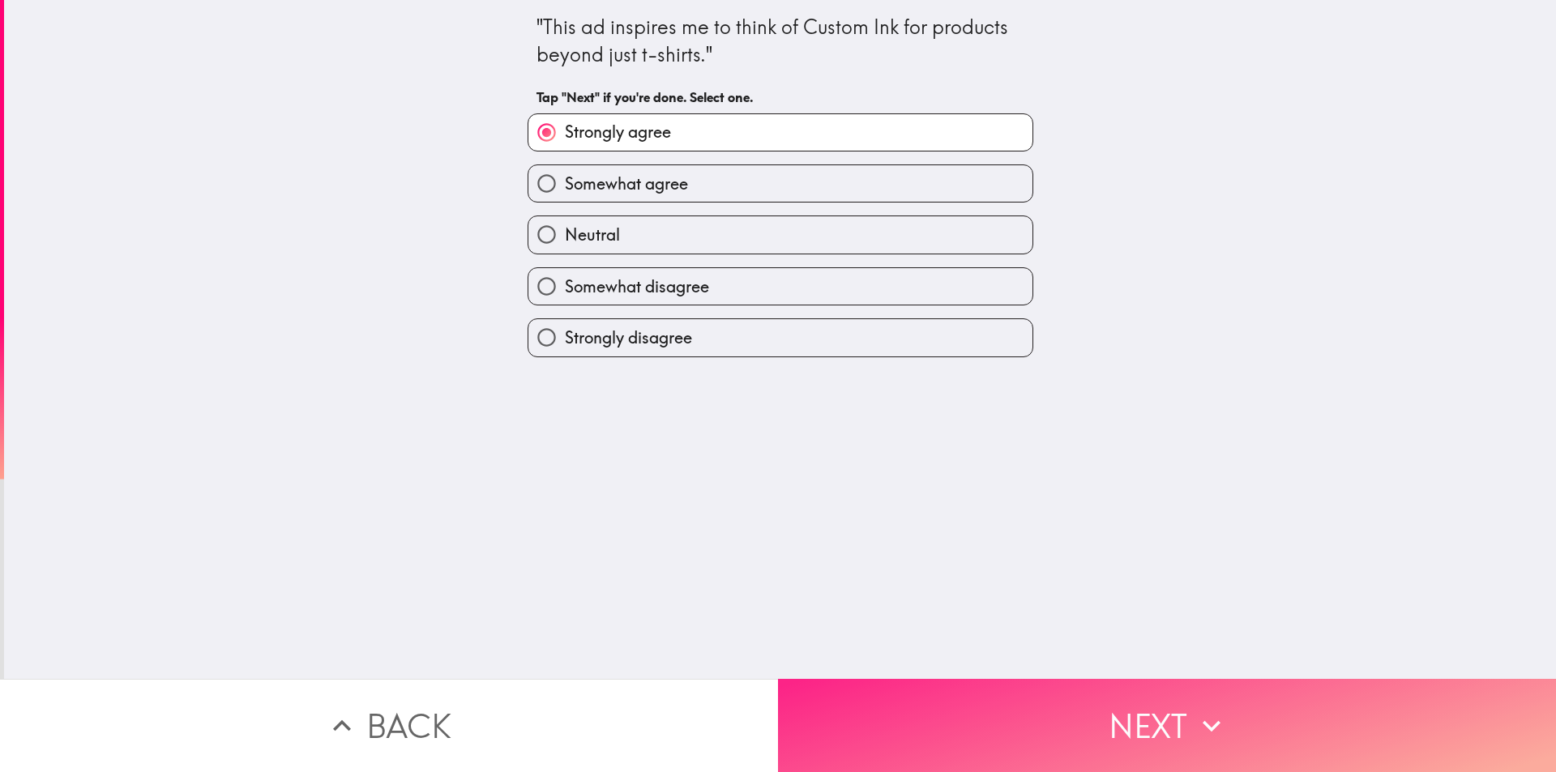
click at [1061, 723] on button "Next" at bounding box center [1167, 725] width 778 height 93
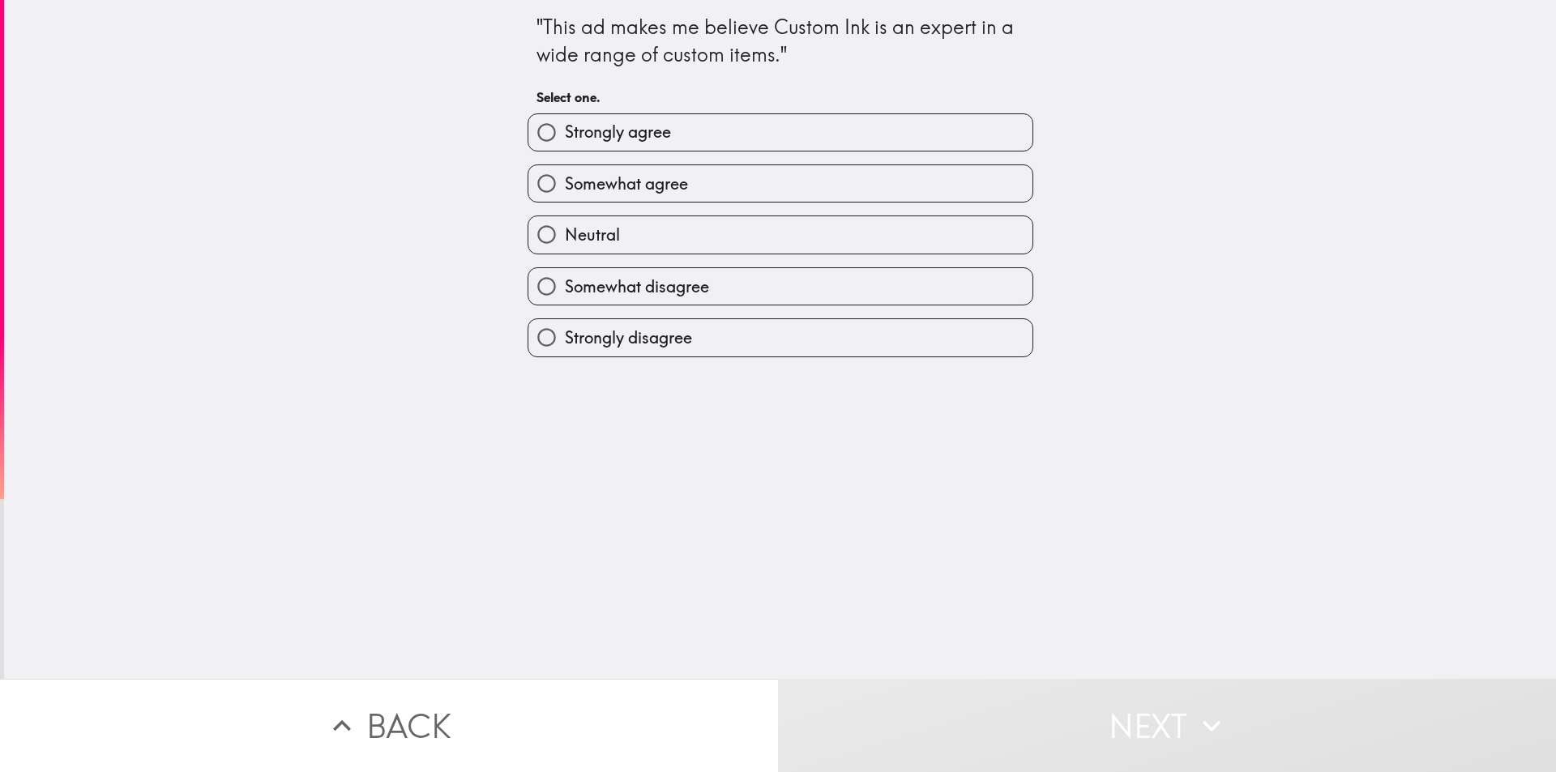
click at [647, 109] on div "Strongly agree" at bounding box center [773, 125] width 519 height 51
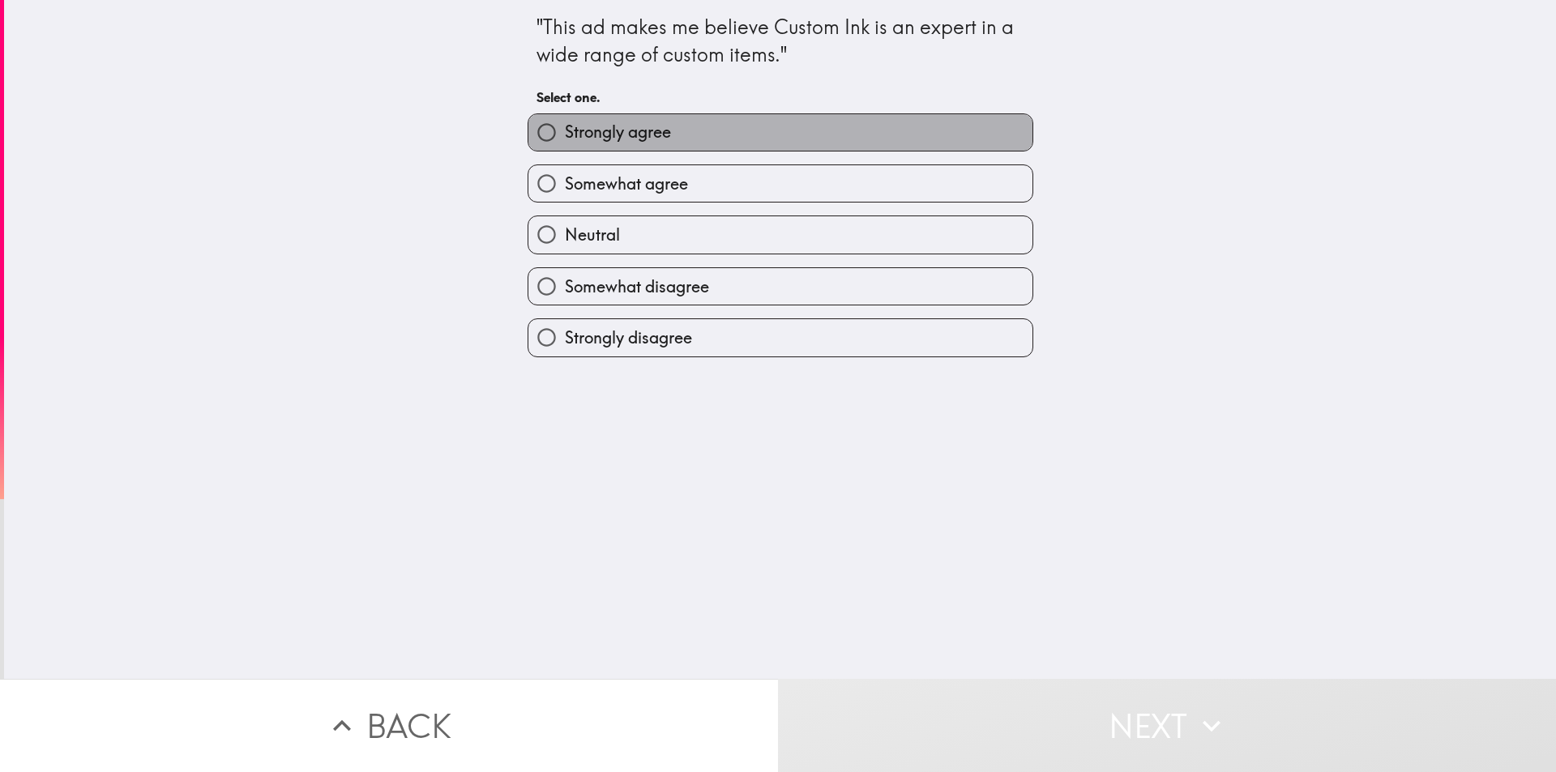
click at [642, 146] on label "Strongly agree" at bounding box center [780, 132] width 504 height 36
click at [565, 146] on input "Strongly agree" at bounding box center [546, 132] width 36 height 36
radio input "true"
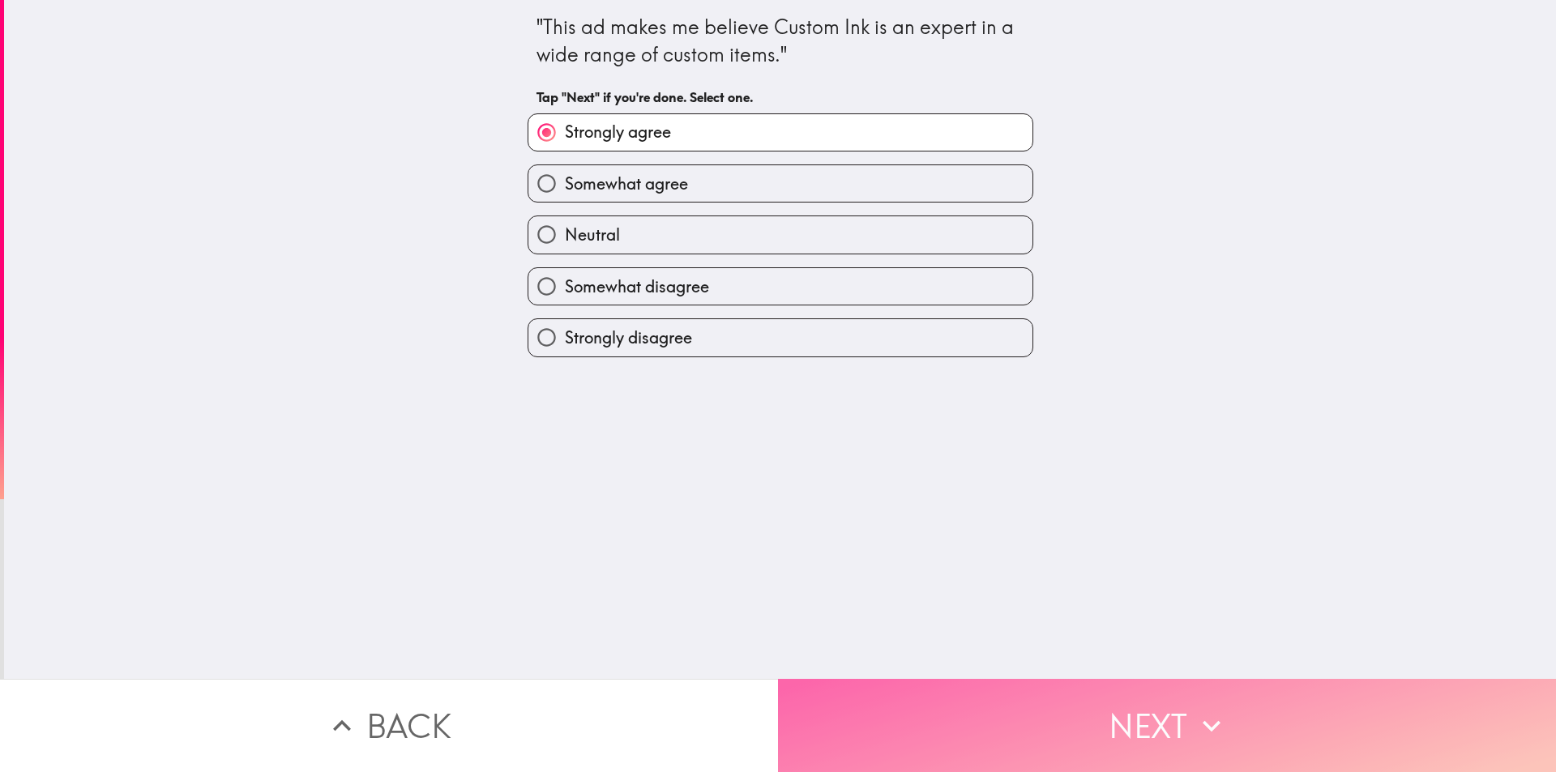
click at [1120, 703] on button "Next" at bounding box center [1167, 725] width 778 height 93
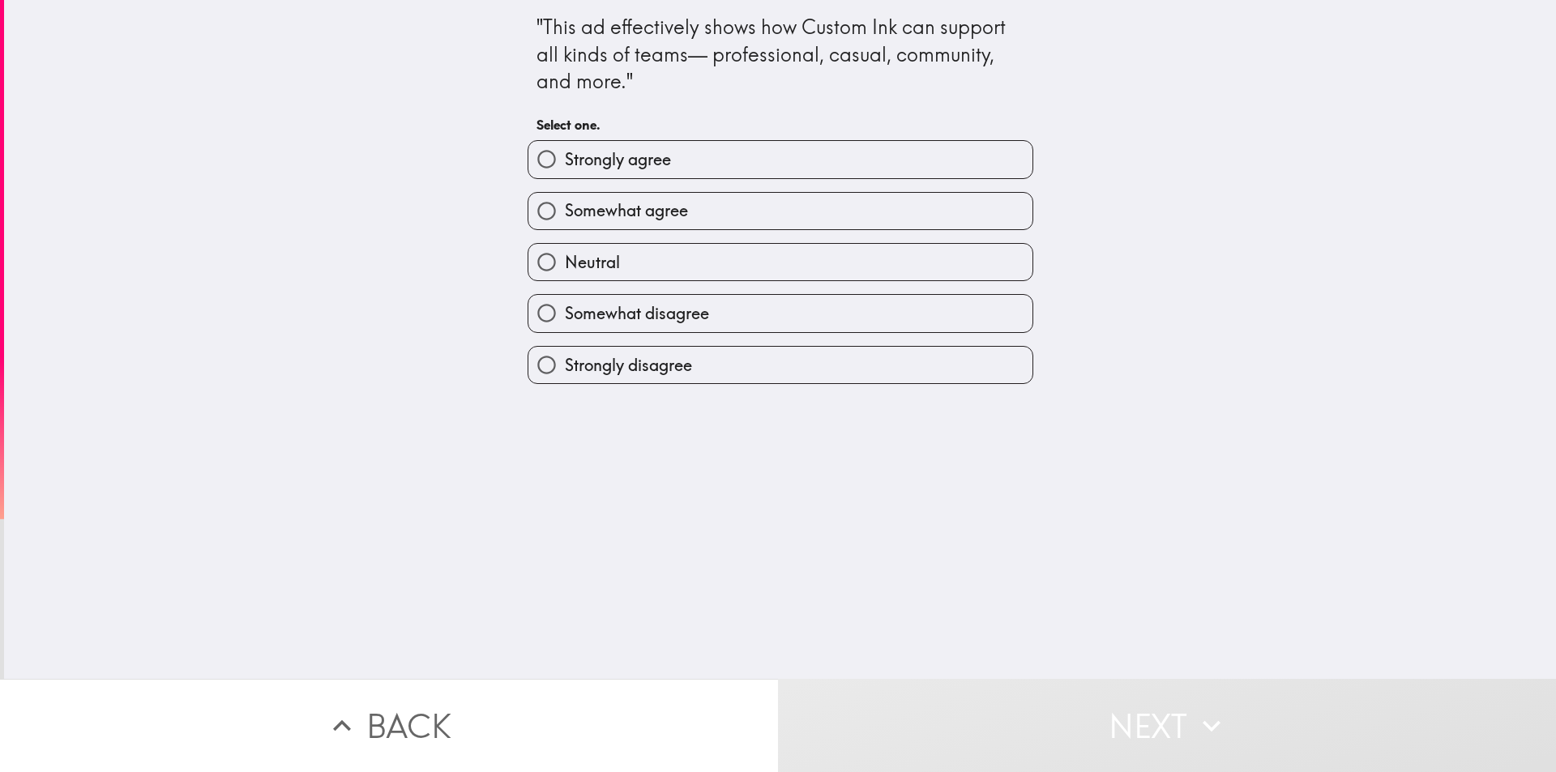
click at [610, 164] on span "Strongly agree" at bounding box center [618, 159] width 106 height 23
click at [565, 164] on input "Strongly agree" at bounding box center [546, 159] width 36 height 36
radio input "true"
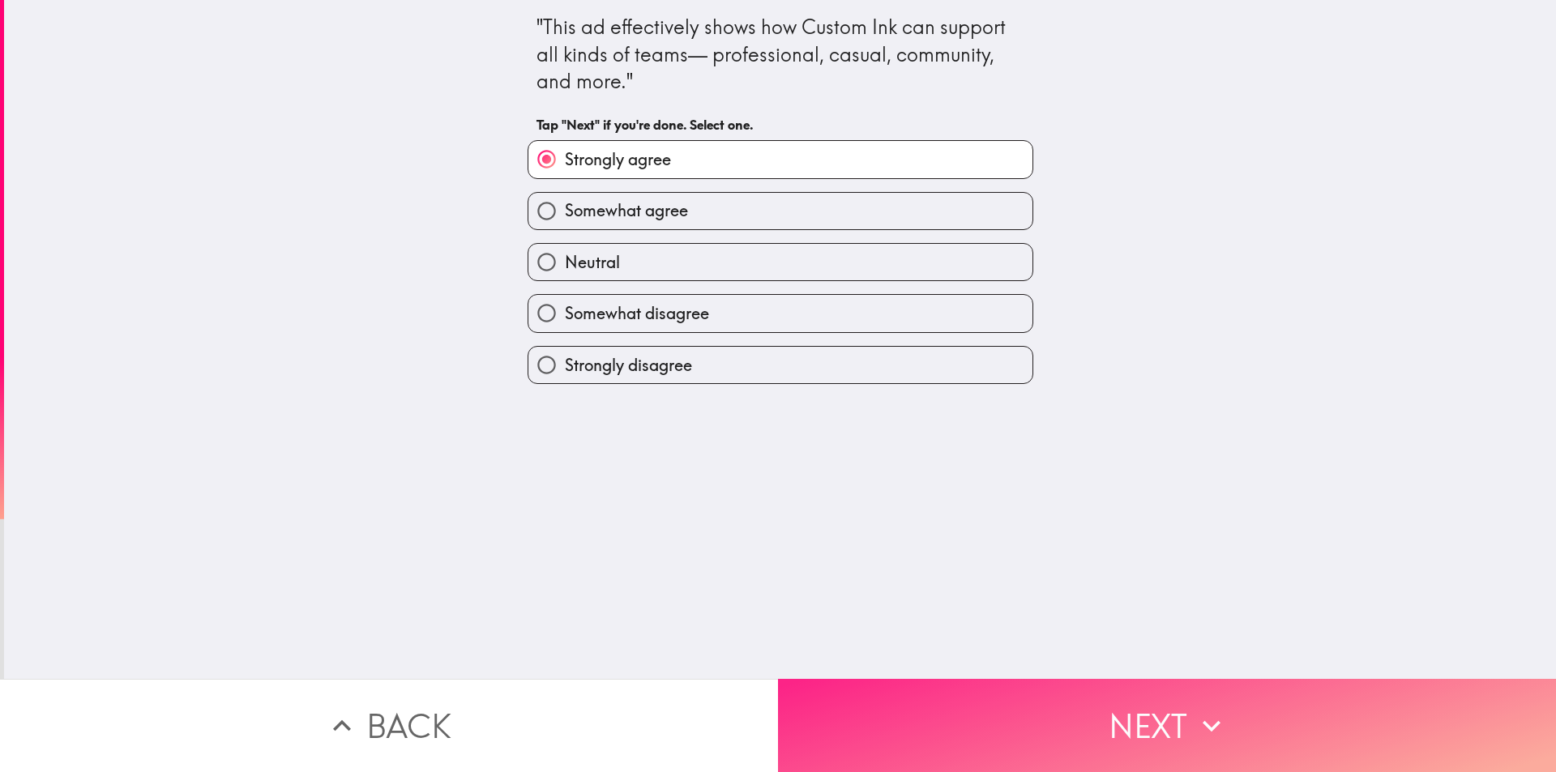
click at [1062, 710] on button "Next" at bounding box center [1167, 725] width 778 height 93
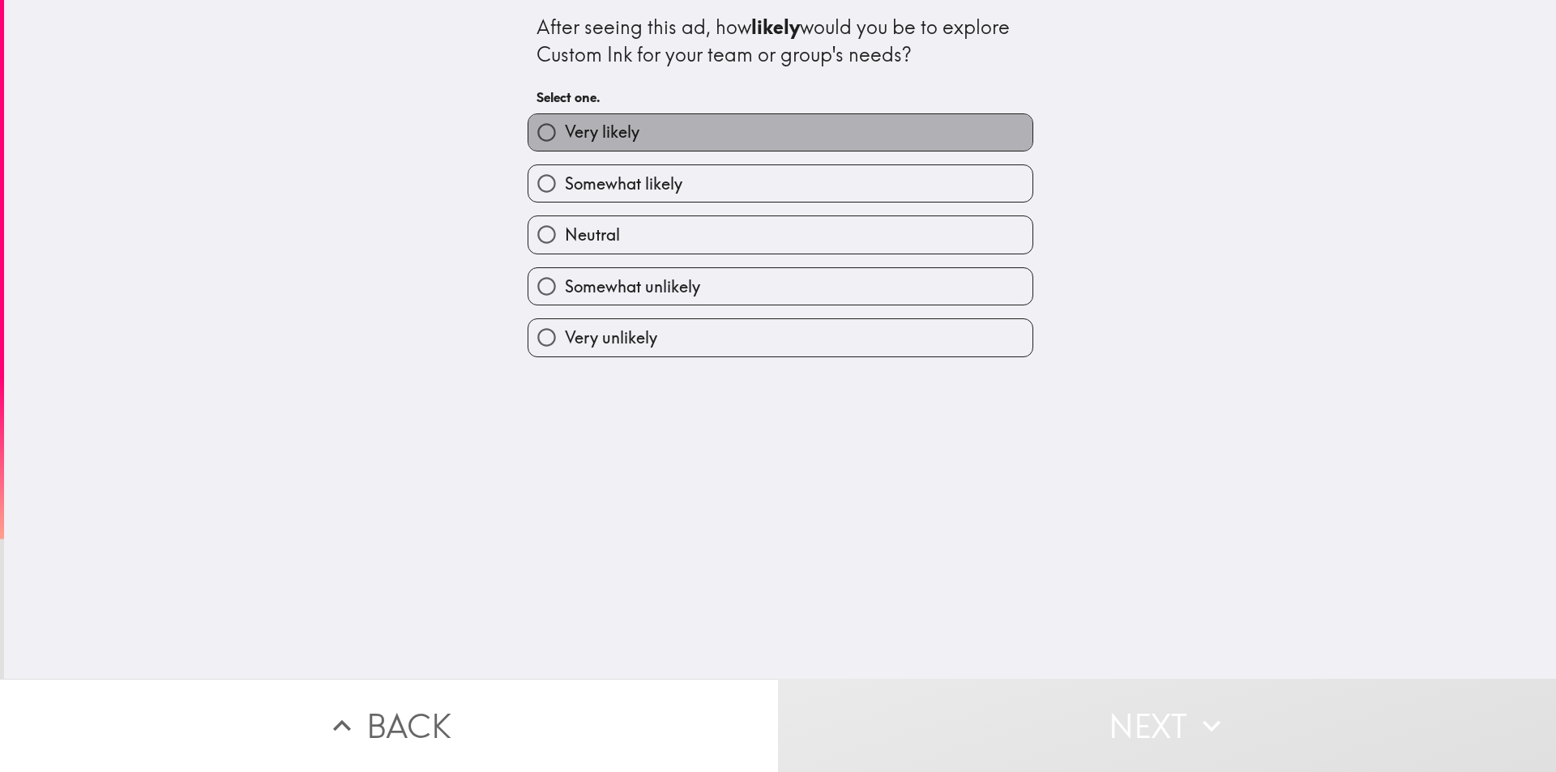
click at [610, 134] on span "Very likely" at bounding box center [602, 132] width 75 height 23
click at [565, 134] on input "Very likely" at bounding box center [546, 132] width 36 height 36
radio input "true"
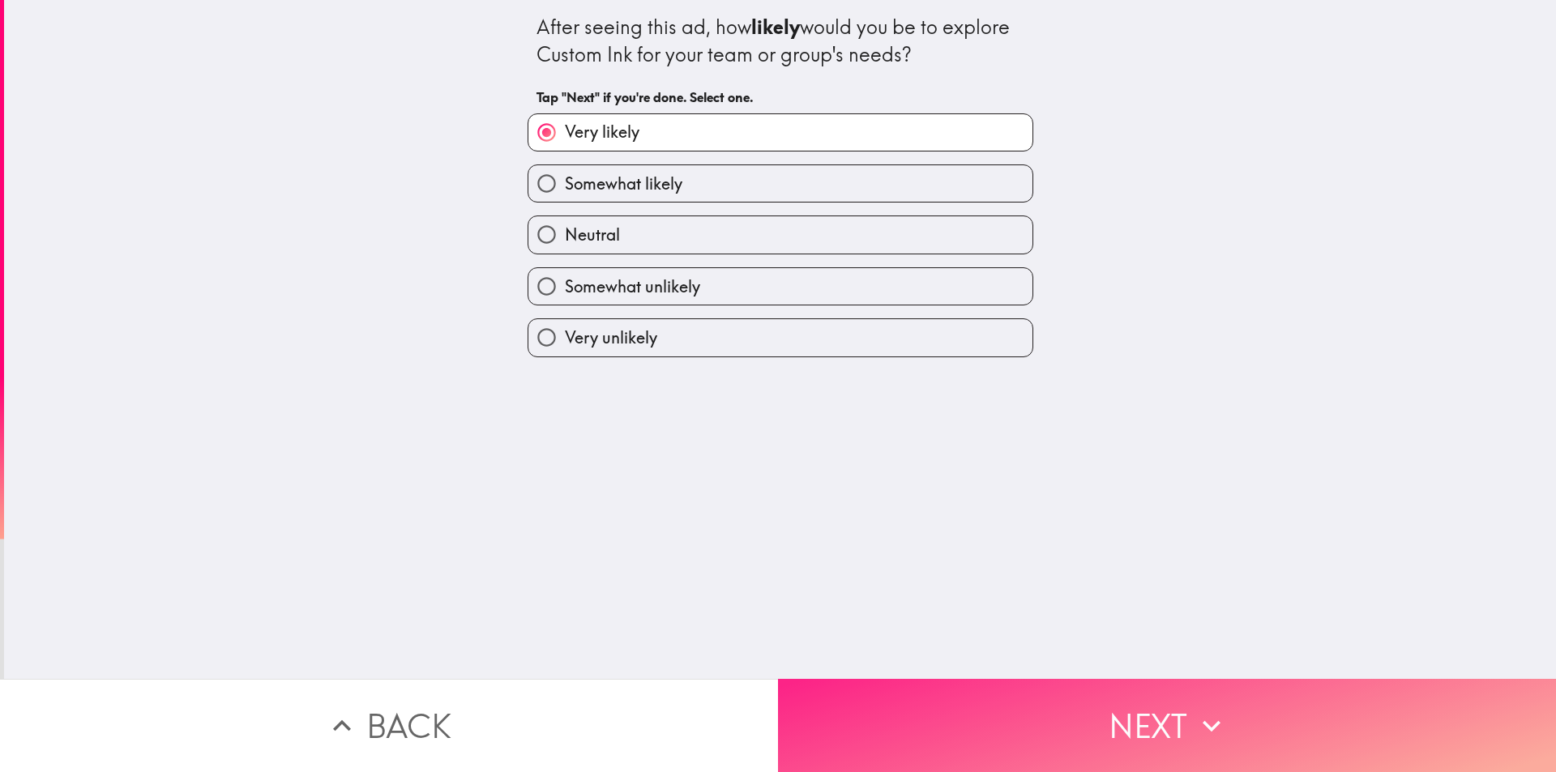
click at [1214, 731] on icon "button" at bounding box center [1211, 726] width 36 height 36
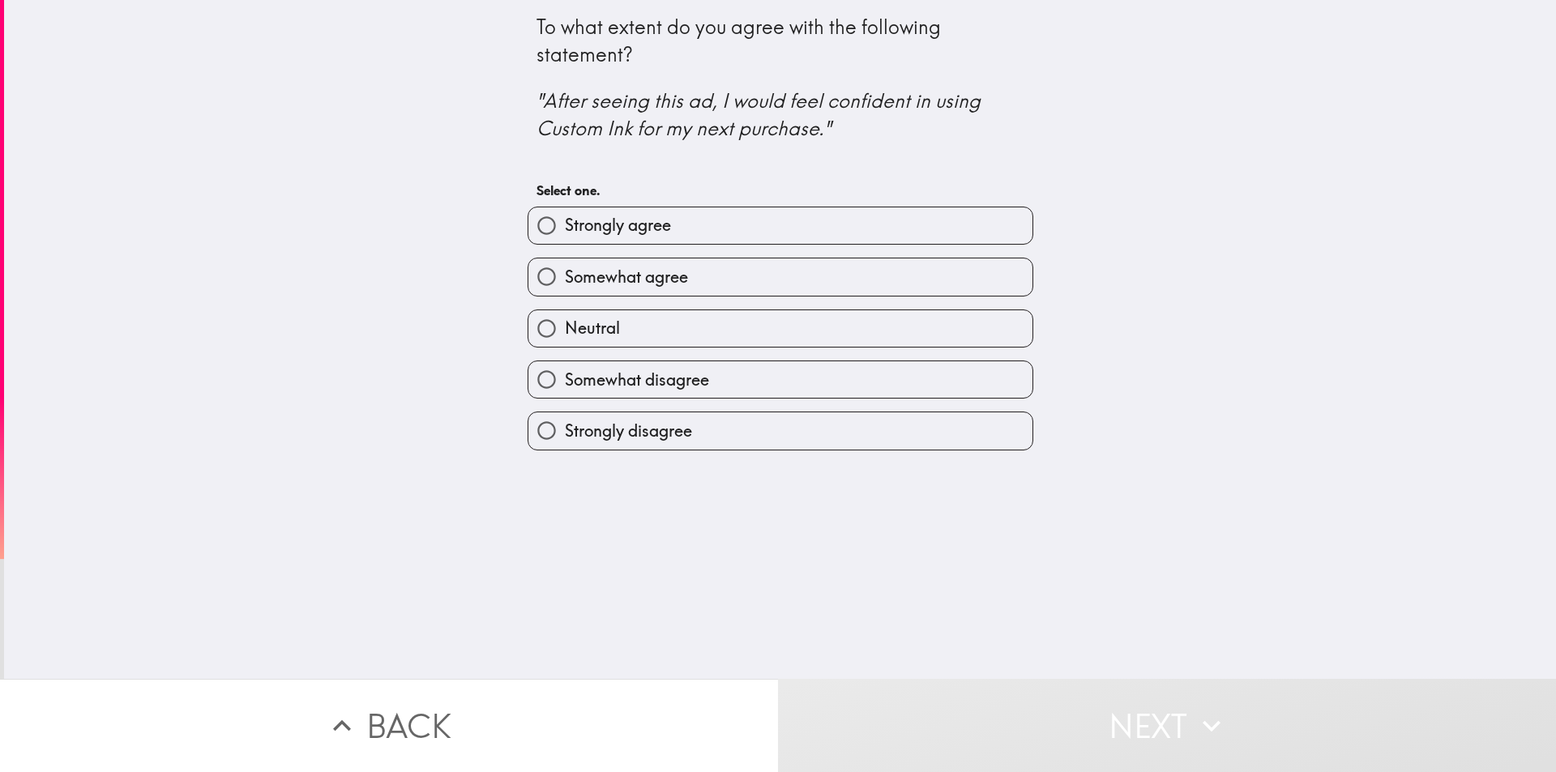
click at [654, 220] on span "Strongly agree" at bounding box center [618, 225] width 106 height 23
click at [565, 220] on input "Strongly agree" at bounding box center [546, 225] width 36 height 36
radio input "true"
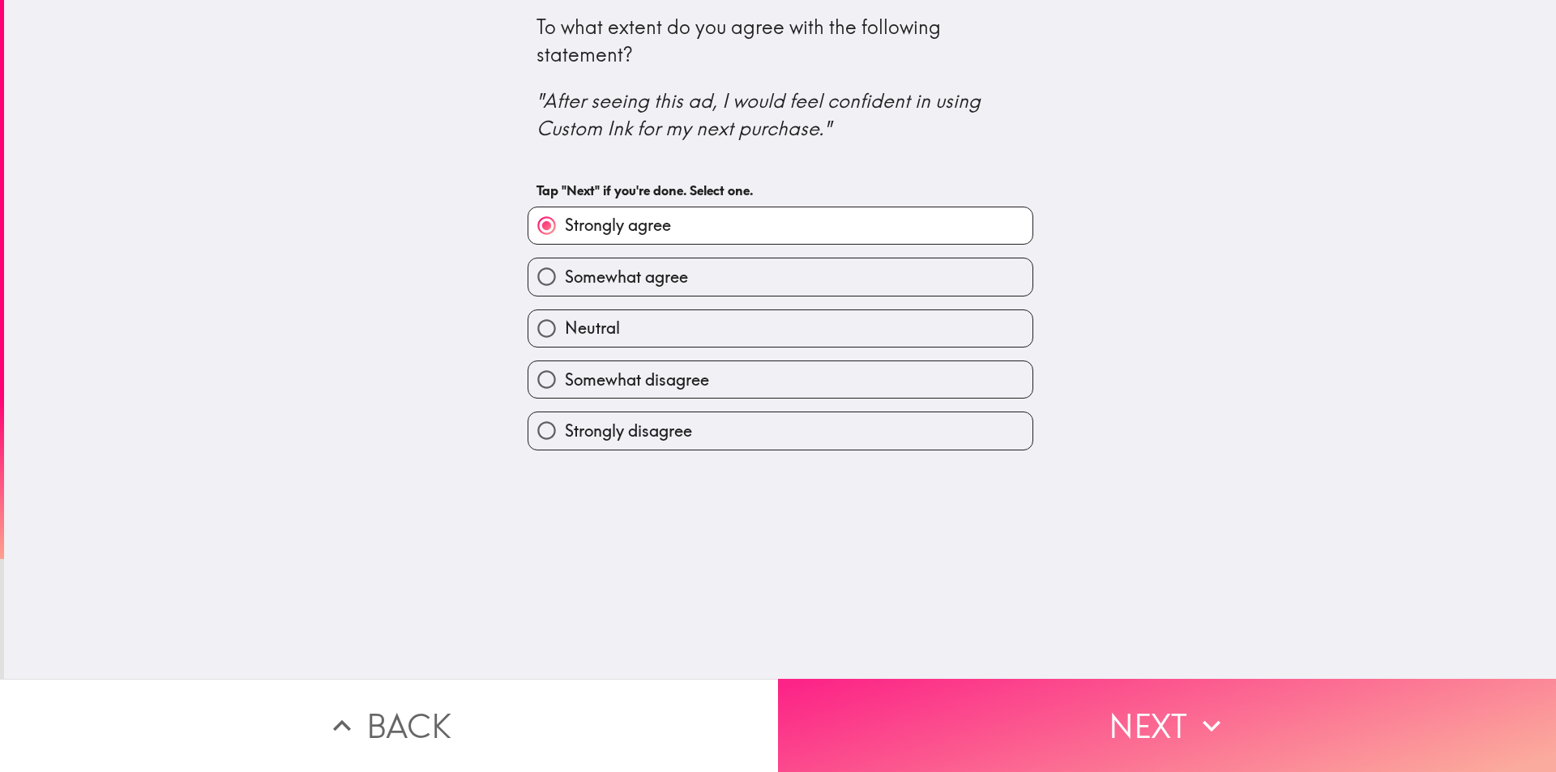
click at [1108, 715] on button "Next" at bounding box center [1167, 725] width 778 height 93
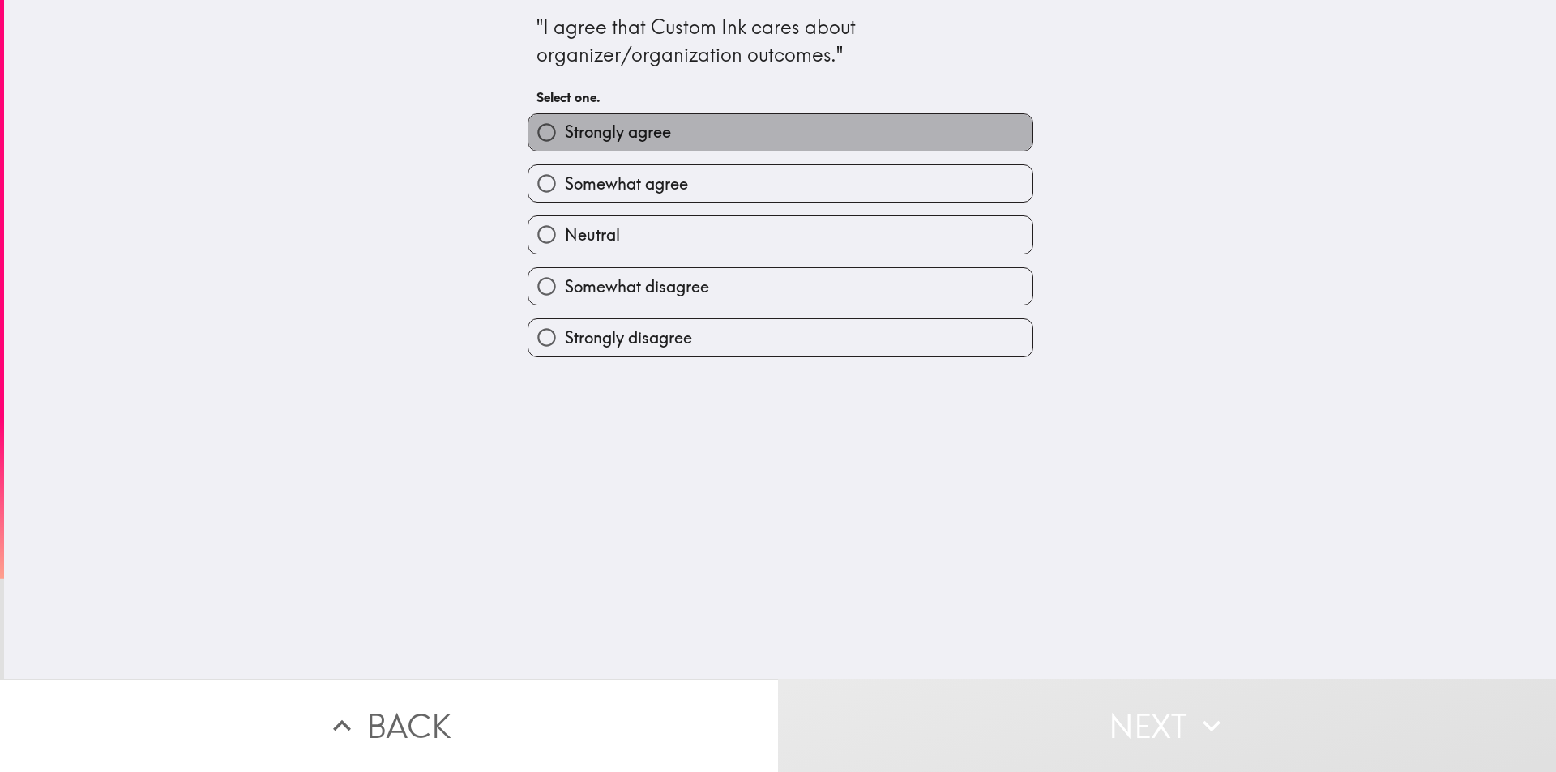
click at [626, 135] on span "Strongly agree" at bounding box center [618, 132] width 106 height 23
click at [565, 135] on input "Strongly agree" at bounding box center [546, 132] width 36 height 36
radio input "true"
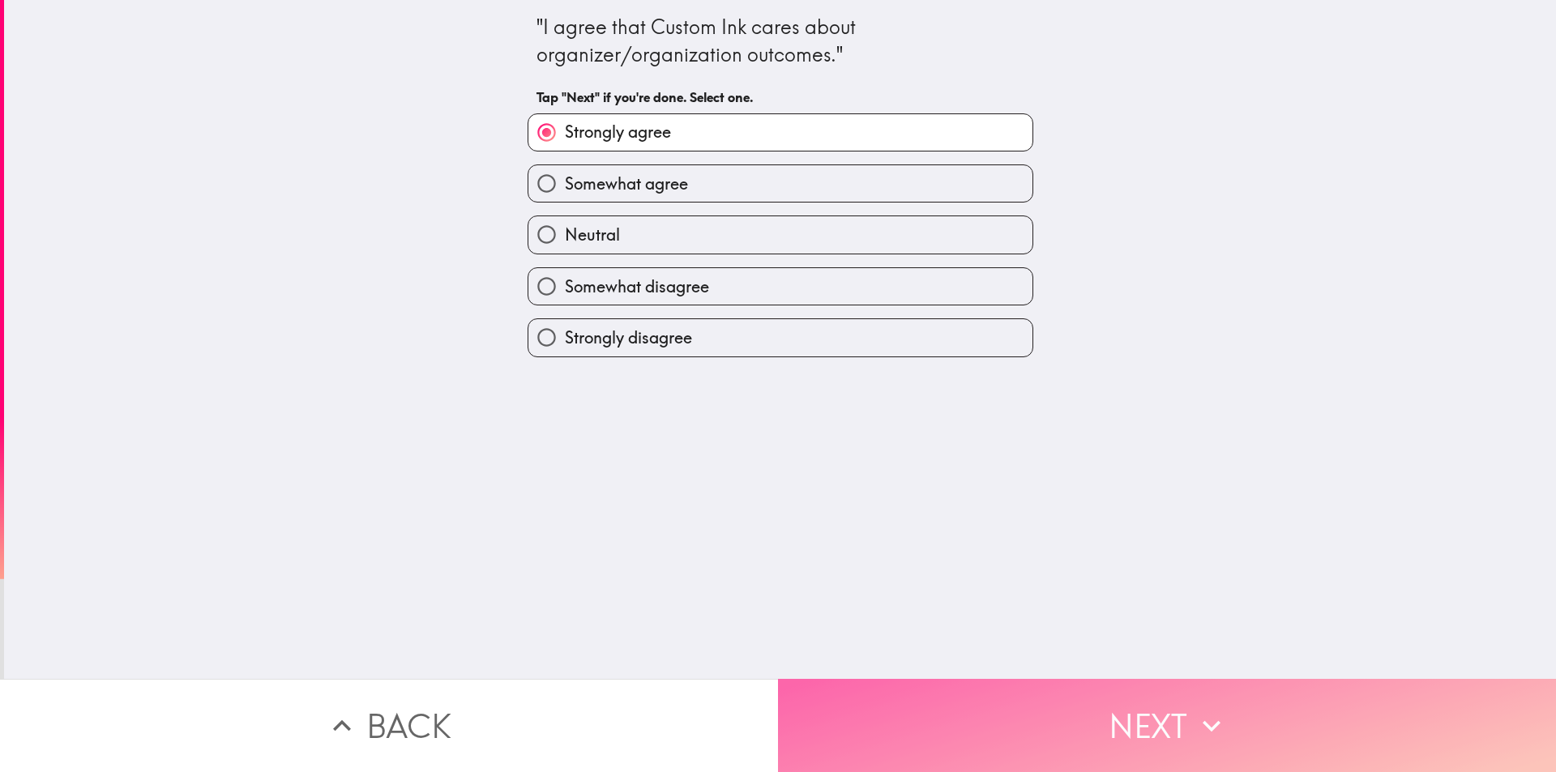
click at [1207, 720] on icon "button" at bounding box center [1211, 725] width 18 height 11
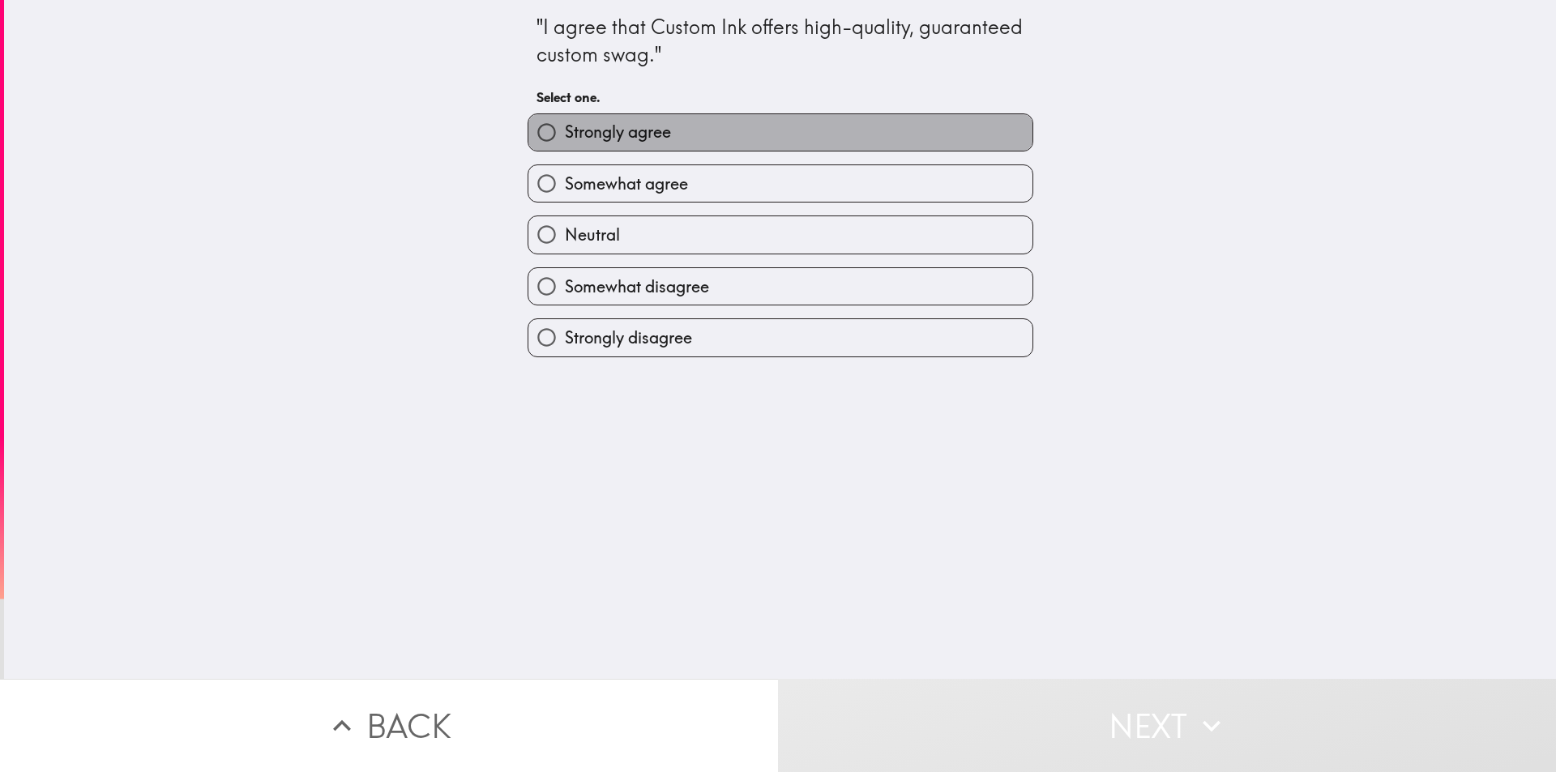
click at [630, 127] on span "Strongly agree" at bounding box center [618, 132] width 106 height 23
click at [565, 127] on input "Strongly agree" at bounding box center [546, 132] width 36 height 36
radio input "true"
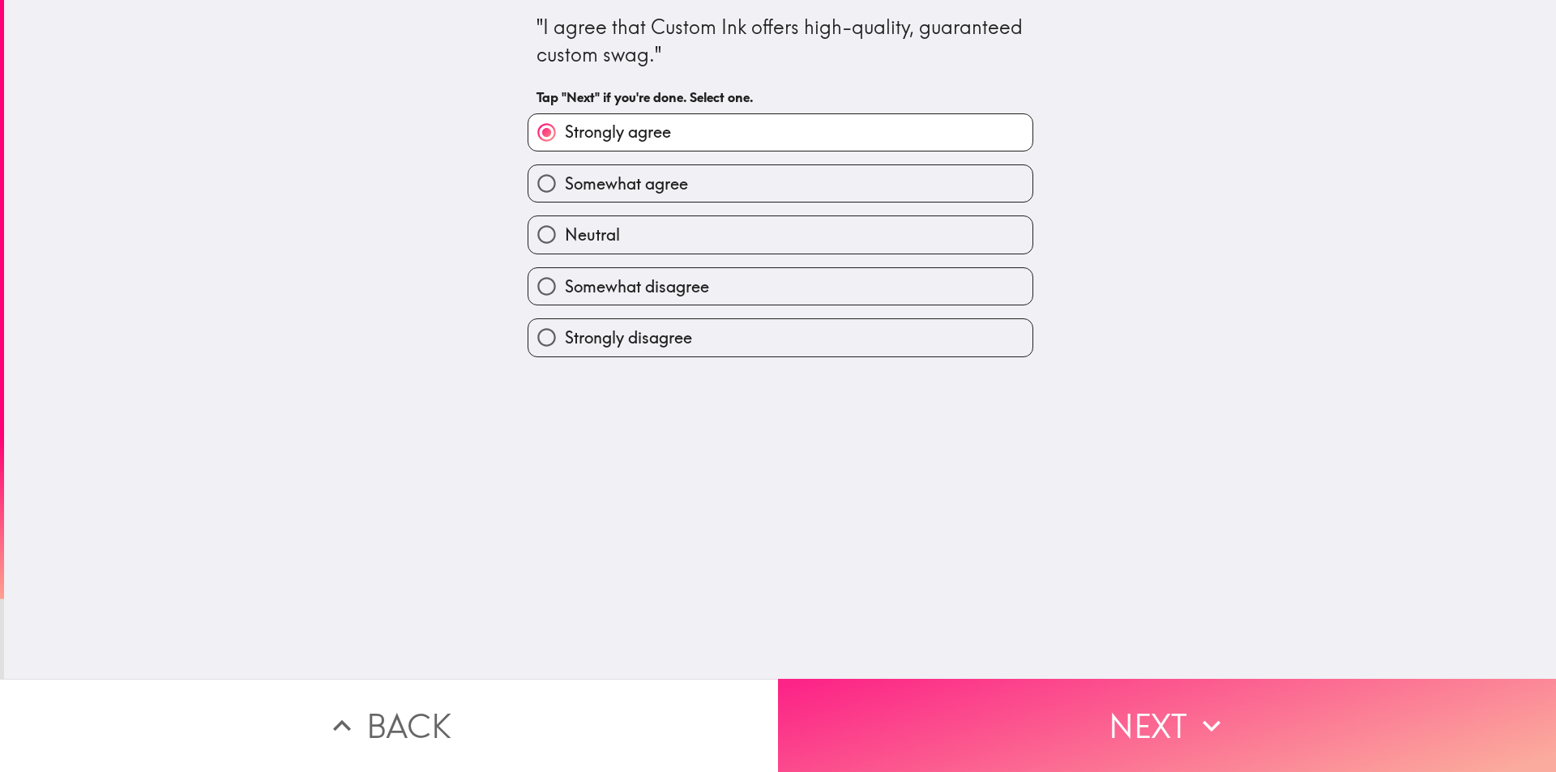
click at [1150, 708] on button "Next" at bounding box center [1167, 725] width 778 height 93
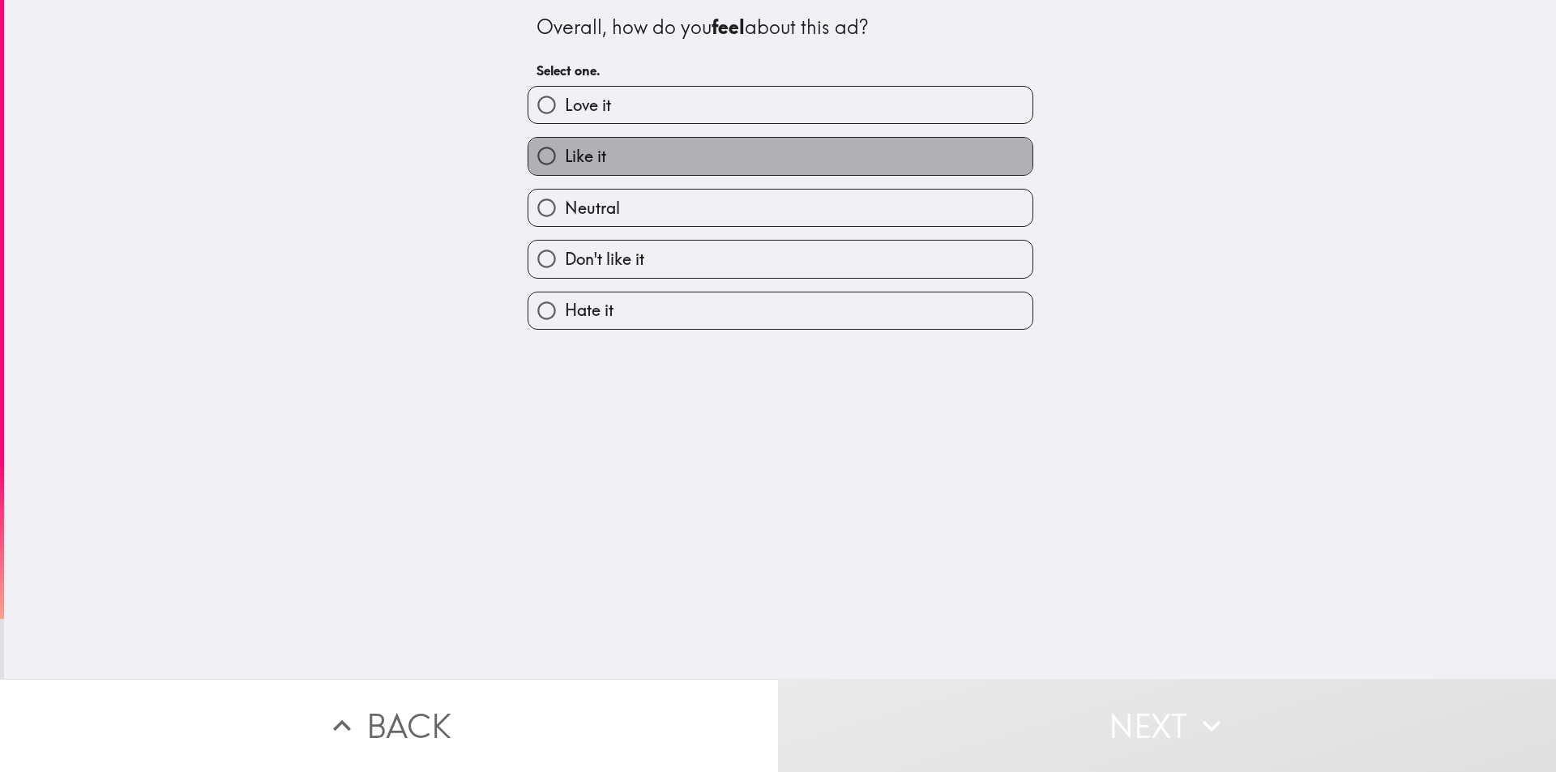
click at [604, 159] on label "Like it" at bounding box center [780, 156] width 504 height 36
click at [565, 159] on input "Like it" at bounding box center [546, 156] width 36 height 36
radio input "true"
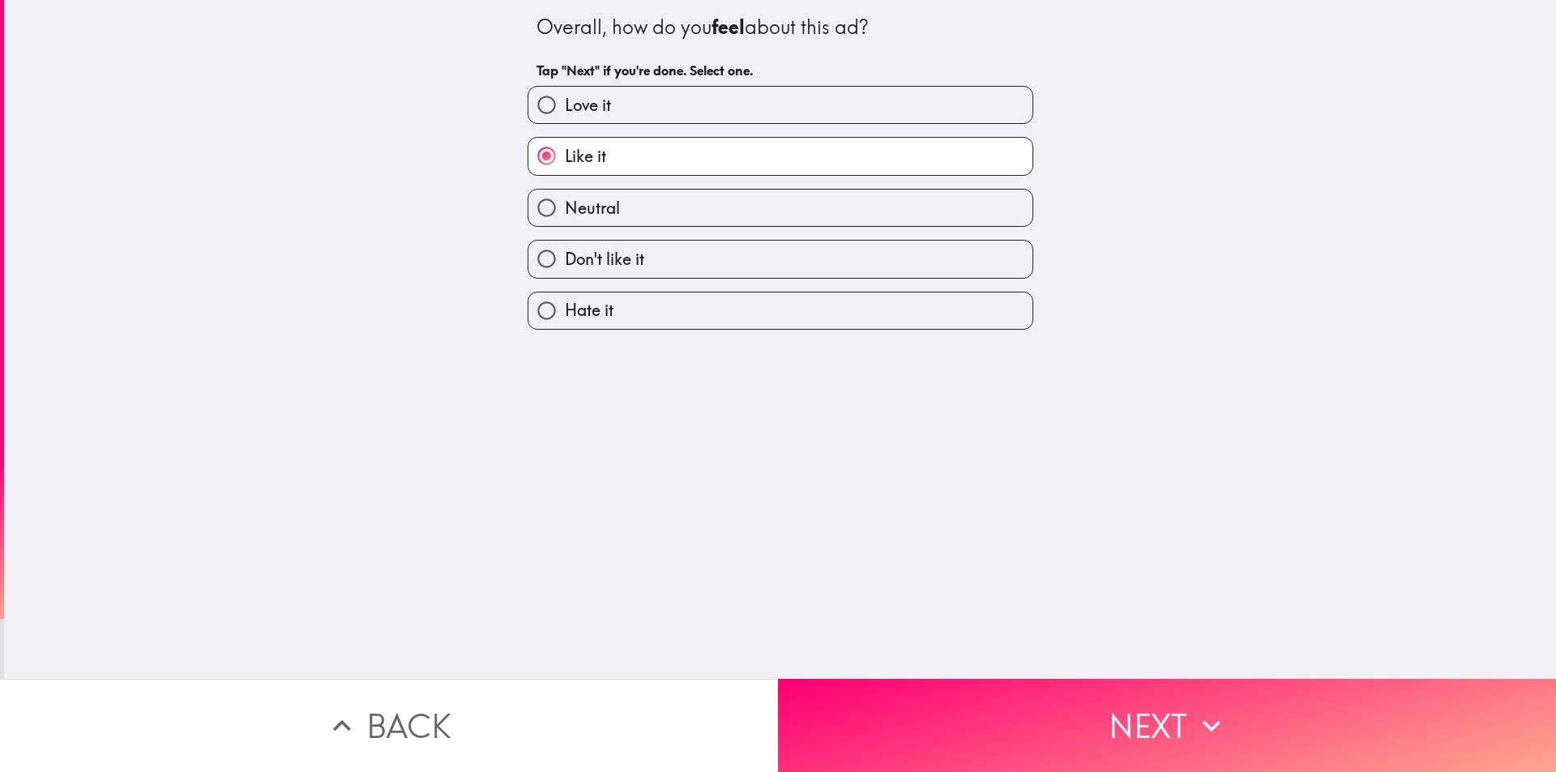
click at [580, 105] on span "Love it" at bounding box center [588, 105] width 46 height 23
click at [565, 105] on input "Love it" at bounding box center [546, 105] width 36 height 36
radio input "true"
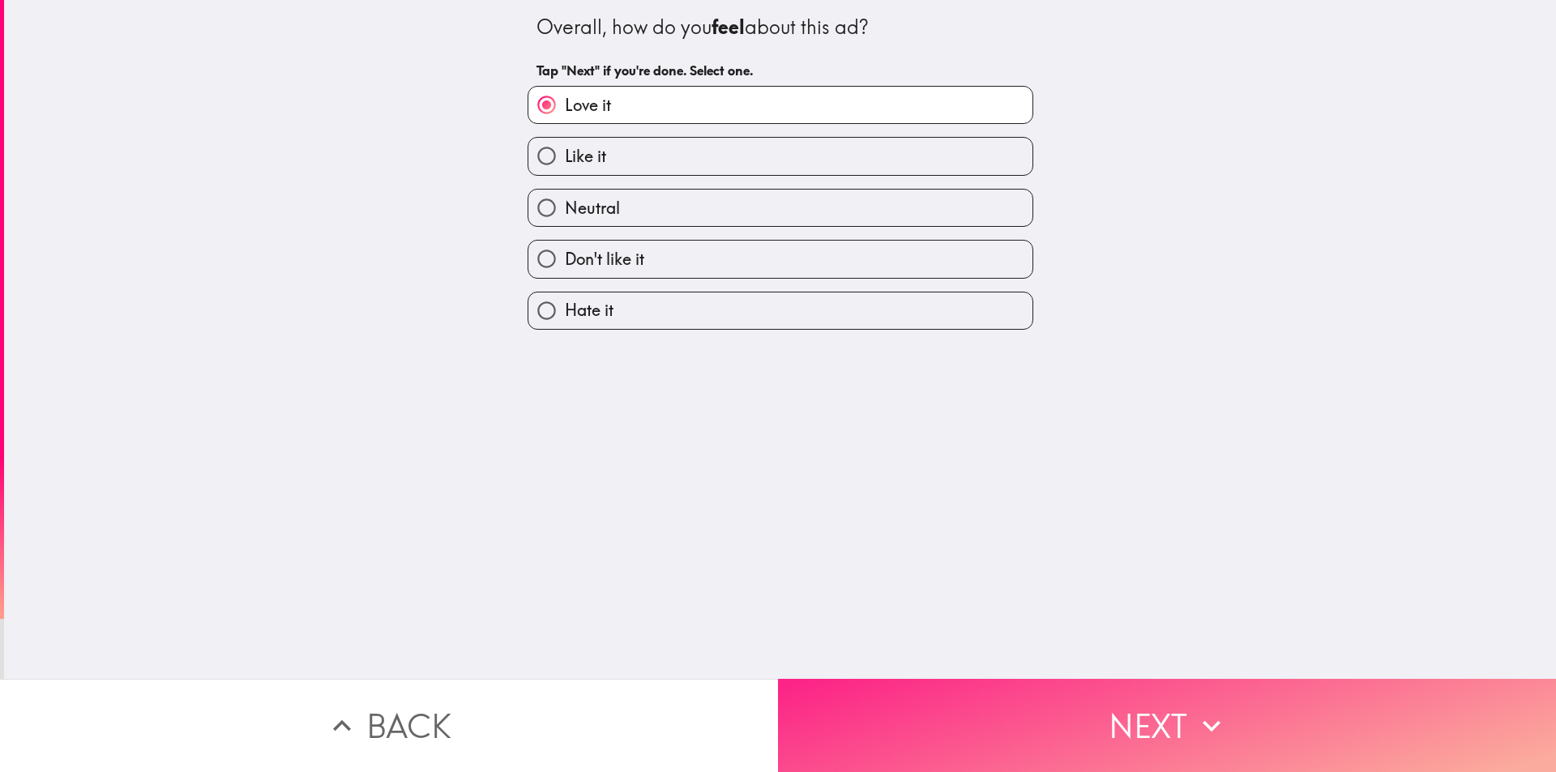
click at [1105, 700] on button "Next" at bounding box center [1167, 725] width 778 height 93
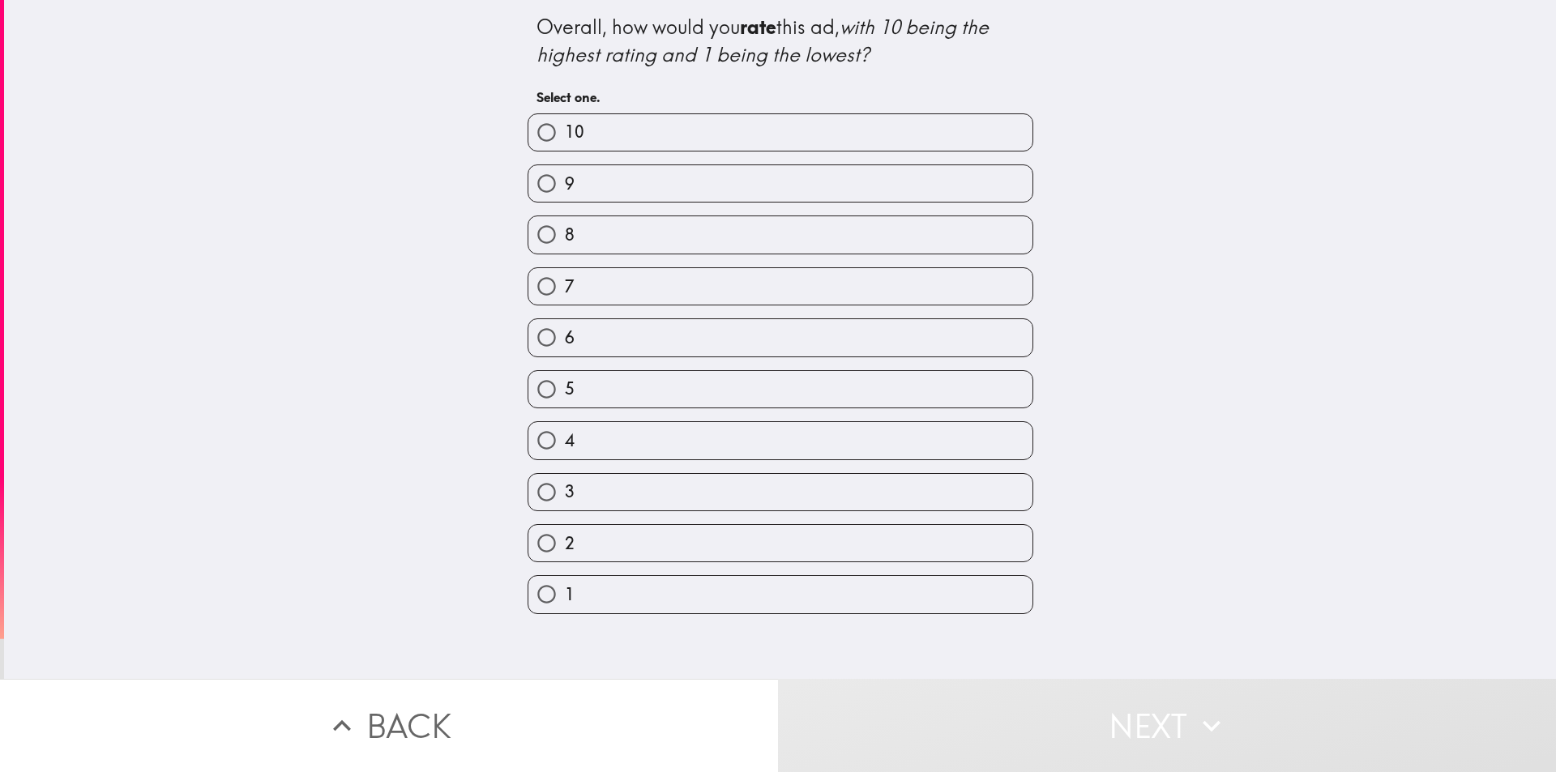
click at [570, 194] on label "9" at bounding box center [780, 183] width 504 height 36
click at [565, 194] on input "9" at bounding box center [546, 183] width 36 height 36
radio input "true"
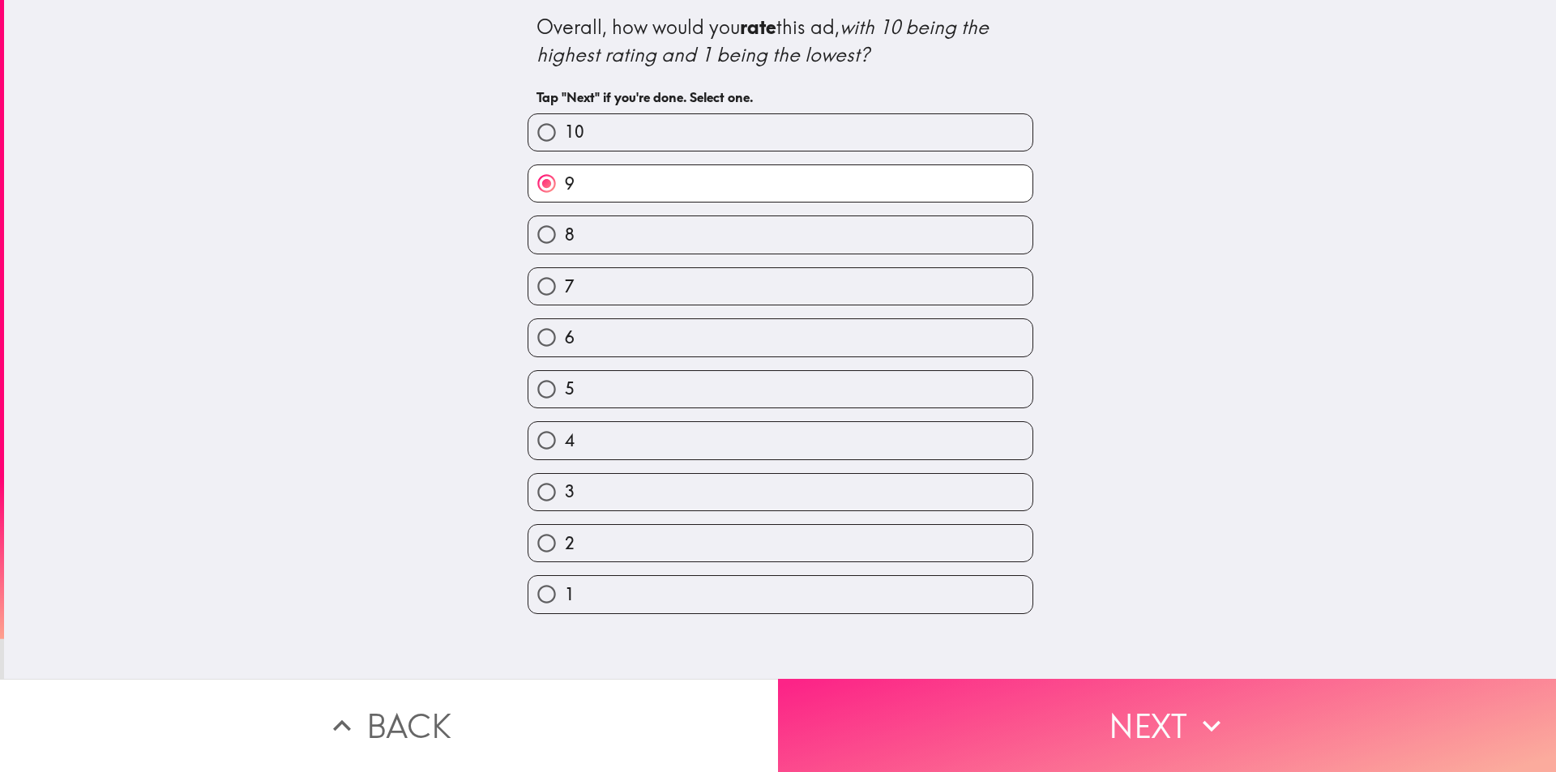
click at [1101, 744] on button "Next" at bounding box center [1167, 725] width 778 height 93
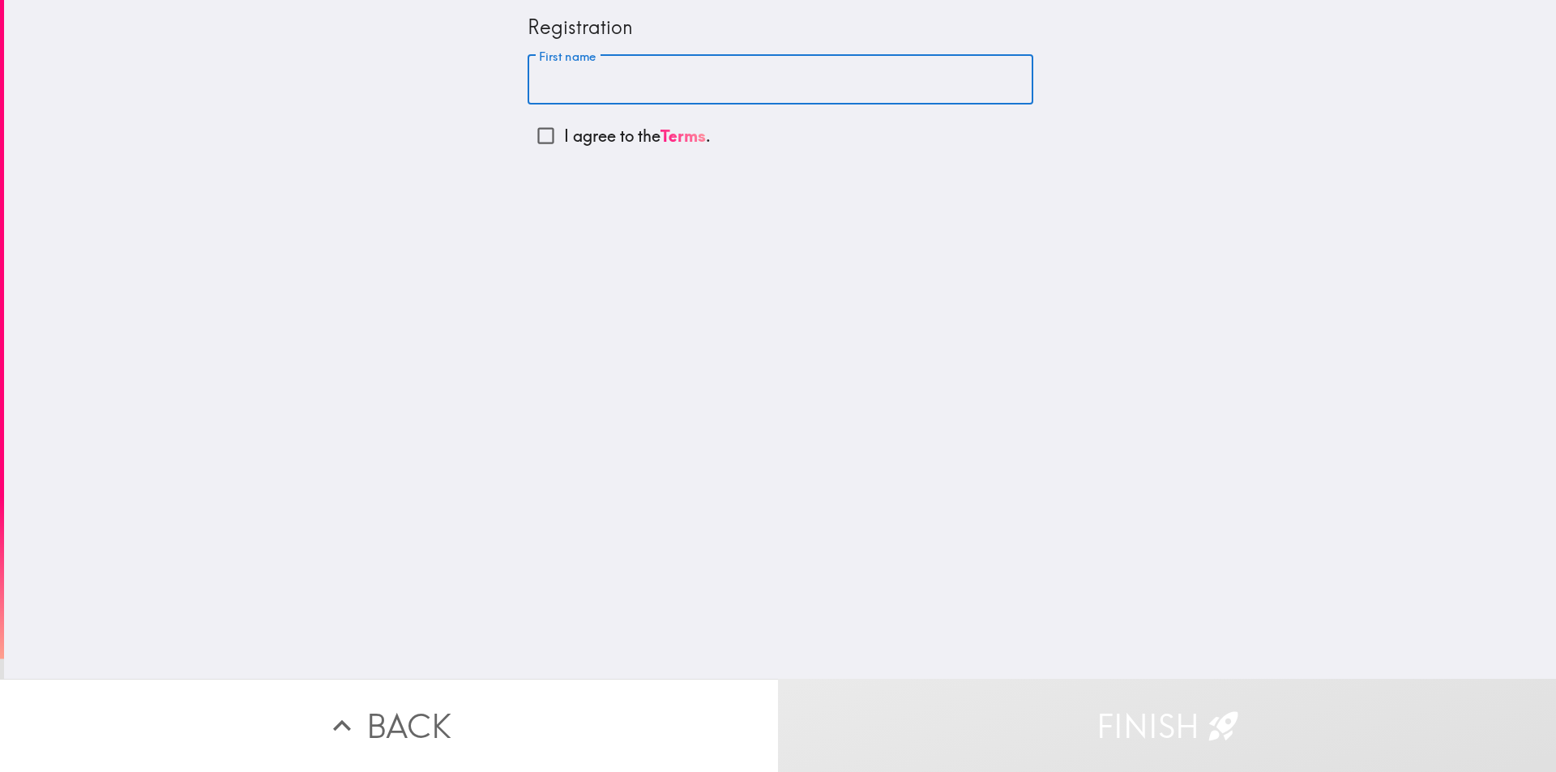
click at [578, 78] on input "First name" at bounding box center [780, 80] width 506 height 50
type input "[PERSON_NAME]"
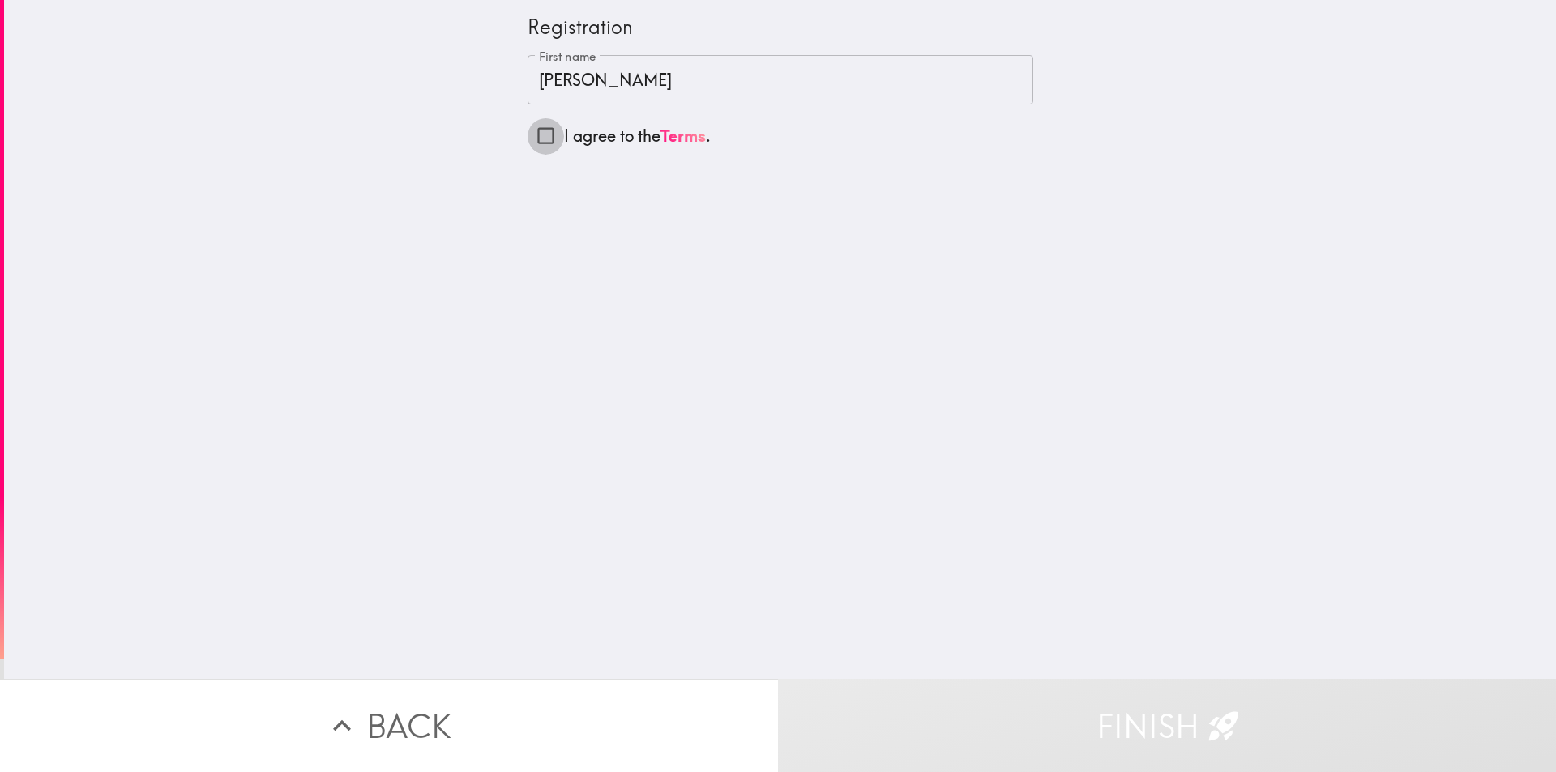
click at [527, 133] on input "I agree to the Terms ." at bounding box center [545, 135] width 36 height 36
checkbox input "true"
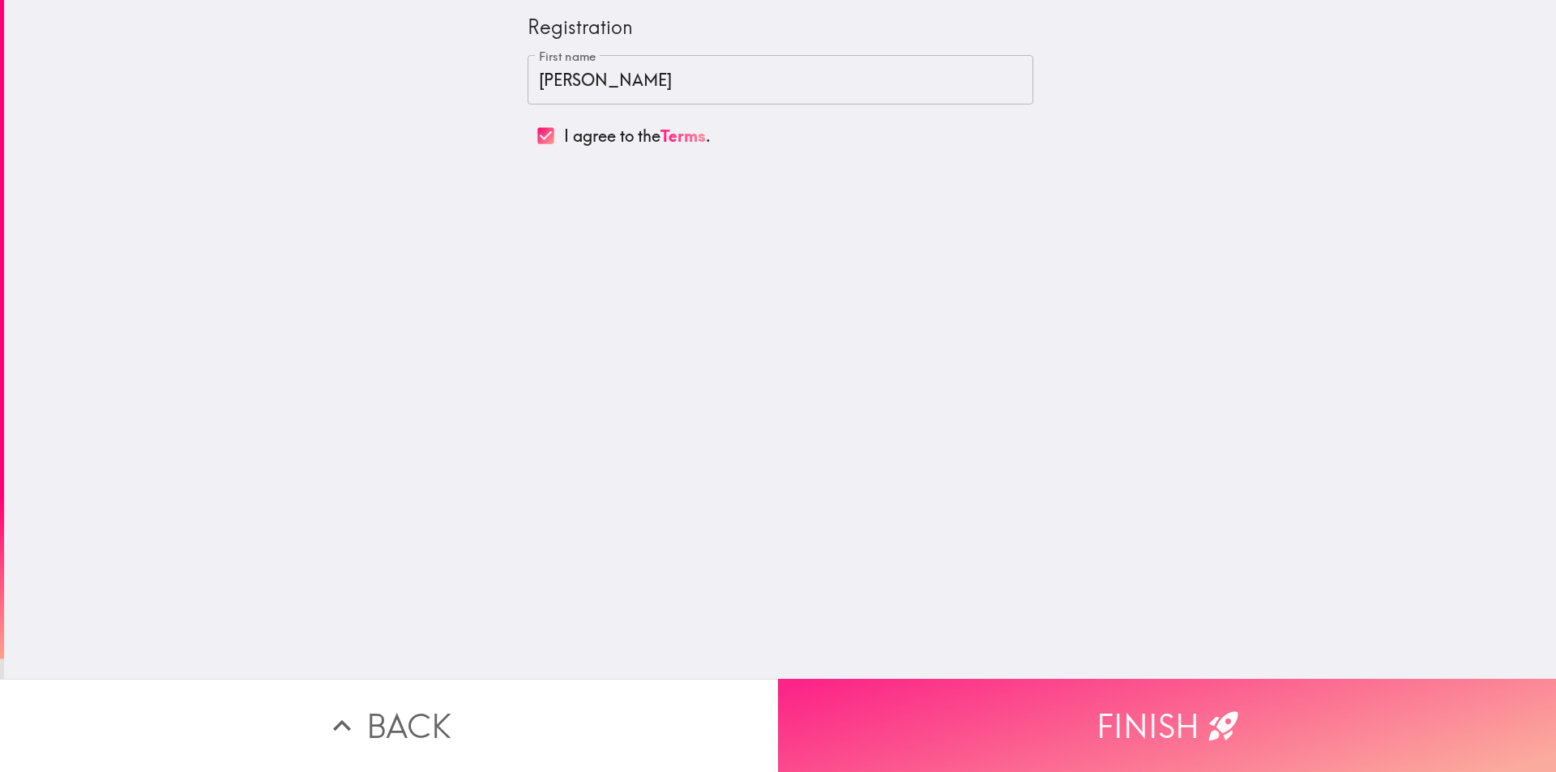
click at [1013, 694] on button "Finish" at bounding box center [1167, 725] width 778 height 93
